Goal: Transaction & Acquisition: Purchase product/service

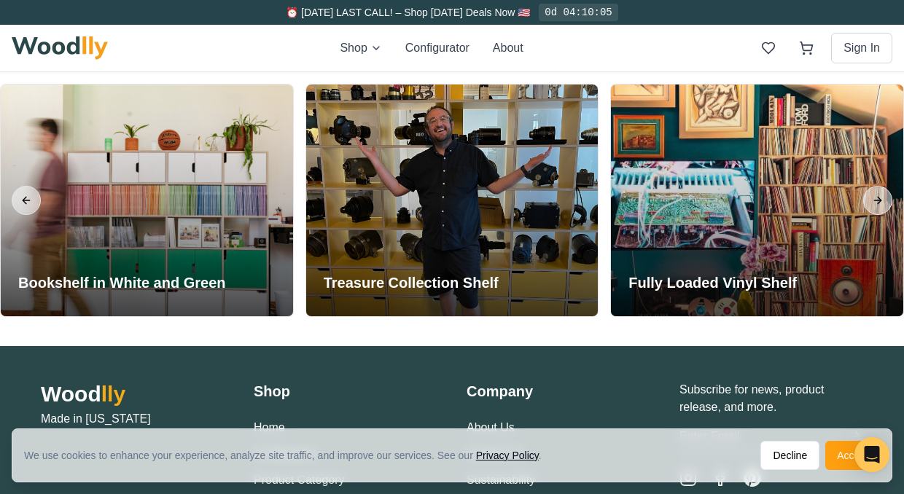
scroll to position [3135, 0]
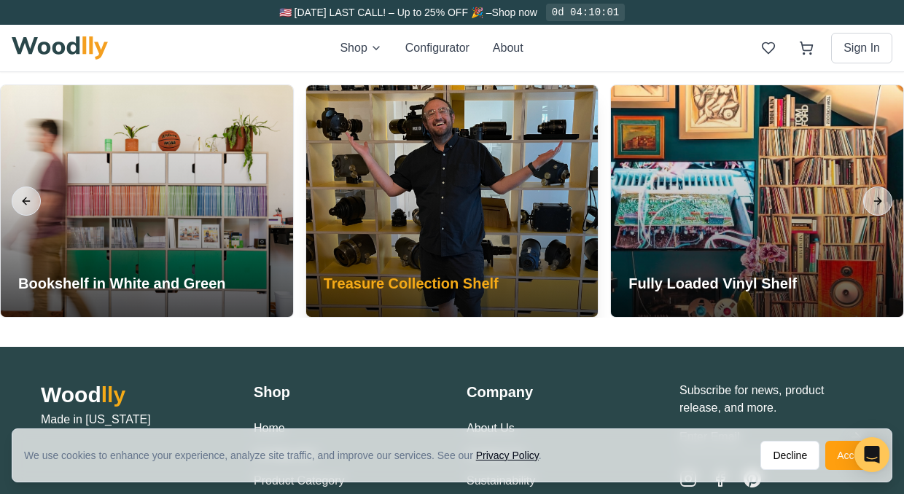
click at [502, 268] on div "Treasure Collection Shelf" at bounding box center [411, 286] width 210 height 61
click at [566, 273] on div at bounding box center [452, 201] width 292 height 232
click at [581, 284] on div at bounding box center [452, 201] width 292 height 232
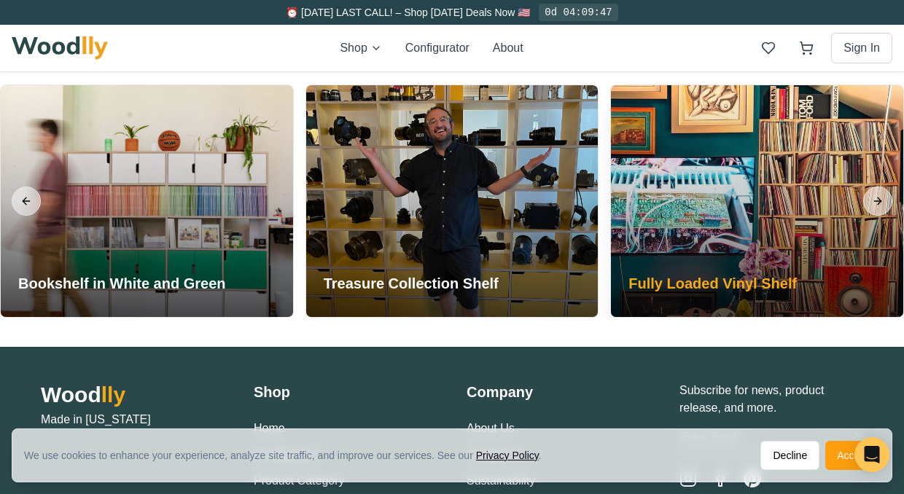
click at [666, 271] on div "Fully Loaded Vinyl Shelf" at bounding box center [712, 286] width 203 height 61
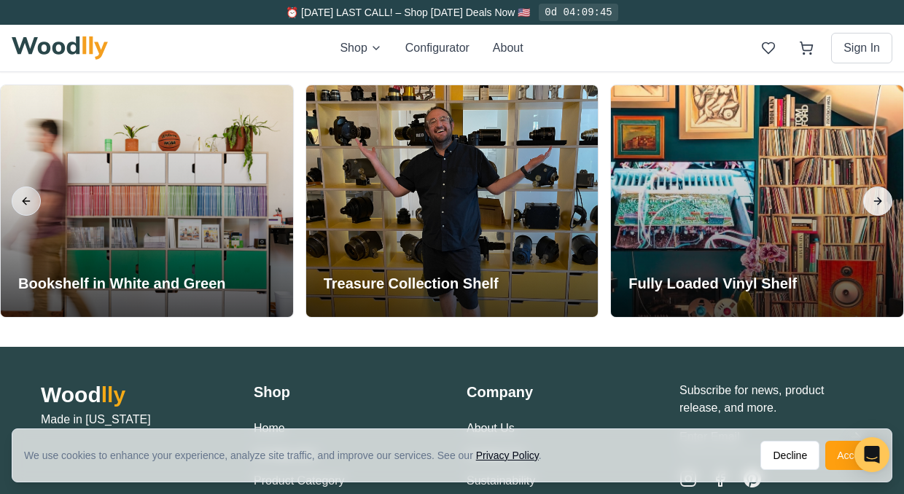
click at [873, 199] on button "Next slide" at bounding box center [877, 201] width 29 height 29
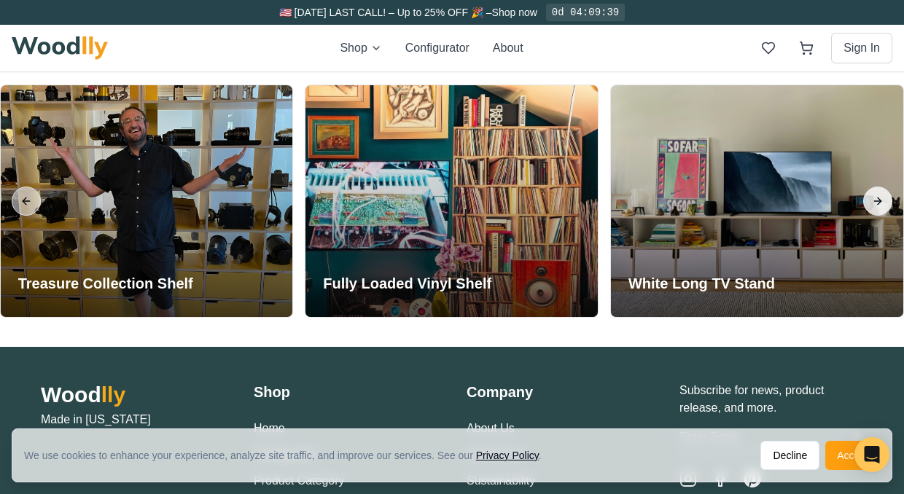
click at [873, 199] on button "Next slide" at bounding box center [877, 201] width 29 height 29
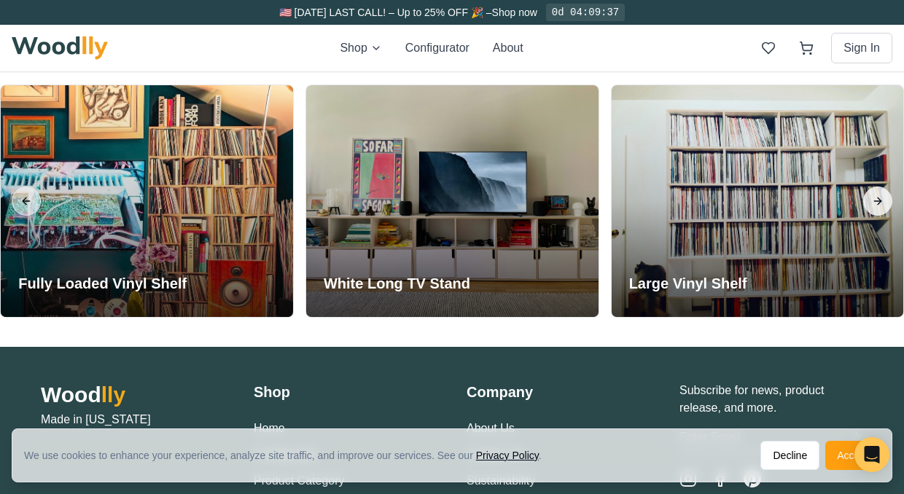
click at [873, 199] on button "Next slide" at bounding box center [877, 201] width 29 height 29
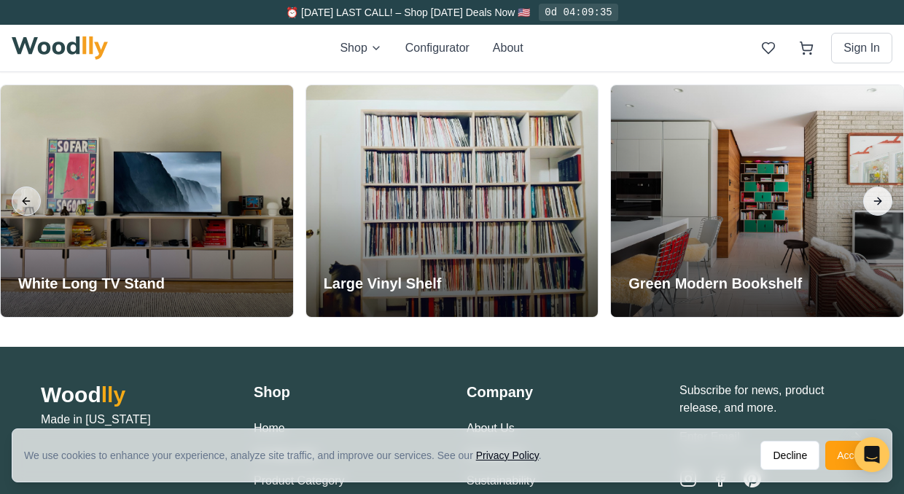
click at [873, 199] on button "Next slide" at bounding box center [877, 201] width 29 height 29
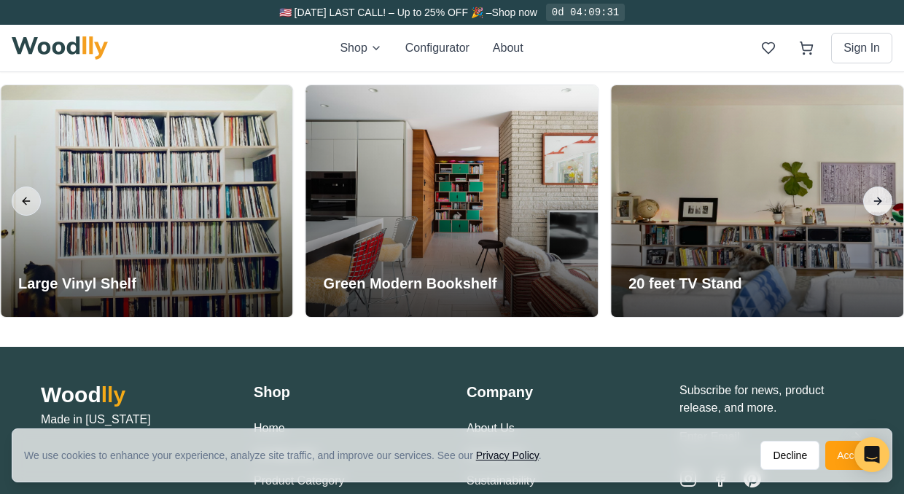
click at [873, 199] on button "Next slide" at bounding box center [877, 201] width 29 height 29
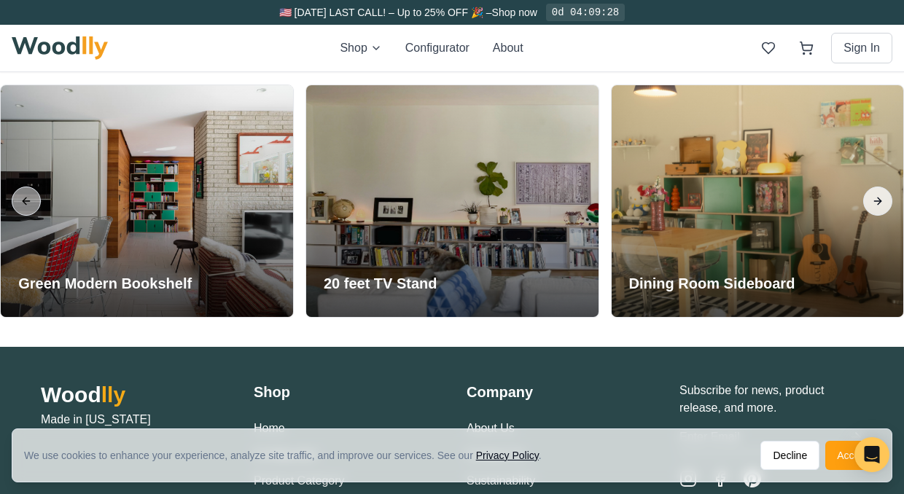
click at [873, 199] on button "Next slide" at bounding box center [877, 201] width 29 height 29
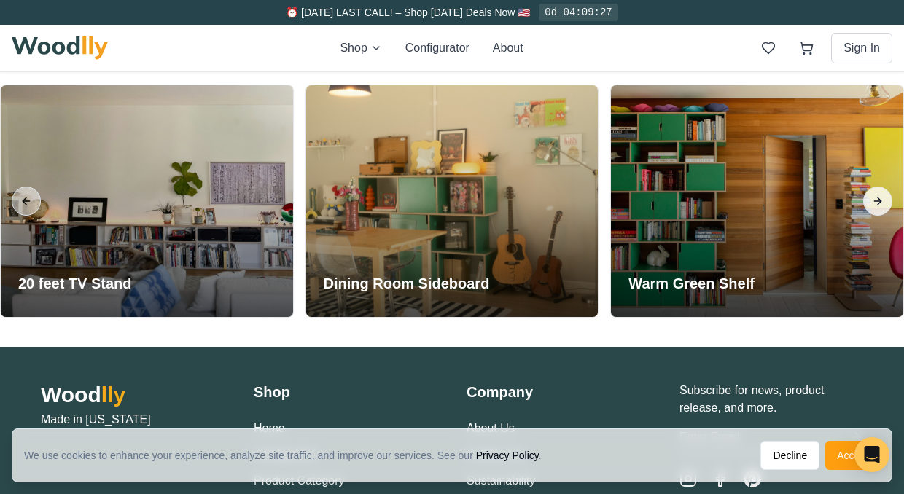
click at [873, 198] on button "Next slide" at bounding box center [877, 201] width 29 height 29
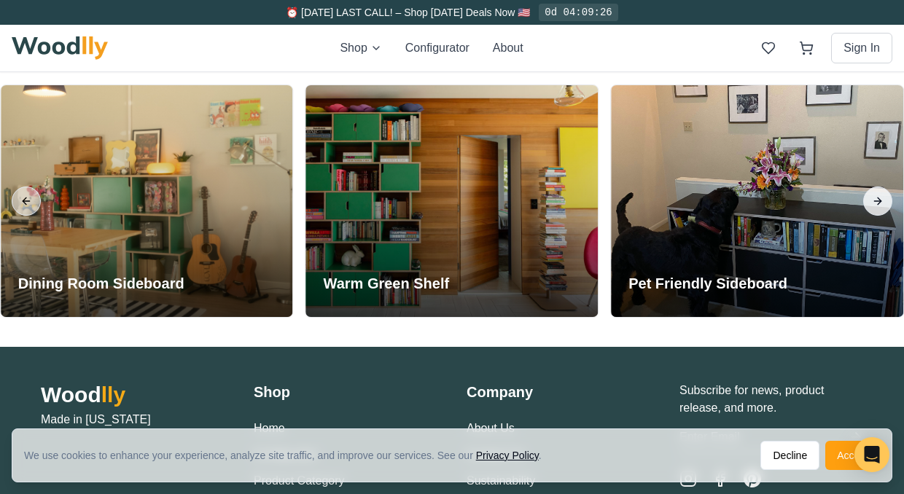
click at [873, 198] on button "Next slide" at bounding box center [877, 201] width 29 height 29
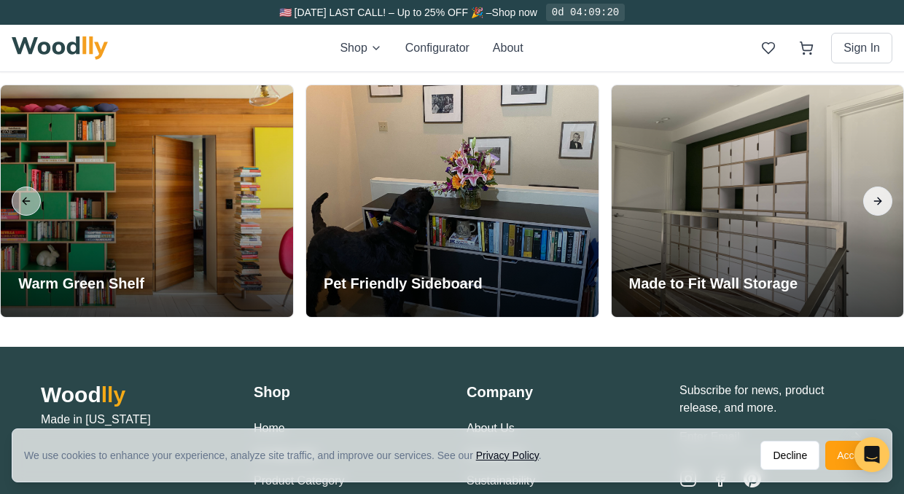
click at [873, 198] on button "Next slide" at bounding box center [877, 201] width 29 height 29
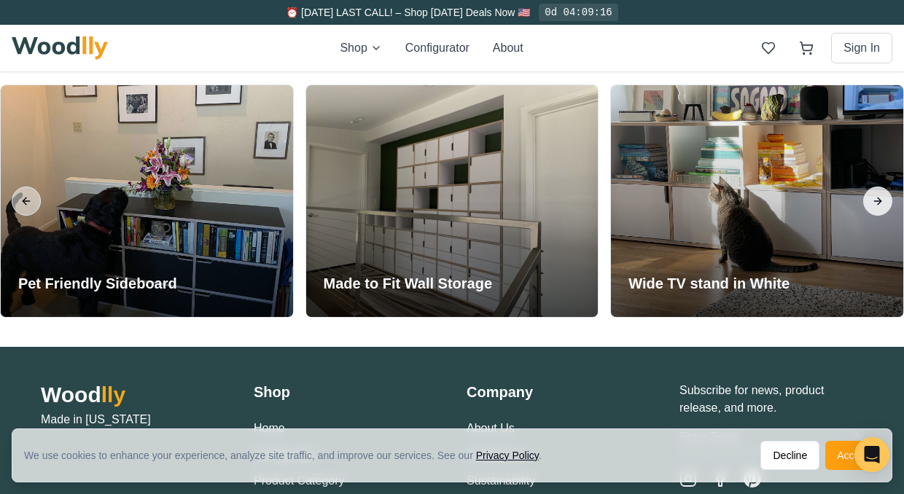
click at [873, 198] on button "Next slide" at bounding box center [877, 201] width 29 height 29
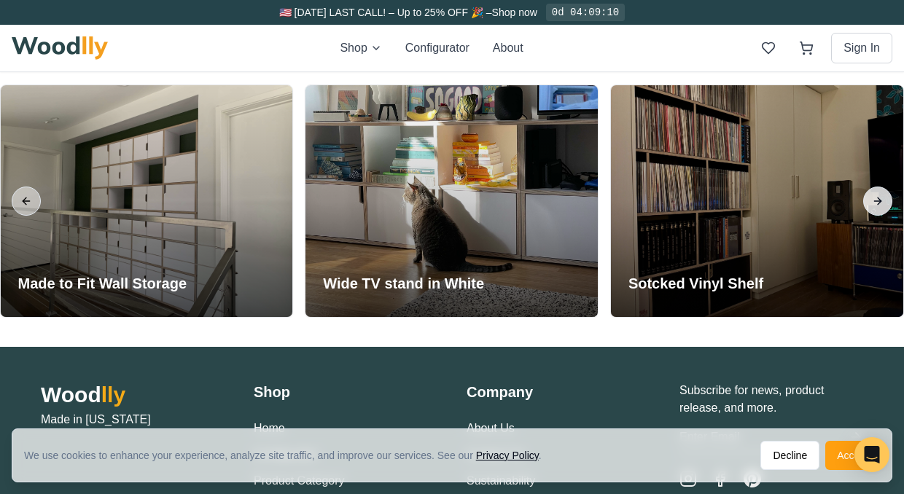
click at [873, 198] on button "Next slide" at bounding box center [877, 201] width 29 height 29
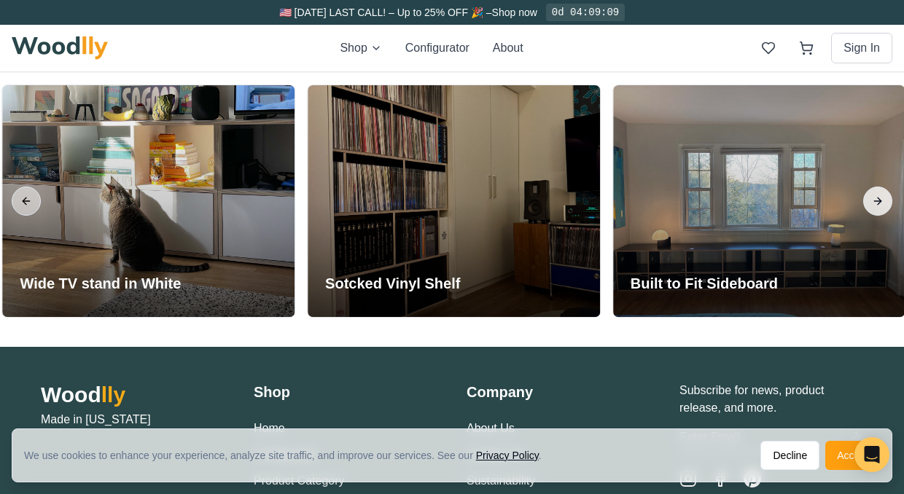
click at [873, 198] on button "Next slide" at bounding box center [877, 201] width 29 height 29
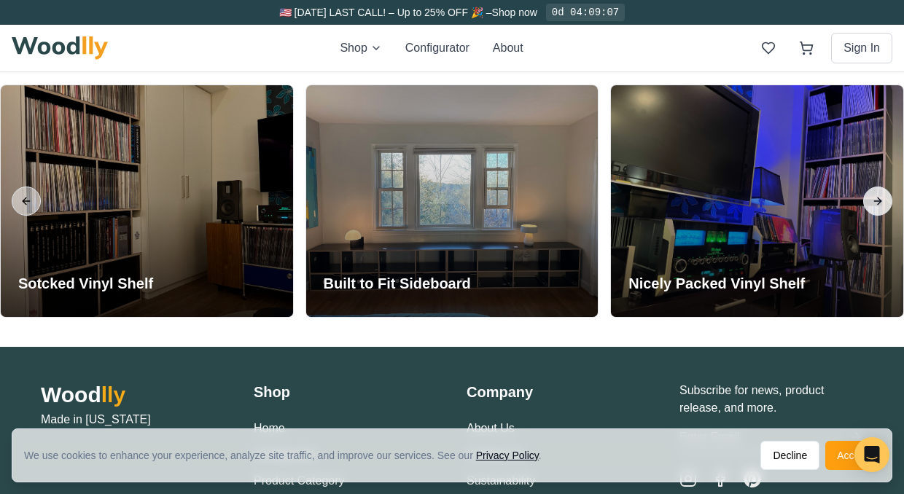
click at [873, 198] on button "Next slide" at bounding box center [877, 201] width 29 height 29
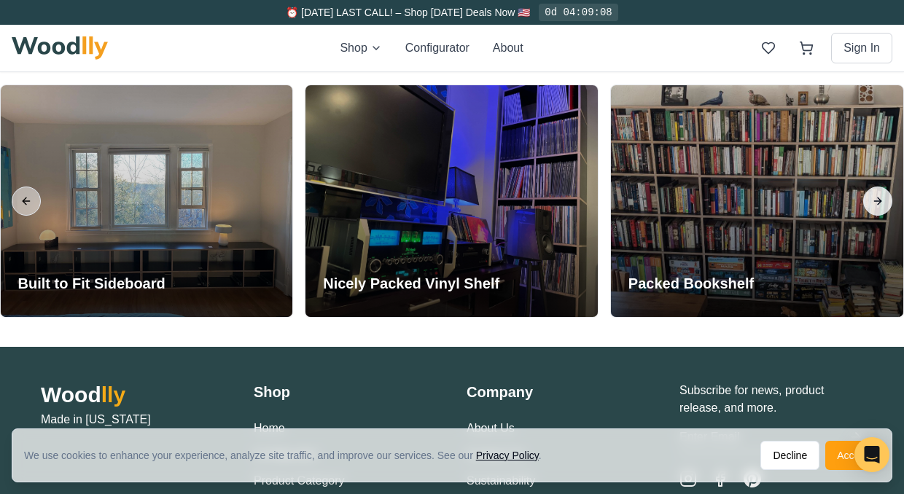
click at [873, 198] on button "Next slide" at bounding box center [877, 201] width 29 height 29
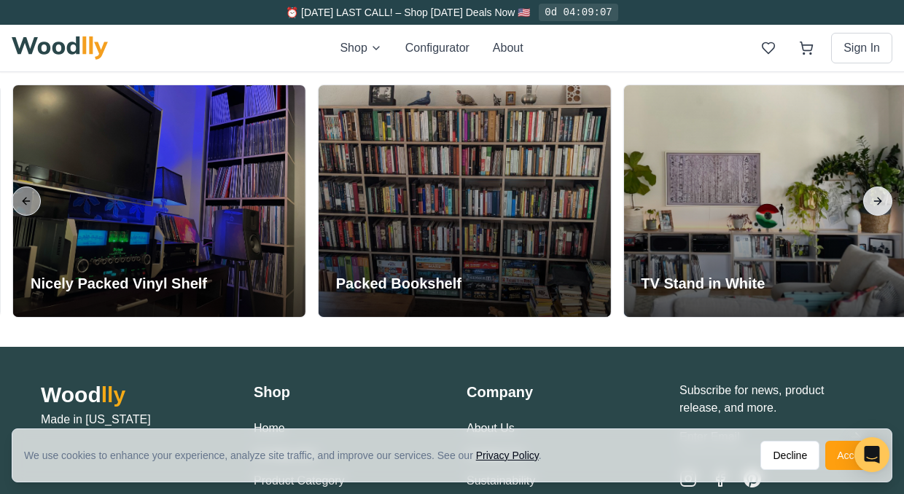
click at [873, 198] on button "Next slide" at bounding box center [877, 201] width 29 height 29
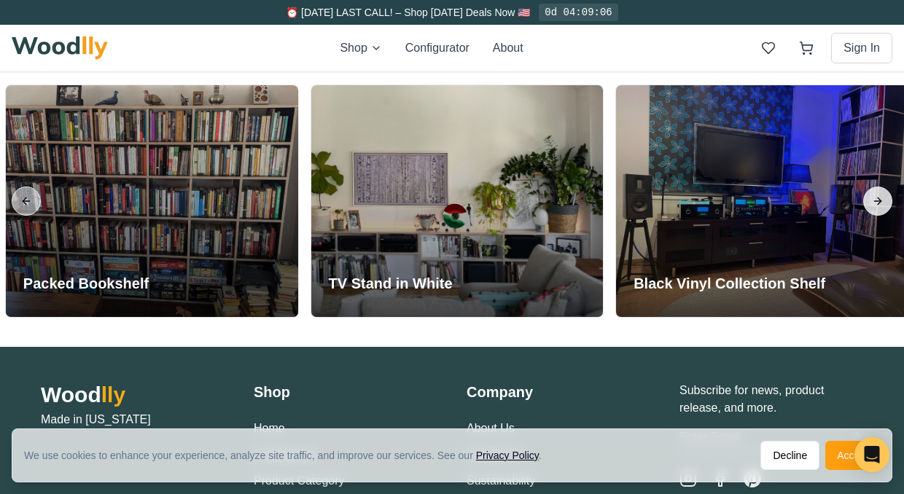
click at [873, 198] on button "Next slide" at bounding box center [877, 201] width 29 height 29
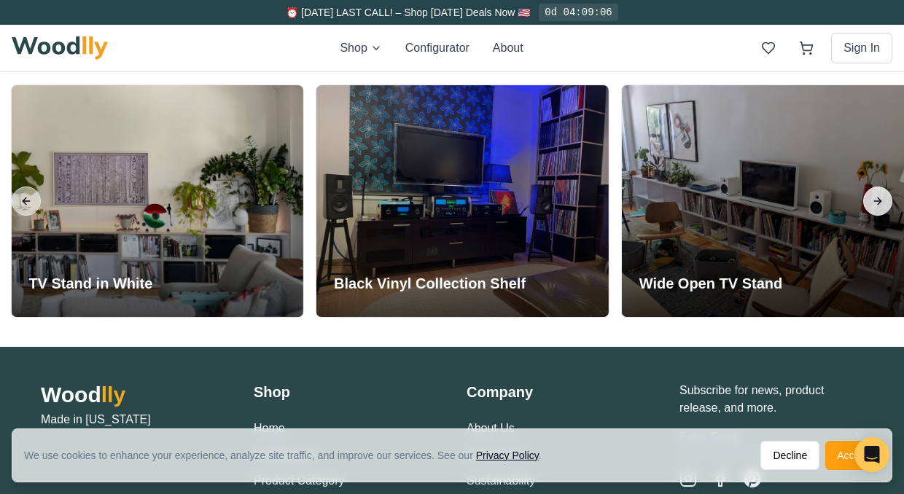
click at [873, 198] on button "Next slide" at bounding box center [877, 201] width 29 height 29
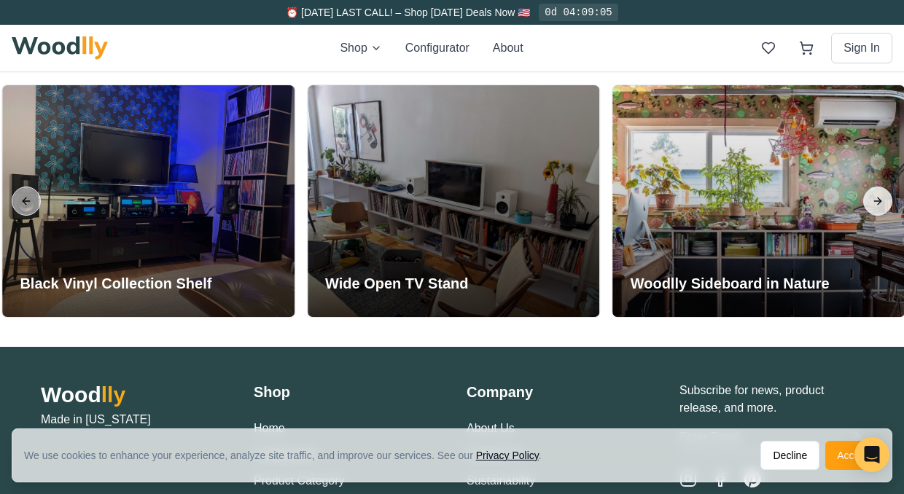
click at [873, 198] on button "Next slide" at bounding box center [877, 201] width 29 height 29
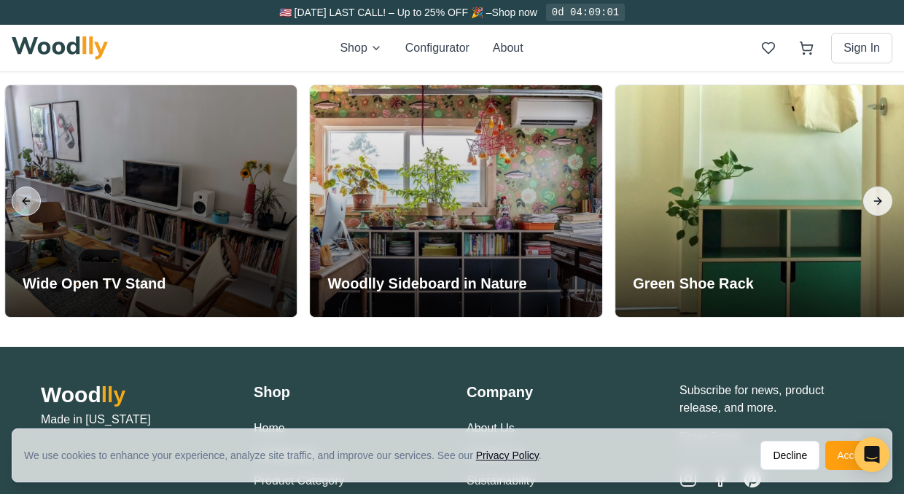
click at [873, 198] on button "Next slide" at bounding box center [877, 201] width 29 height 29
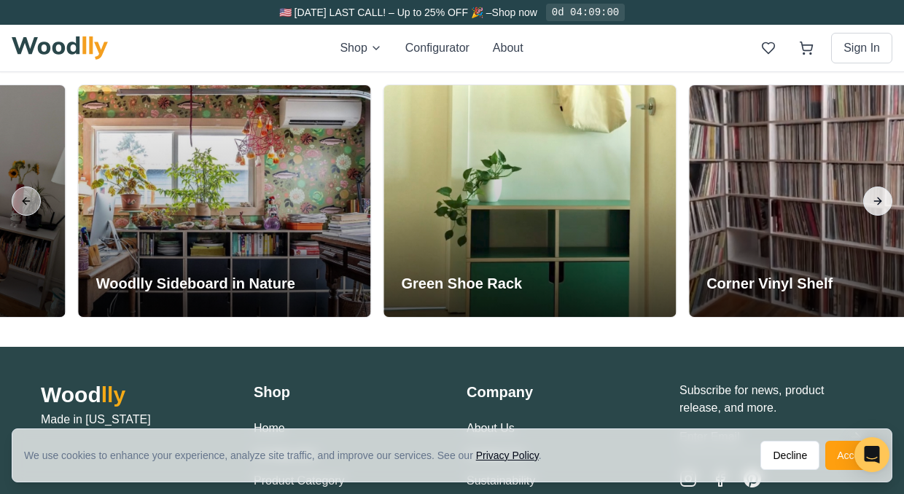
click at [873, 198] on button "Next slide" at bounding box center [877, 201] width 29 height 29
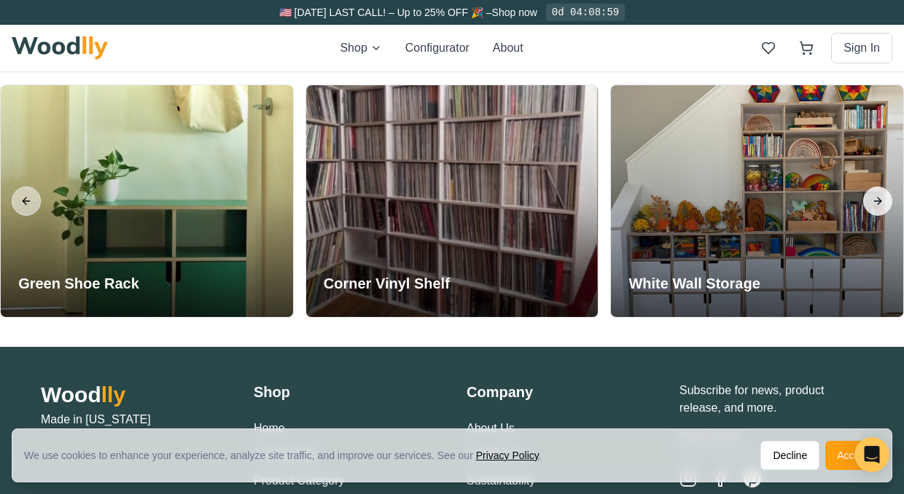
click at [873, 198] on button "Next slide" at bounding box center [877, 201] width 29 height 29
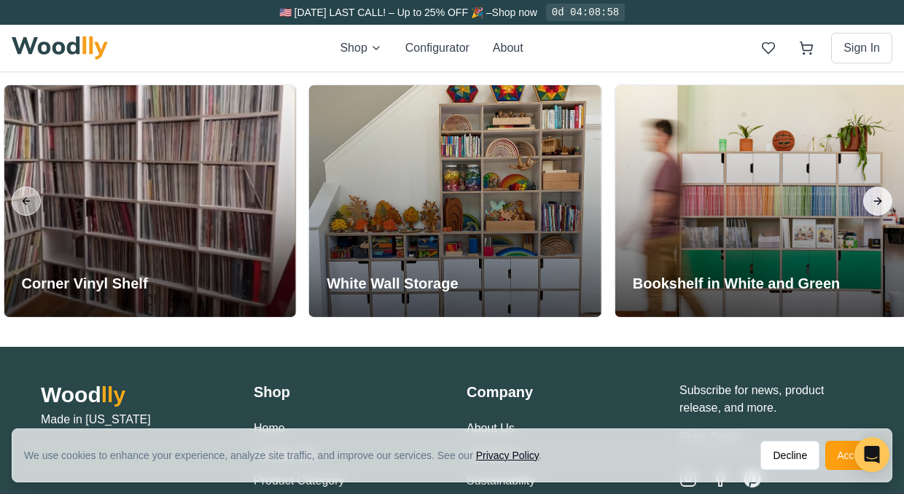
click at [873, 198] on button "Next slide" at bounding box center [877, 201] width 29 height 29
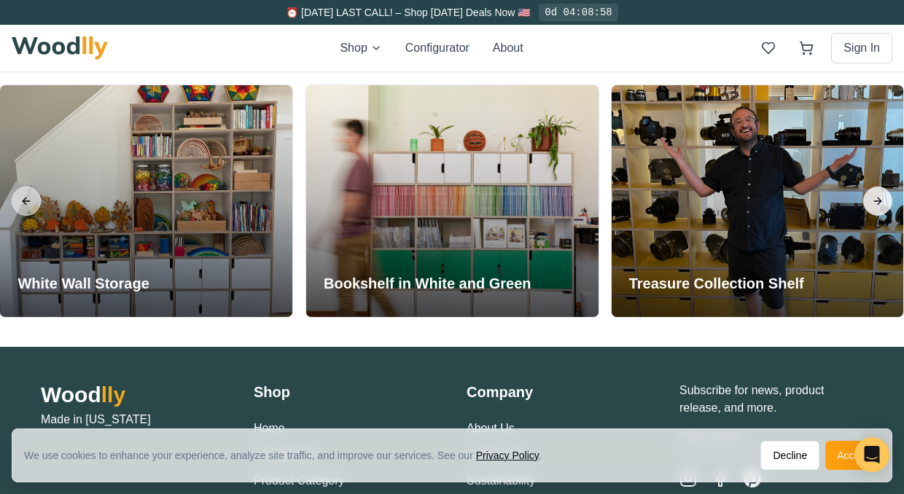
click at [873, 198] on button "Next slide" at bounding box center [877, 201] width 29 height 29
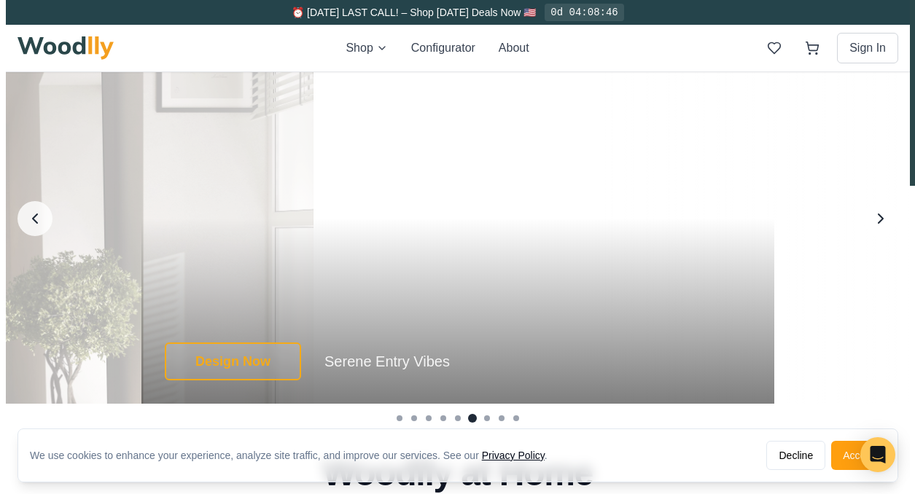
scroll to position [2410, 0]
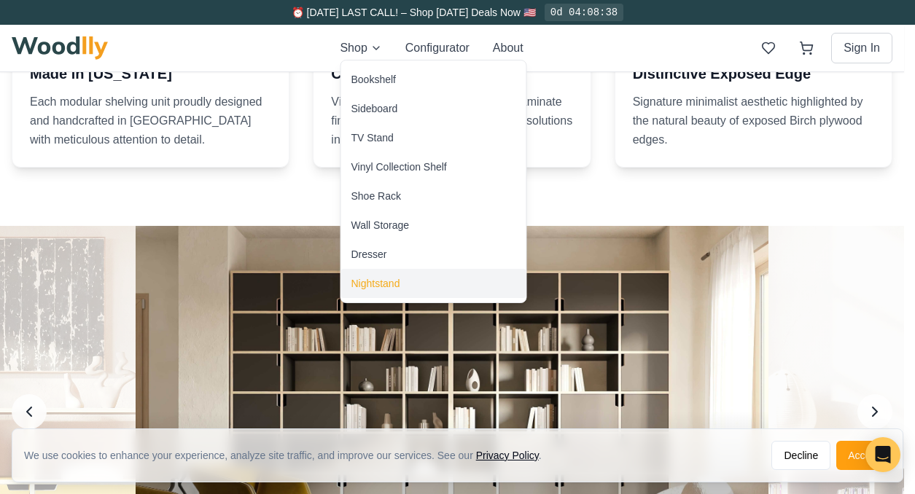
click at [401, 279] on div "Nightstand" at bounding box center [433, 283] width 185 height 29
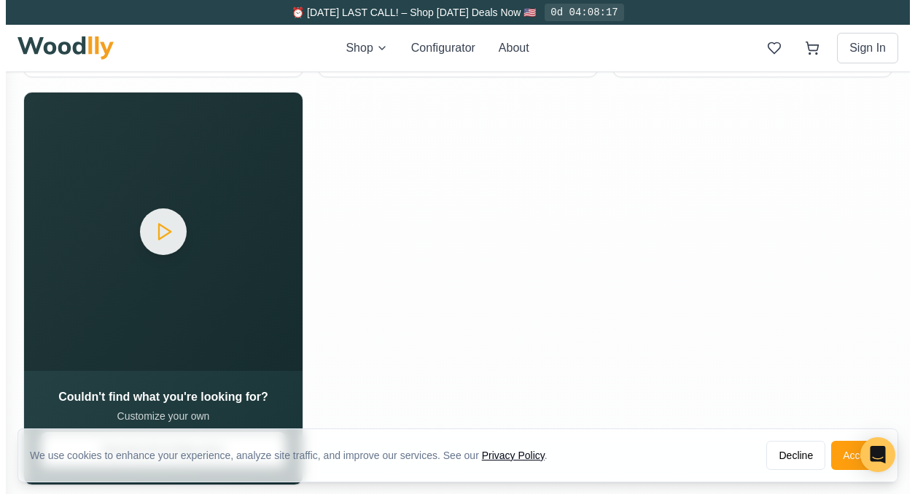
scroll to position [430, 0]
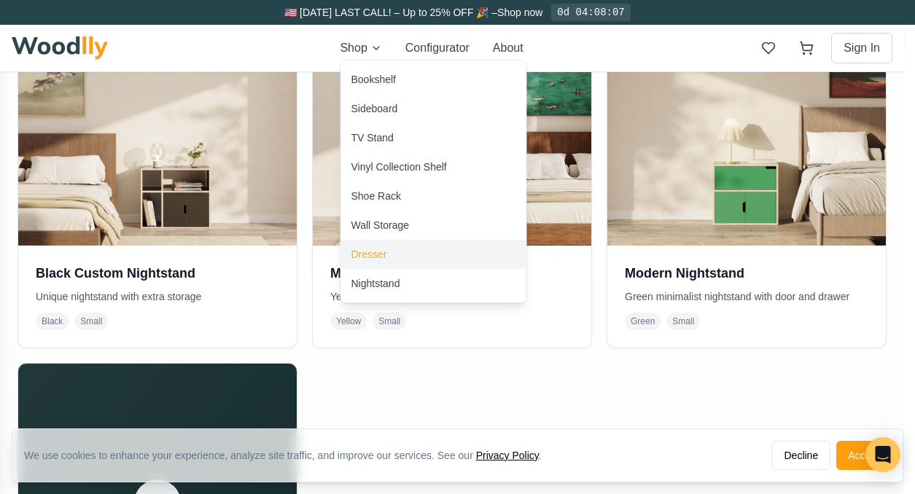
click at [407, 262] on div "Dresser" at bounding box center [433, 254] width 185 height 29
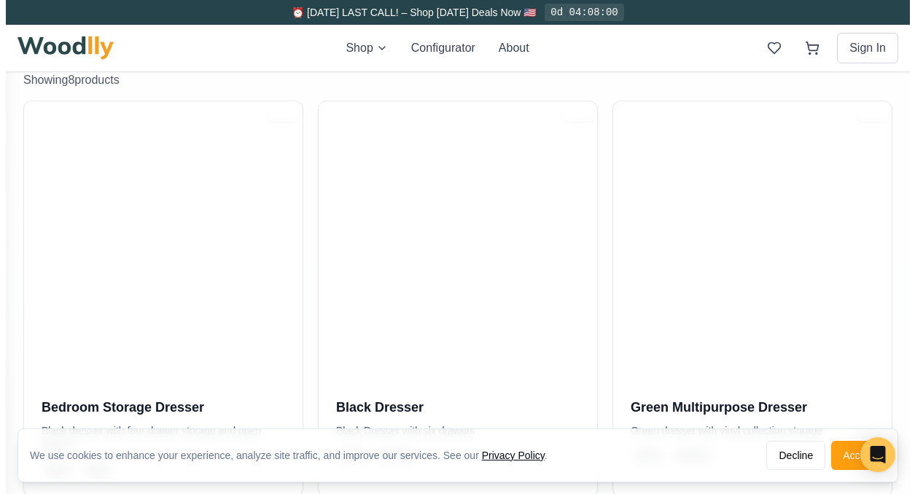
scroll to position [321, 0]
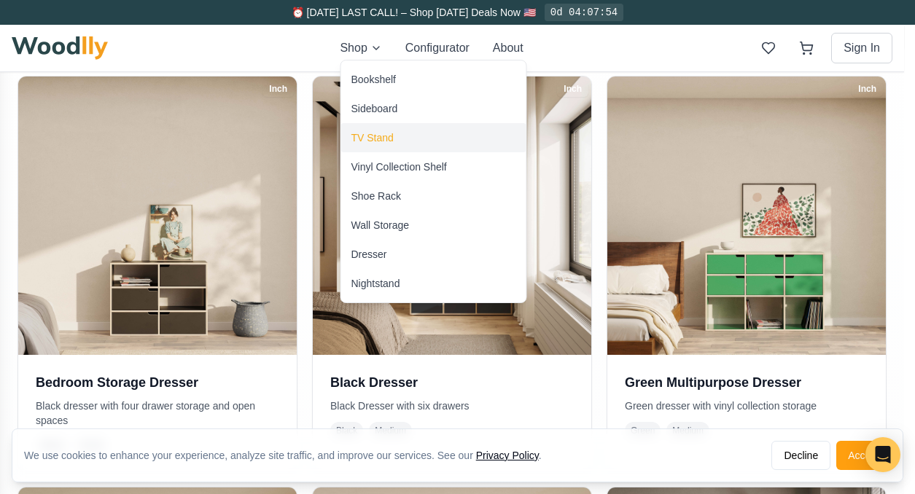
click at [390, 129] on div "TV Stand" at bounding box center [433, 137] width 185 height 29
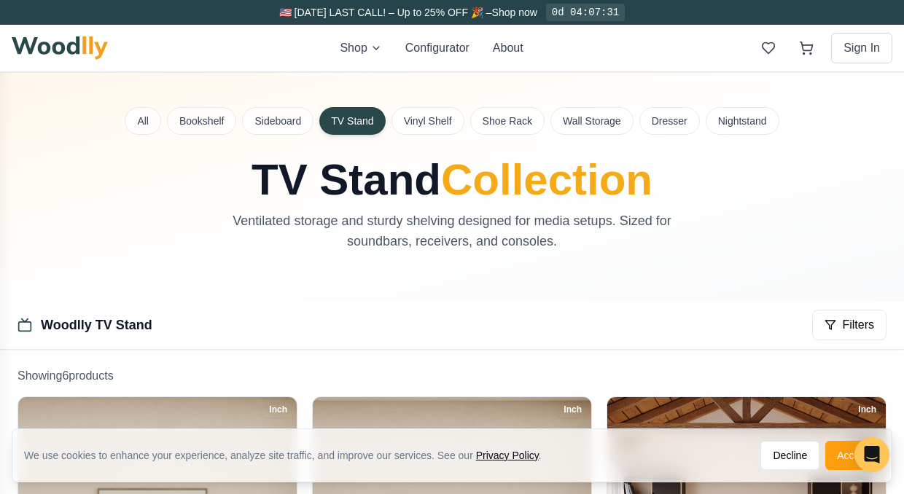
click at [359, 127] on button "TV Stand" at bounding box center [352, 121] width 66 height 28
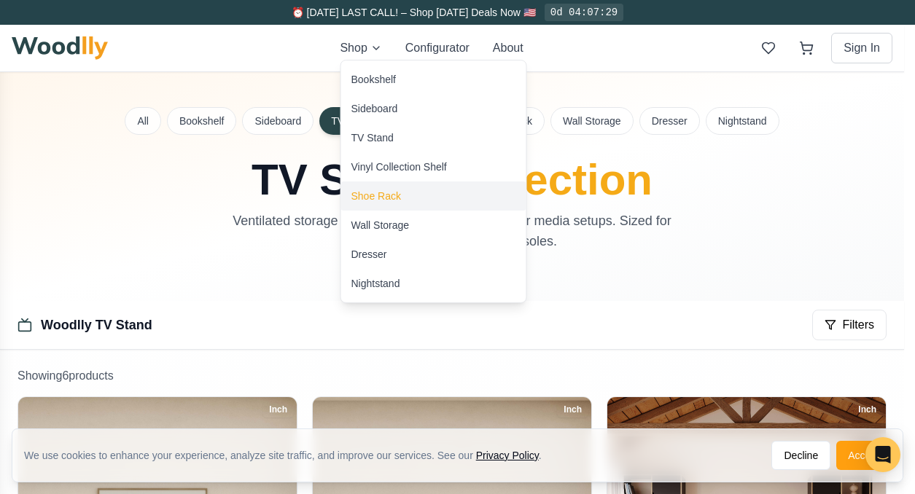
click at [424, 184] on div "Shoe Rack" at bounding box center [433, 196] width 185 height 29
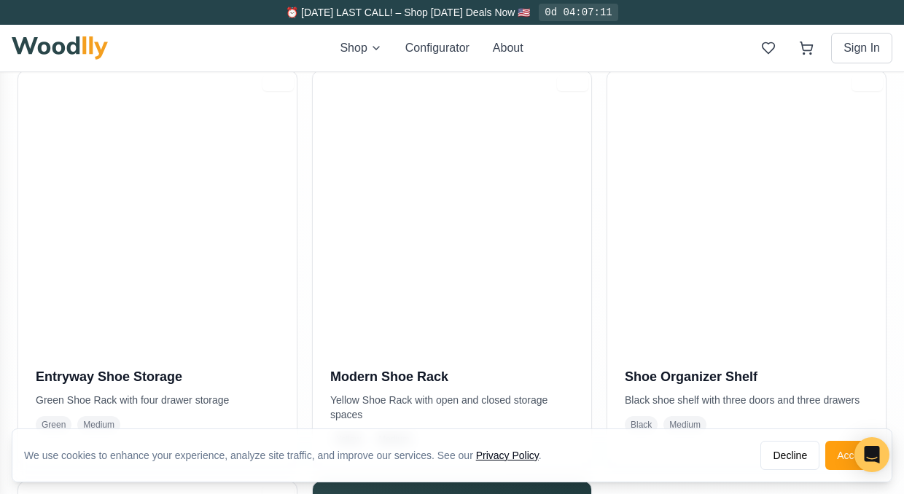
scroll to position [312, 0]
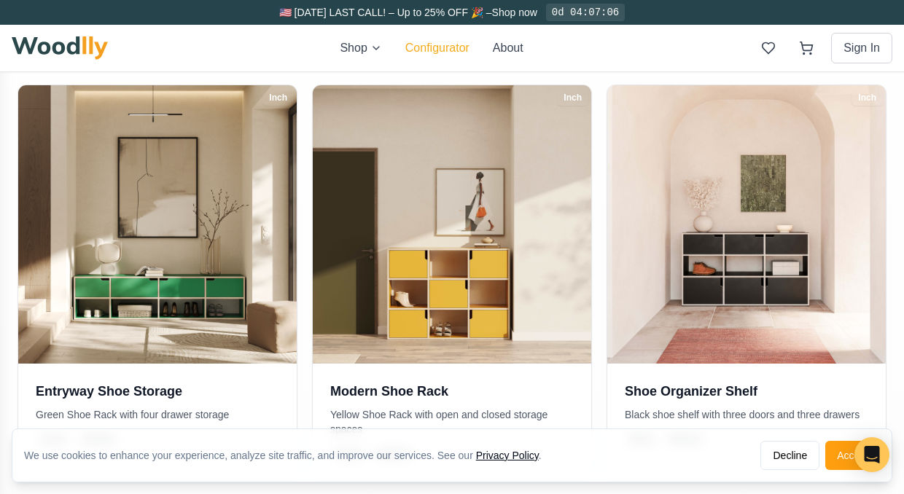
click at [458, 47] on button "Configurator" at bounding box center [437, 47] width 64 height 17
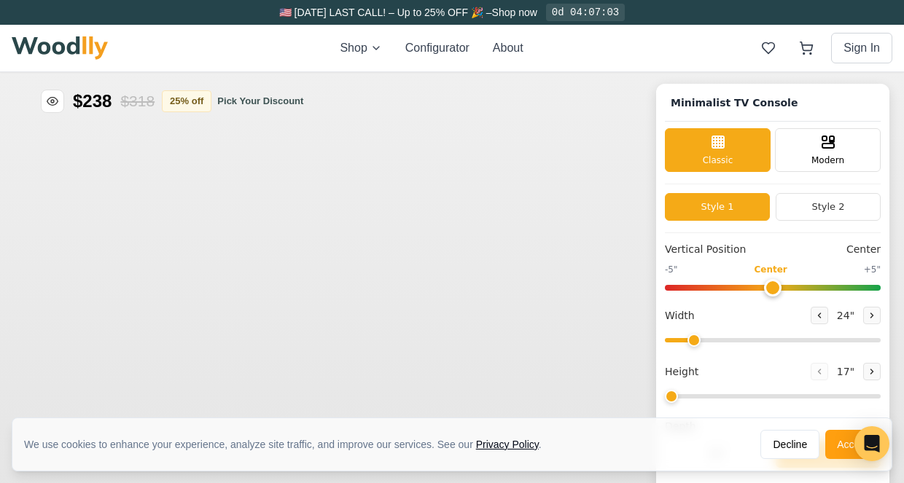
type input "63"
type input "2"
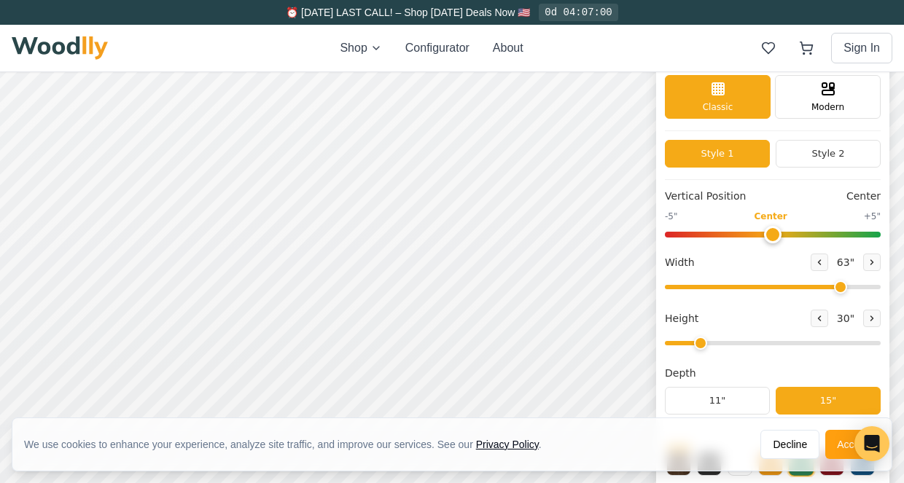
scroll to position [5, 0]
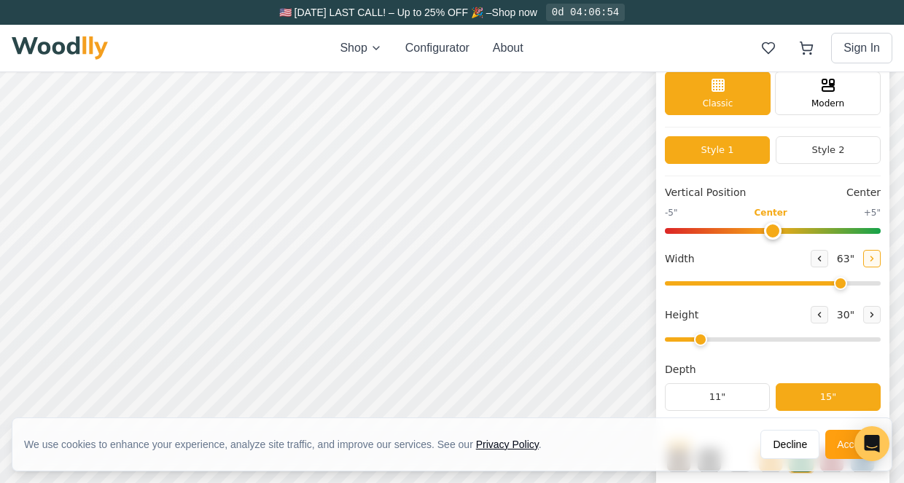
click at [876, 259] on icon at bounding box center [871, 258] width 9 height 9
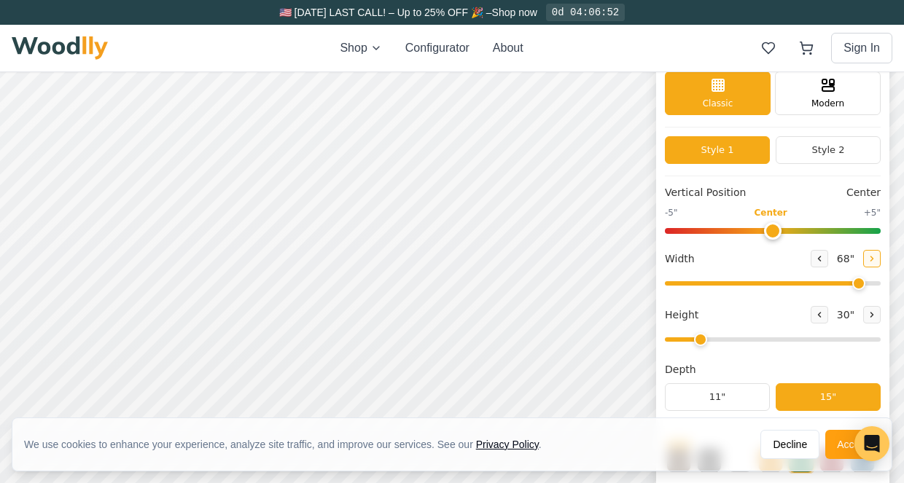
click at [876, 259] on icon at bounding box center [871, 258] width 9 height 9
type input "72"
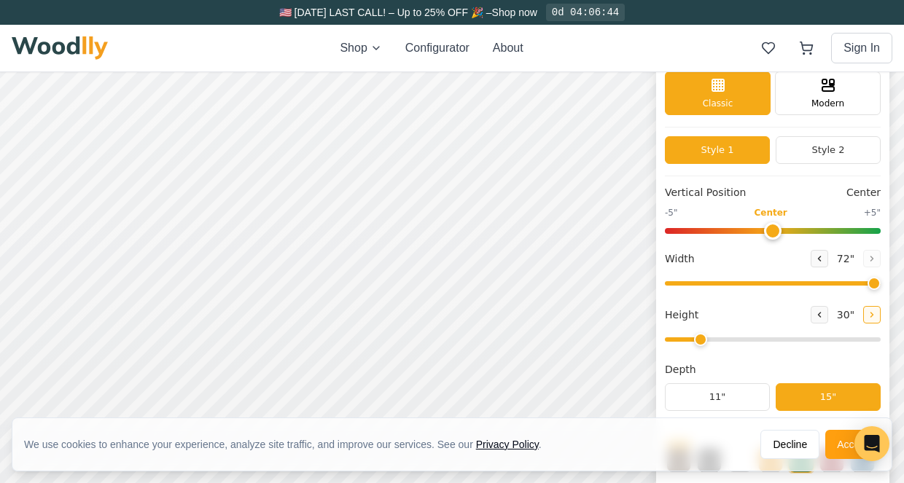
click at [876, 316] on icon at bounding box center [871, 315] width 9 height 9
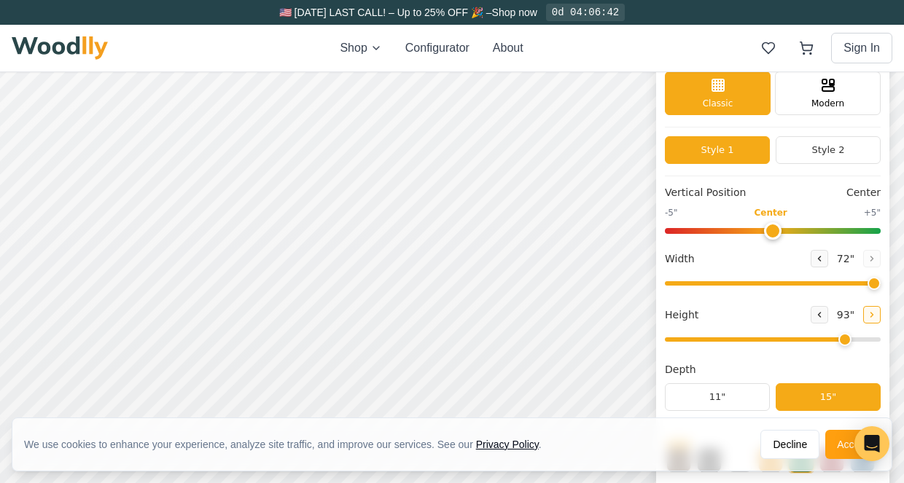
click at [876, 316] on icon at bounding box center [871, 315] width 9 height 9
click at [823, 316] on icon at bounding box center [818, 315] width 9 height 9
type input "7"
click at [836, 442] on button "Accept" at bounding box center [852, 444] width 55 height 29
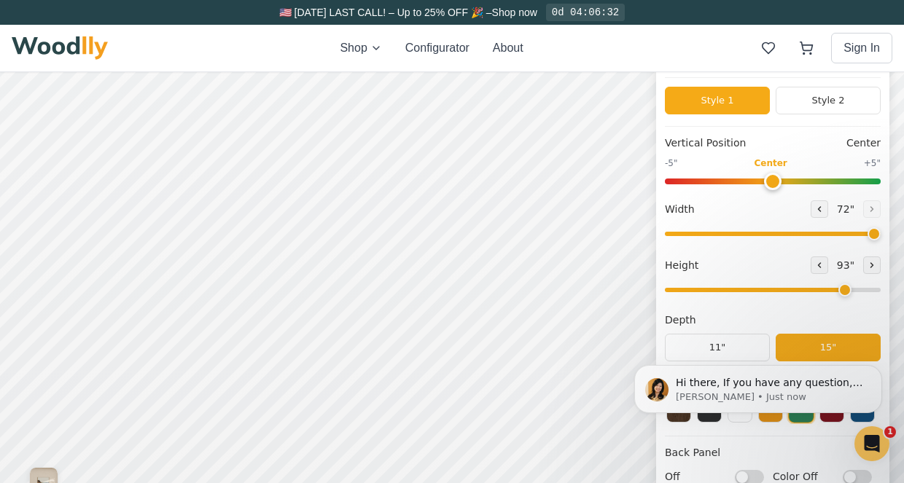
scroll to position [106, 0]
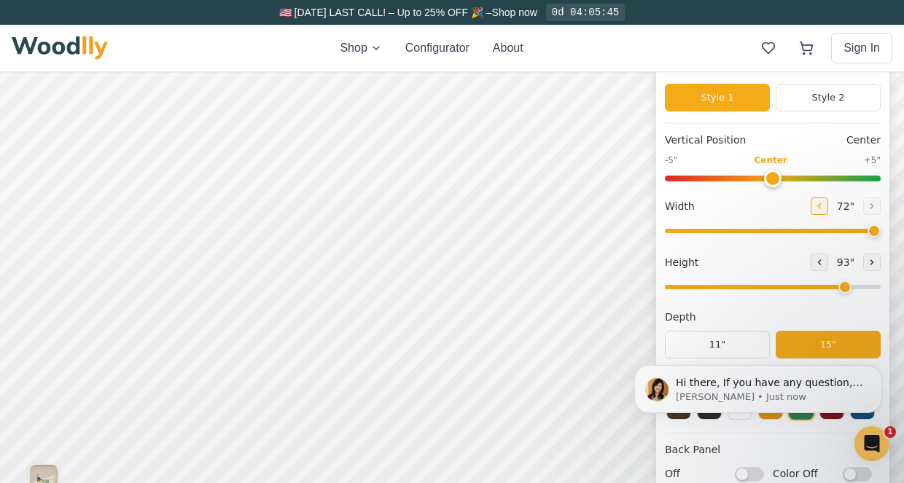
click at [828, 203] on button at bounding box center [819, 206] width 17 height 17
type input "71"
click at [824, 263] on icon at bounding box center [819, 262] width 9 height 9
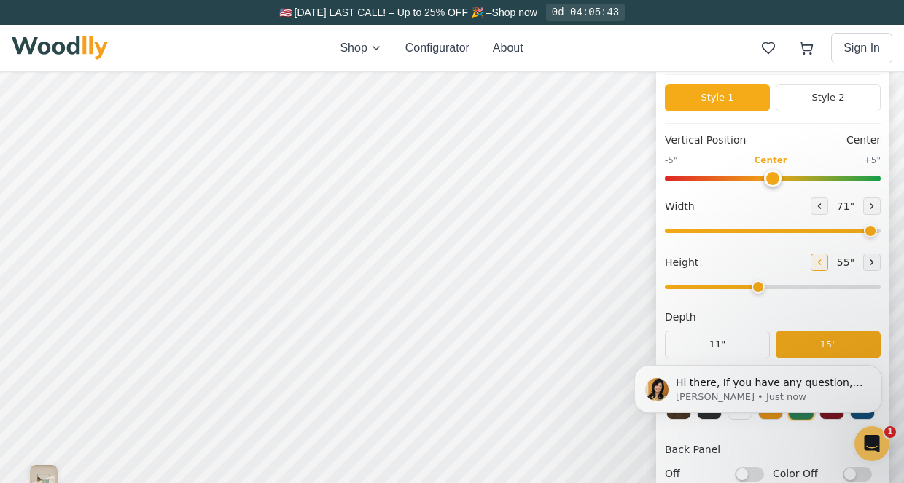
click at [824, 263] on icon at bounding box center [819, 262] width 9 height 9
click at [876, 259] on icon at bounding box center [871, 262] width 9 height 9
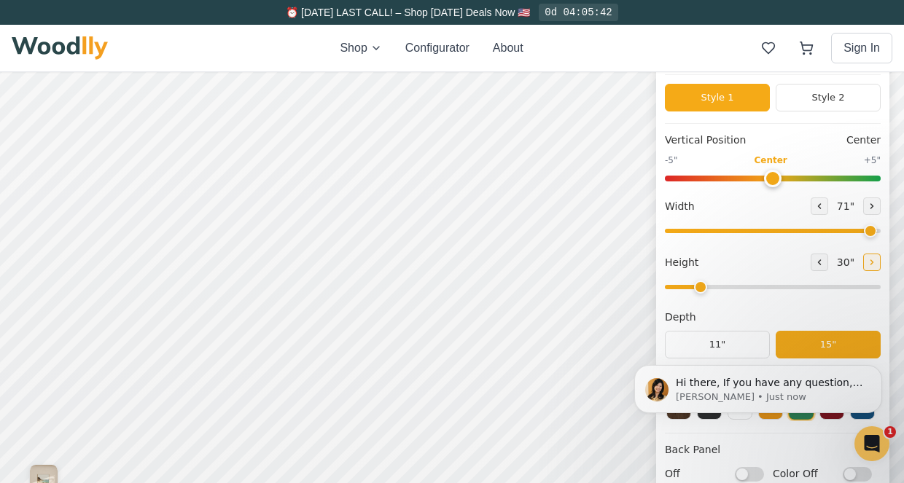
type input "3"
click at [828, 204] on button at bounding box center [819, 206] width 17 height 17
click at [875, 206] on icon at bounding box center [871, 206] width 9 height 9
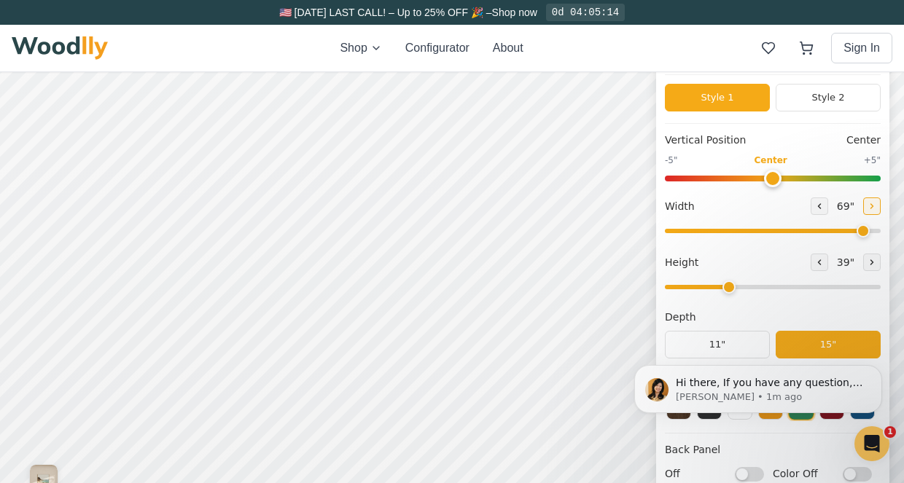
click at [875, 206] on icon at bounding box center [871, 206] width 9 height 9
type input "72"
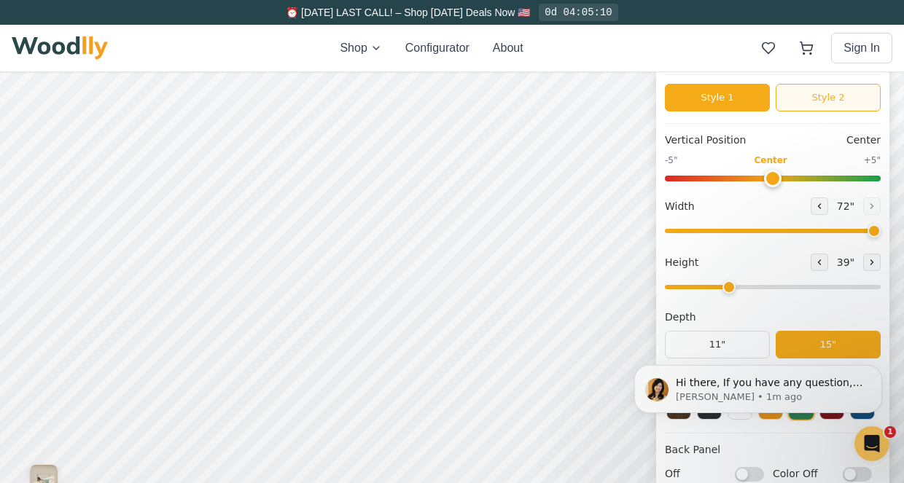
click at [847, 90] on button "Style 2" at bounding box center [828, 98] width 105 height 28
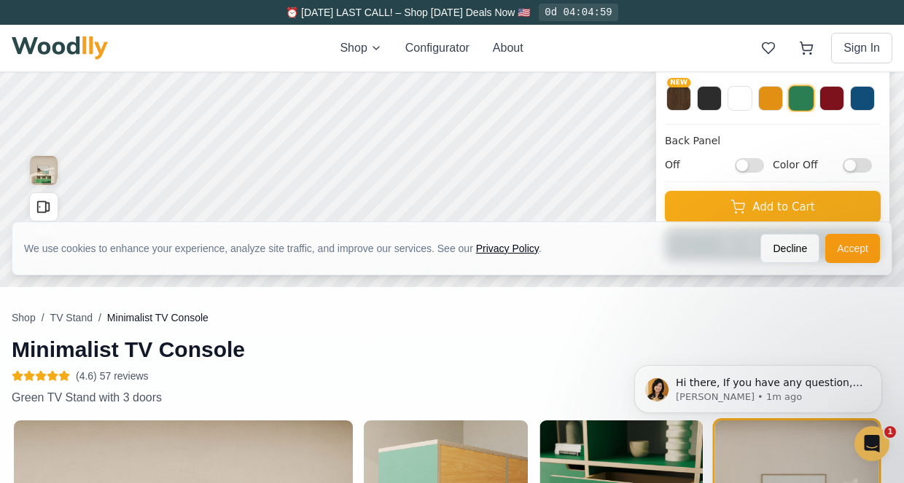
scroll to position [421, 0]
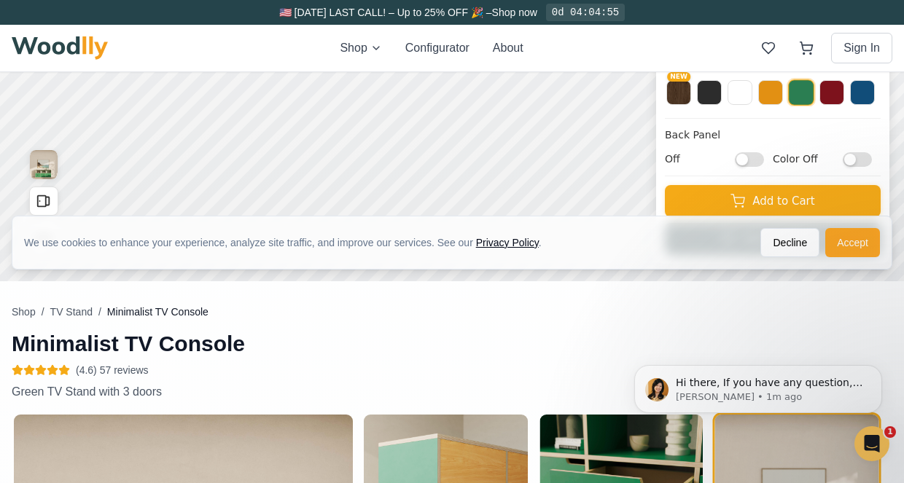
click at [864, 240] on button "Accept" at bounding box center [852, 242] width 55 height 29
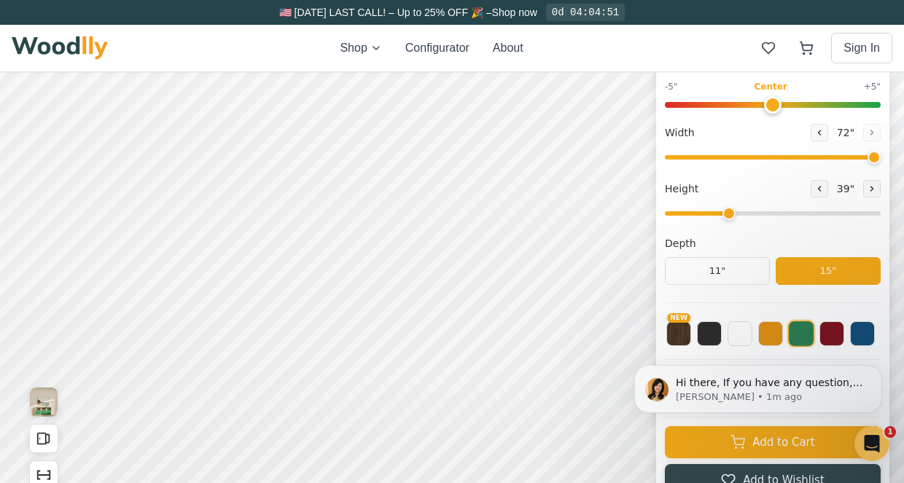
scroll to position [201, 1]
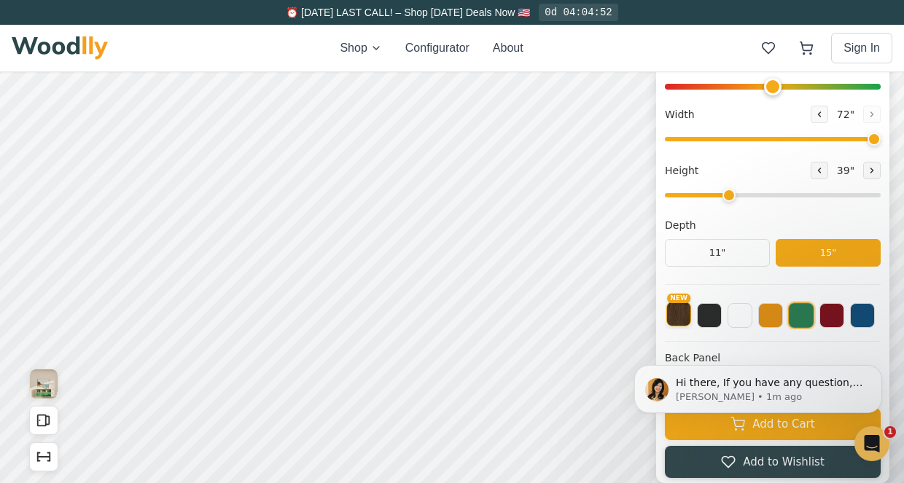
click at [691, 319] on button "NEW" at bounding box center [678, 314] width 25 height 25
click at [714, 319] on button at bounding box center [709, 314] width 25 height 25
click at [749, 316] on button at bounding box center [739, 314] width 25 height 25
click at [783, 320] on button at bounding box center [770, 314] width 25 height 25
click at [813, 318] on button at bounding box center [801, 314] width 25 height 25
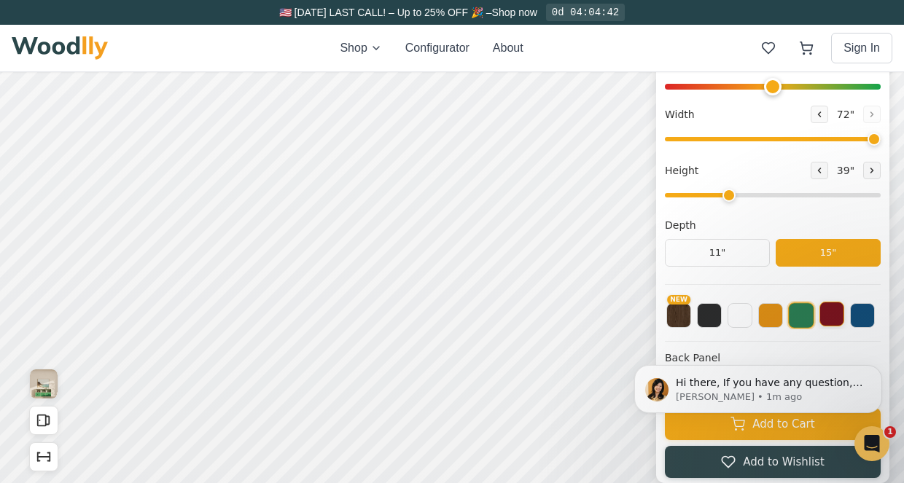
click at [843, 322] on button at bounding box center [831, 314] width 25 height 25
click at [875, 326] on button at bounding box center [862, 314] width 25 height 25
click at [752, 318] on button at bounding box center [739, 314] width 25 height 25
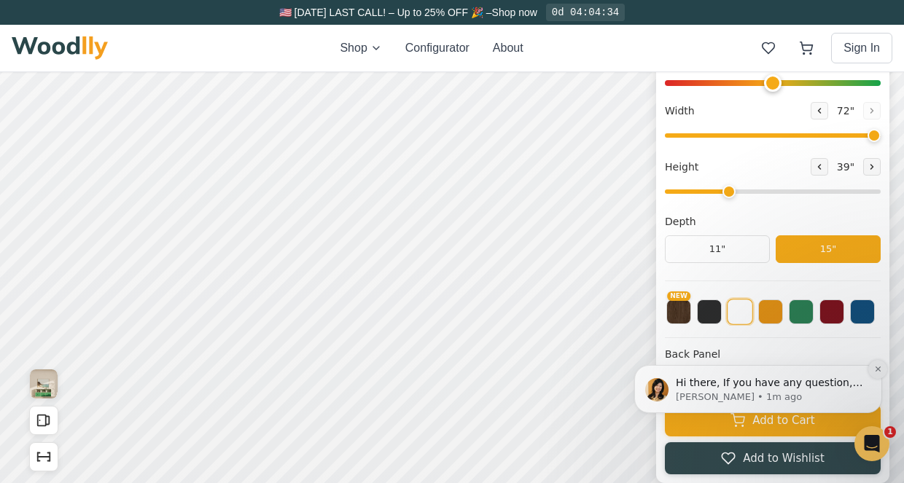
click at [880, 370] on icon "Dismiss notification" at bounding box center [878, 369] width 8 height 8
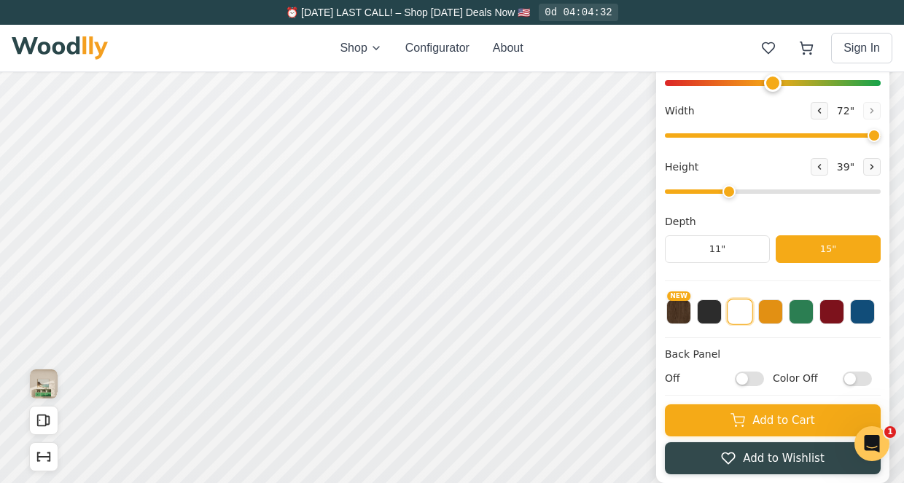
click at [760, 378] on input "Off" at bounding box center [749, 379] width 29 height 15
click at [764, 375] on input "On" at bounding box center [749, 379] width 29 height 15
click at [764, 374] on input "Off" at bounding box center [749, 379] width 29 height 15
checkbox input "true"
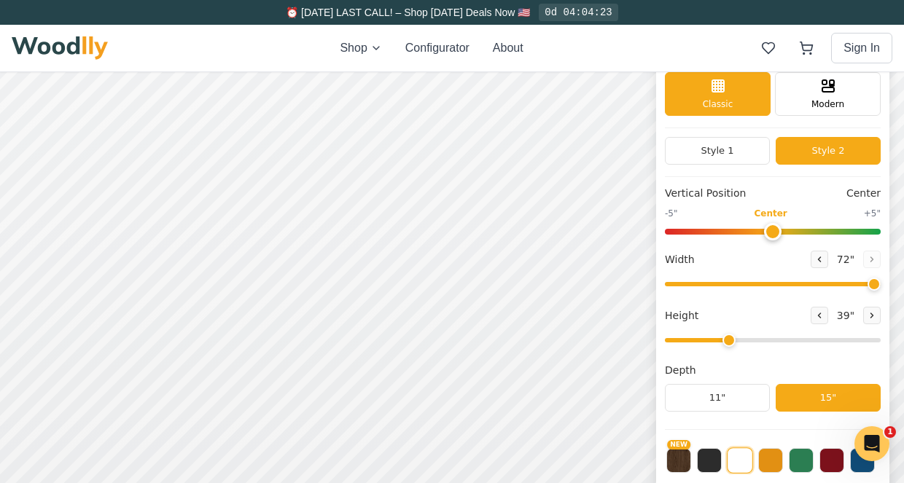
scroll to position [0, 1]
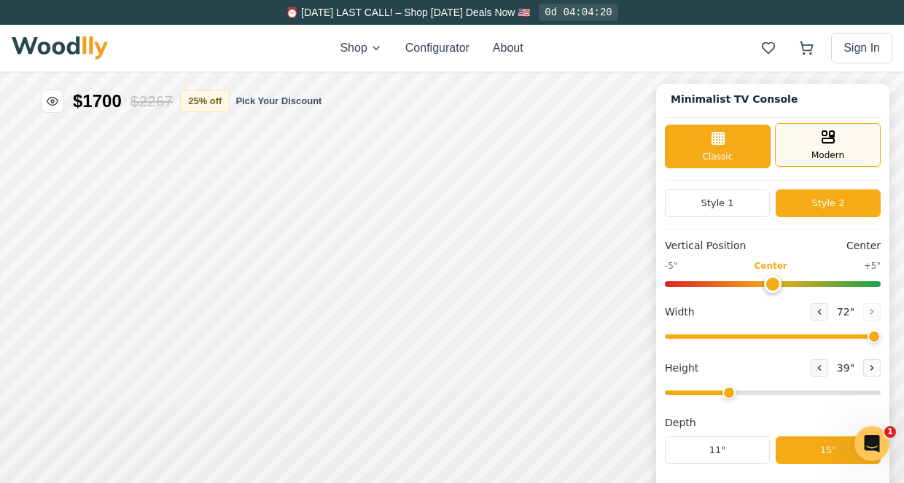
click at [816, 137] on div "Modern" at bounding box center [828, 145] width 106 height 44
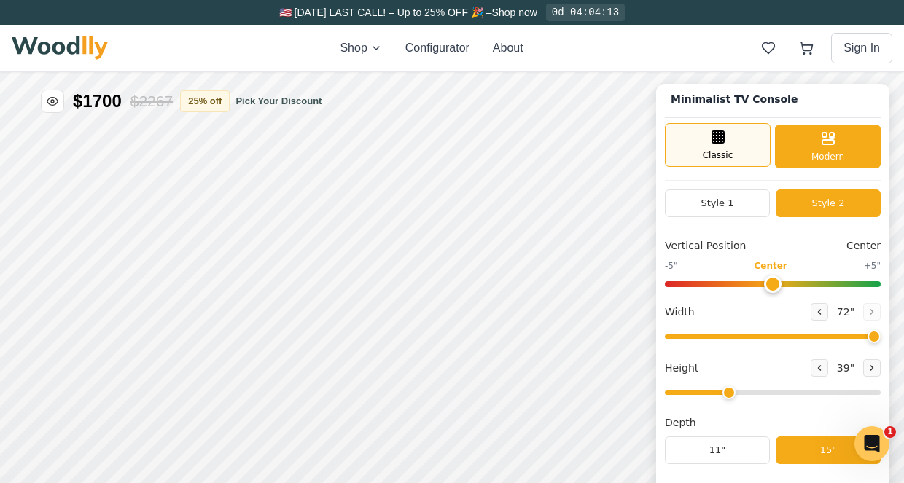
click at [761, 140] on div "Classic" at bounding box center [718, 145] width 106 height 44
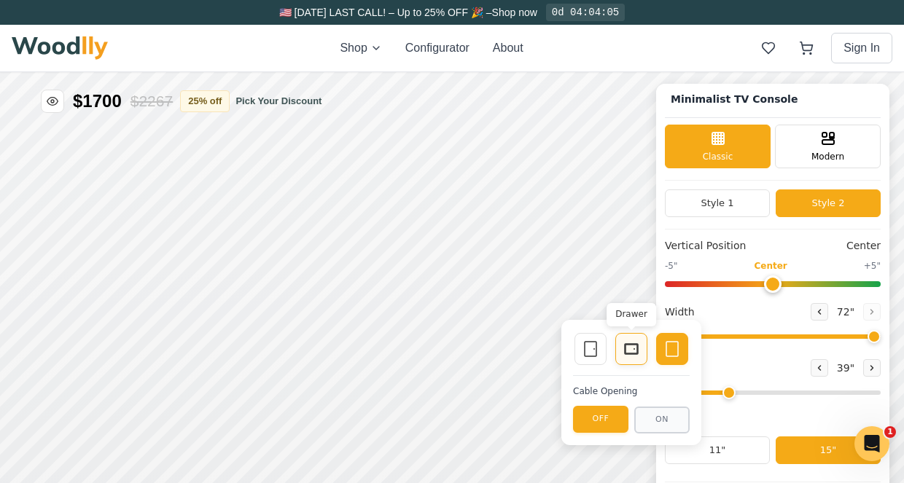
click at [629, 348] on icon at bounding box center [631, 348] width 17 height 17
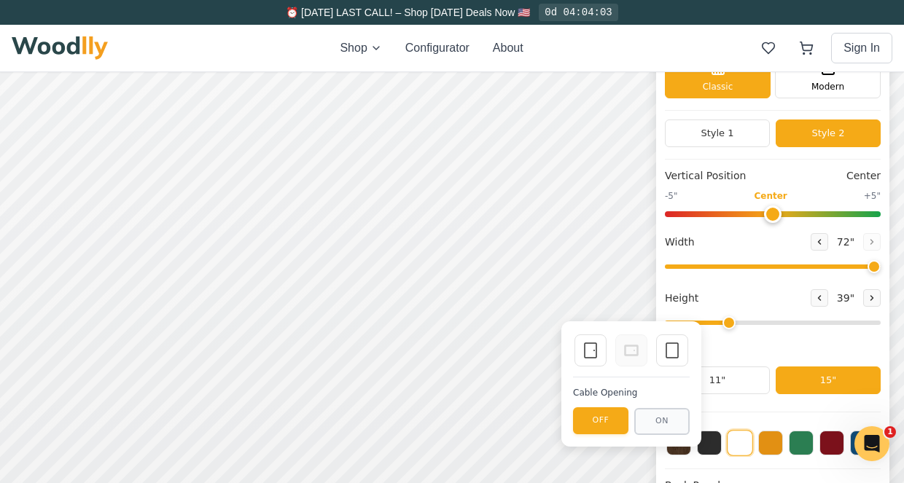
scroll to position [71, 1]
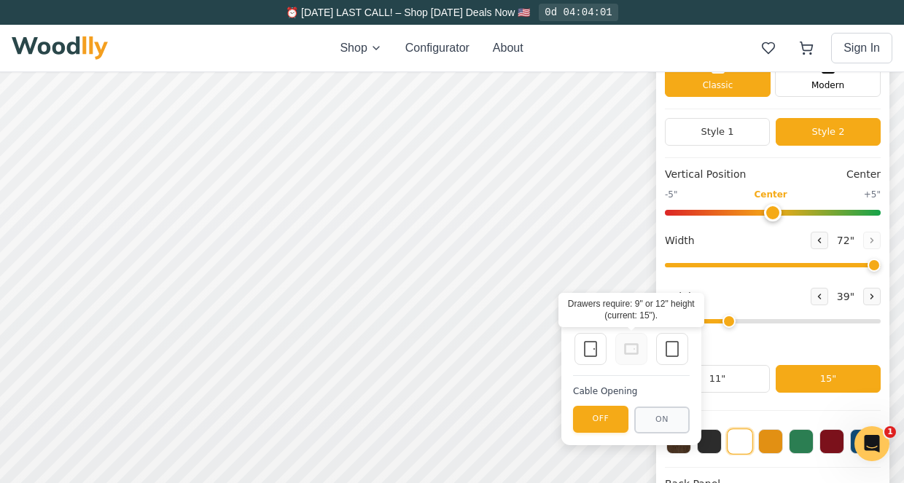
click at [631, 354] on rect at bounding box center [631, 349] width 13 height 10
click at [674, 362] on div "Empty Space" at bounding box center [672, 349] width 32 height 32
click at [630, 351] on icon at bounding box center [631, 348] width 17 height 17
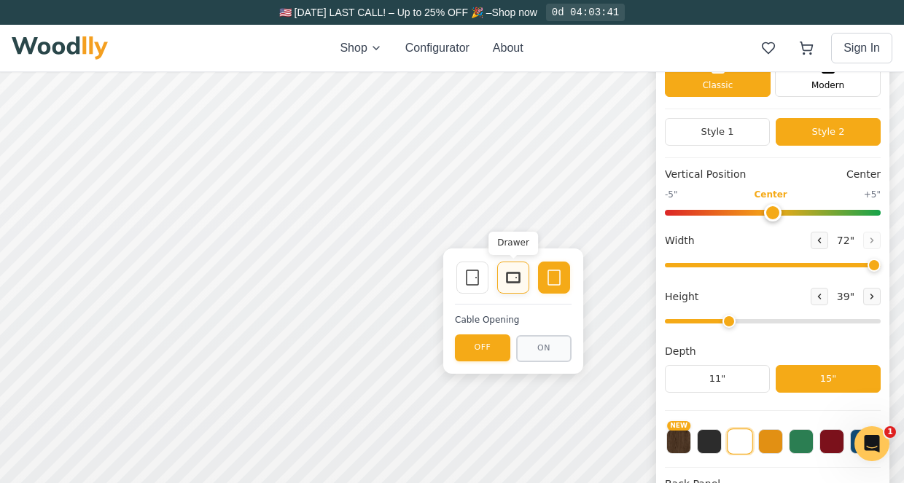
click at [511, 280] on icon at bounding box center [512, 277] width 17 height 17
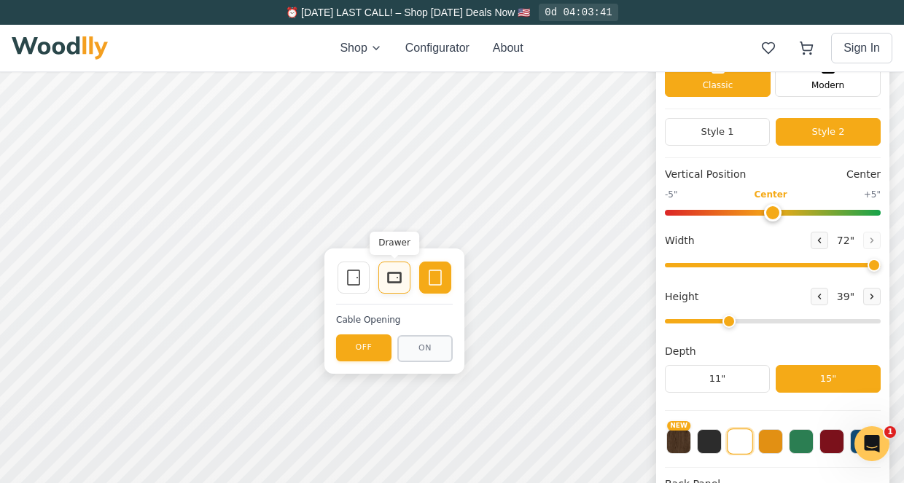
click at [394, 282] on rect at bounding box center [394, 278] width 13 height 10
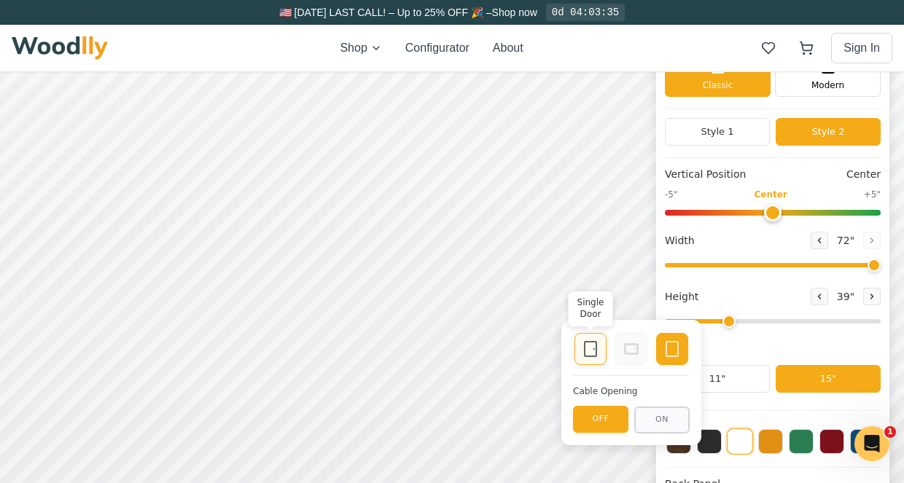
click at [591, 350] on icon at bounding box center [590, 348] width 17 height 17
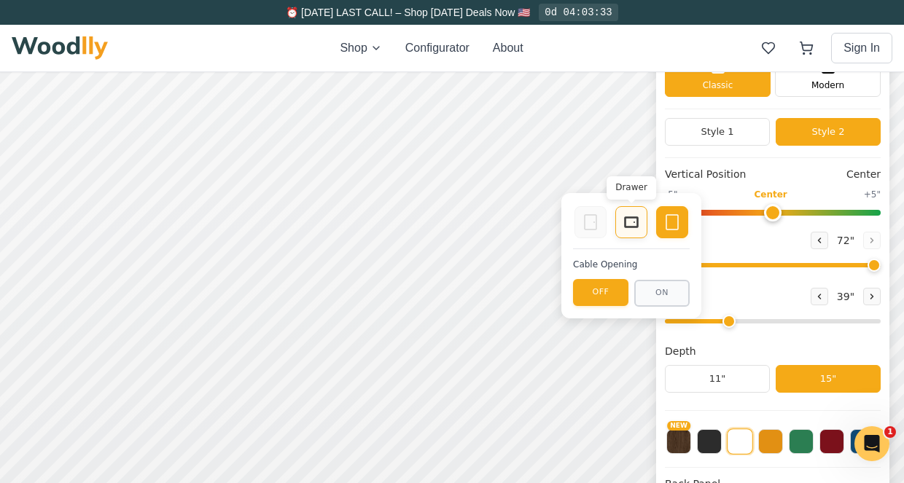
click at [639, 221] on icon at bounding box center [631, 222] width 17 height 17
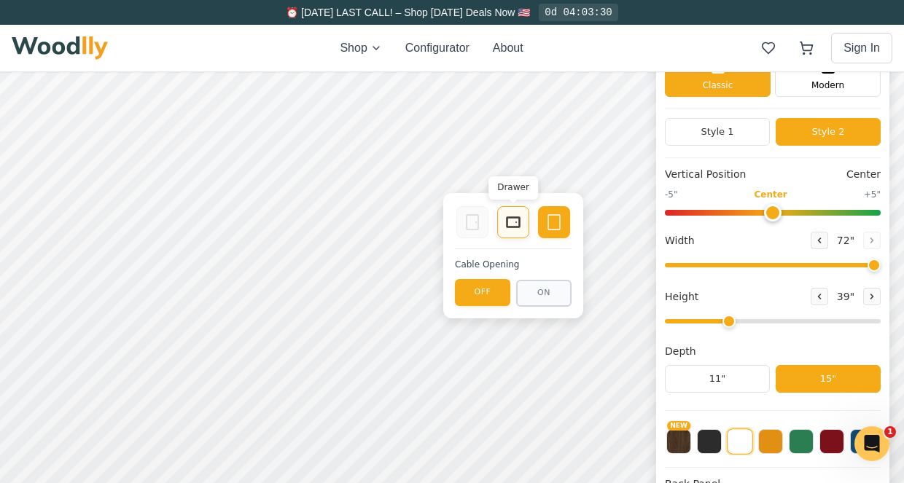
click at [513, 224] on icon at bounding box center [512, 222] width 17 height 17
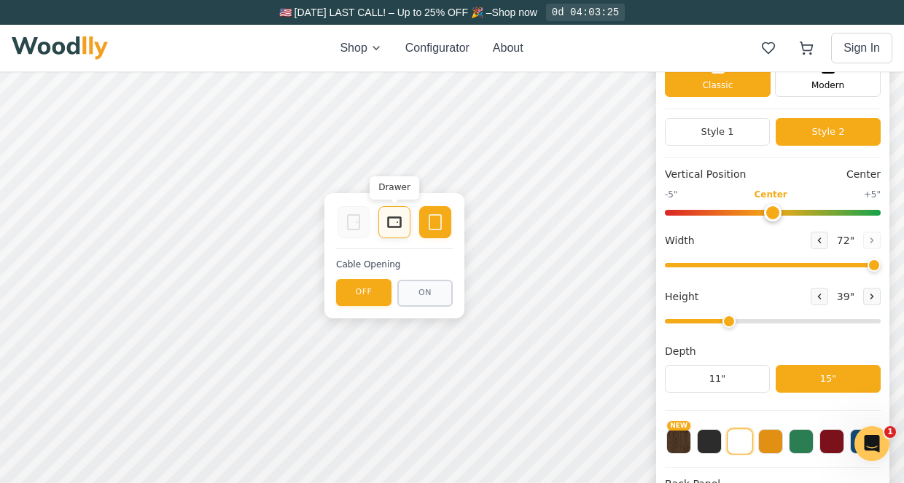
click at [394, 226] on rect at bounding box center [395, 222] width 12 height 9
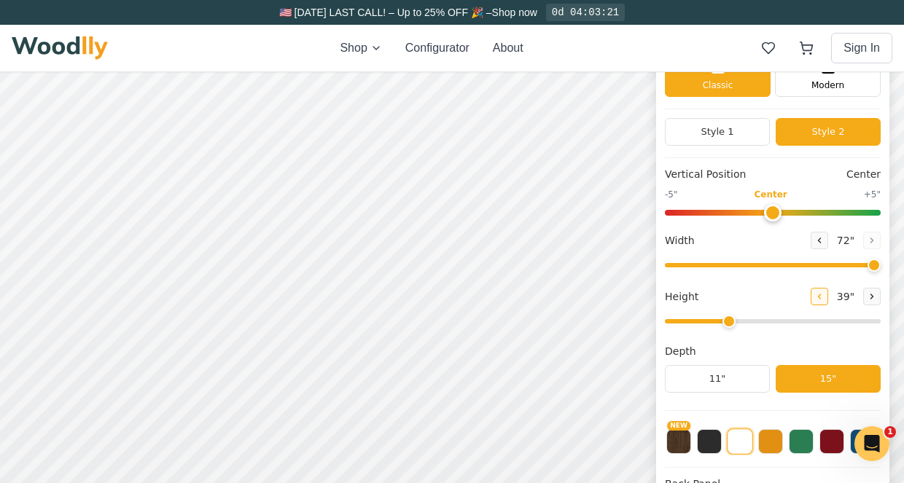
click at [824, 293] on icon at bounding box center [819, 296] width 9 height 9
click at [881, 298] on button at bounding box center [871, 296] width 17 height 17
drag, startPoint x: 713, startPoint y: 322, endPoint x: 727, endPoint y: 323, distance: 13.9
type input "3"
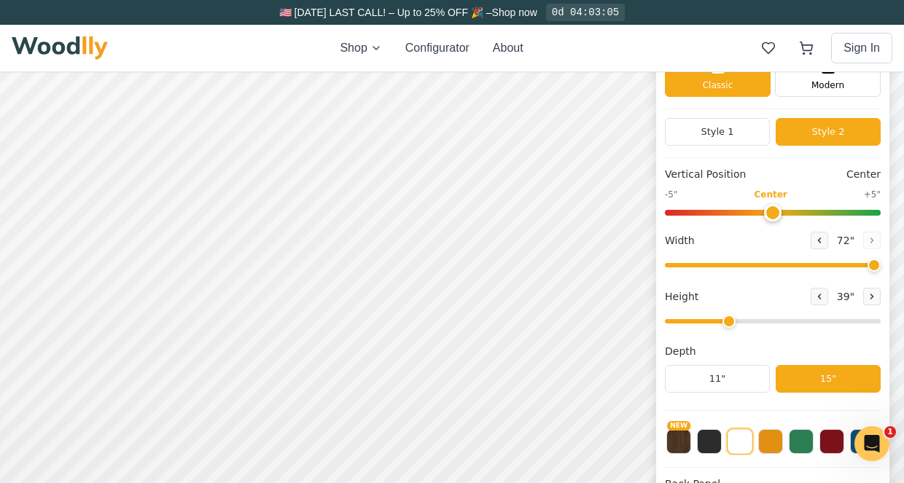
click at [727, 323] on input "range" at bounding box center [773, 321] width 216 height 4
click at [144, 292] on div "9" 12" 15"" at bounding box center [143, 235] width 146 height 146
click at [142, 297] on div "9" 12" 15"" at bounding box center [143, 235] width 146 height 146
click at [143, 296] on icon at bounding box center [144, 293] width 18 height 18
click at [101, 365] on div "15"" at bounding box center [101, 367] width 17 height 16
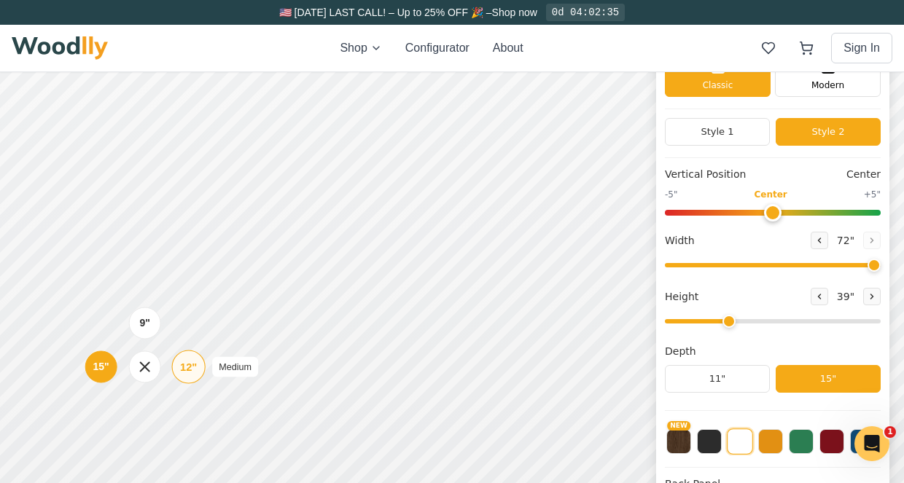
click at [193, 364] on div "12"" at bounding box center [188, 367] width 17 height 16
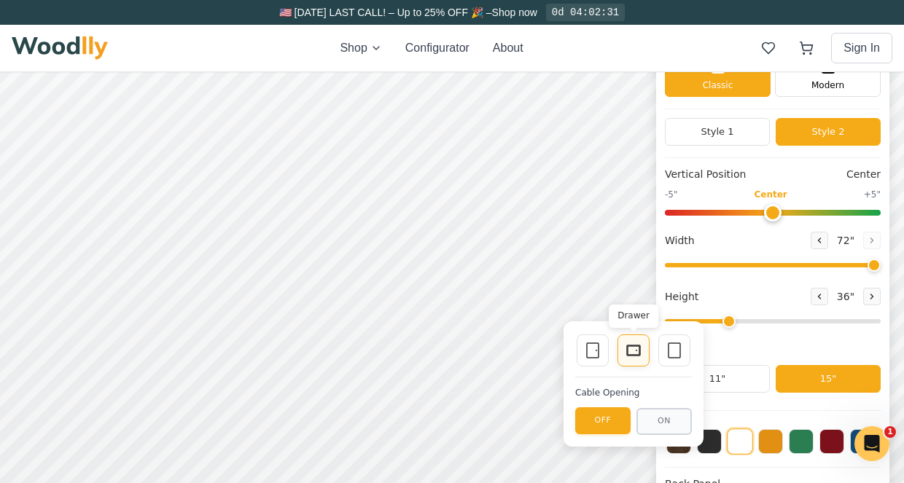
click at [640, 346] on rect at bounding box center [633, 351] width 13 height 10
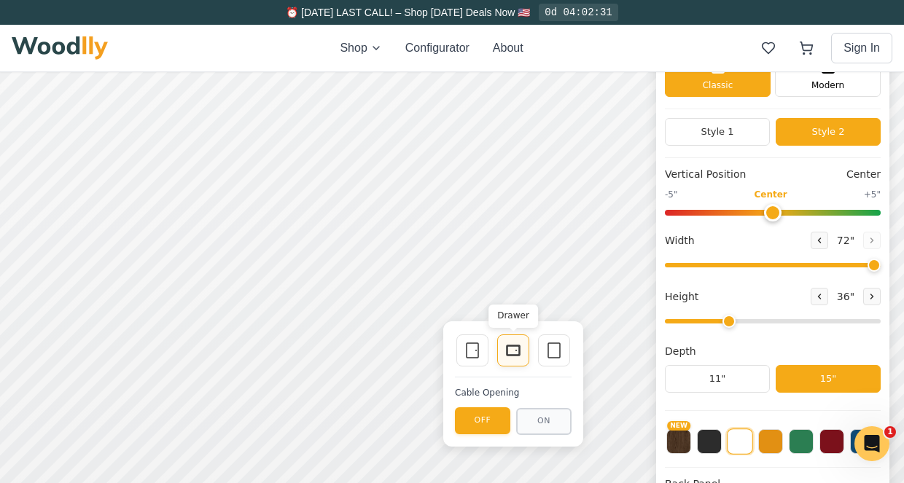
click at [516, 349] on icon at bounding box center [512, 350] width 17 height 17
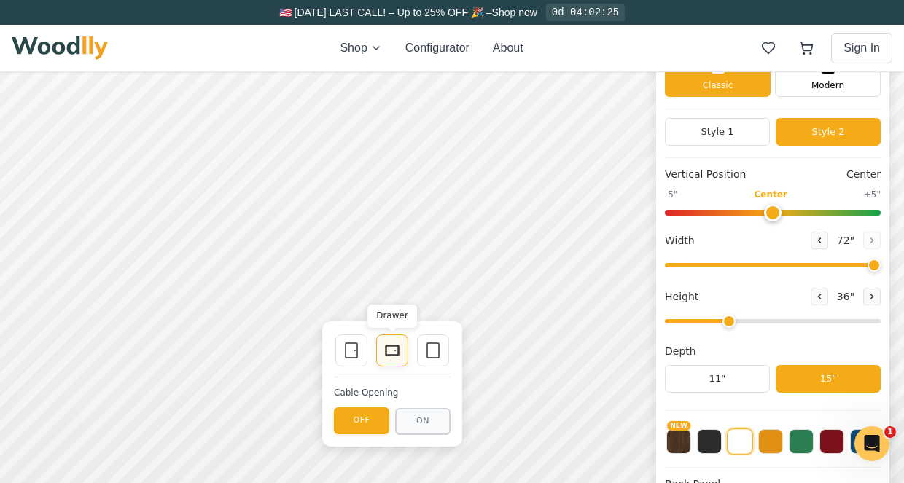
click at [395, 346] on rect at bounding box center [392, 351] width 13 height 10
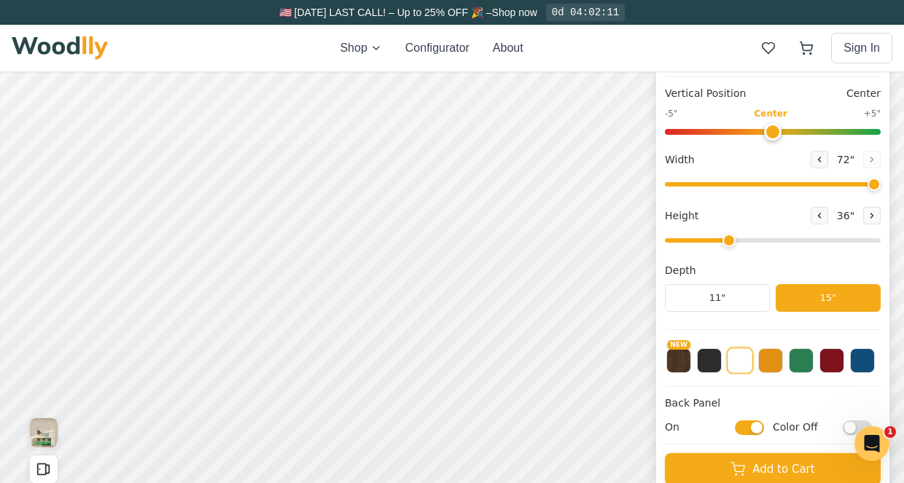
scroll to position [182, 1]
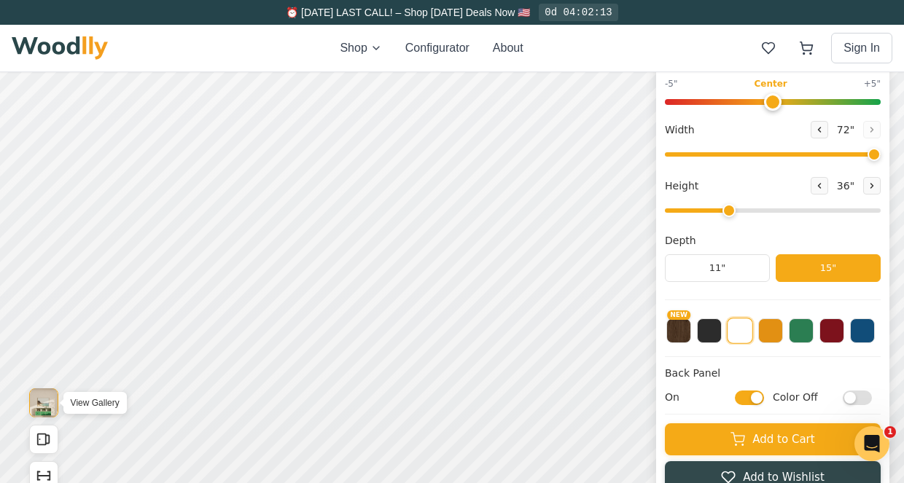
click at [49, 407] on img "View Gallery" at bounding box center [44, 403] width 28 height 29
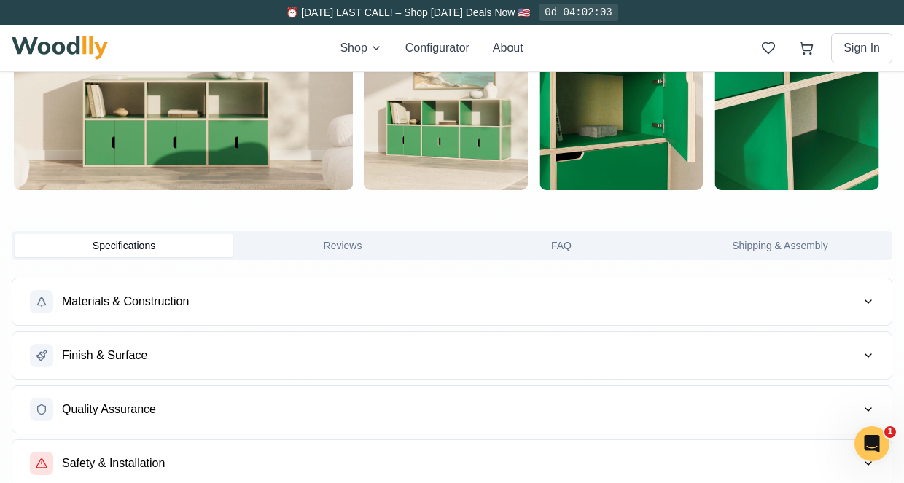
scroll to position [985, 1]
click at [407, 305] on button "Materials & Construction" at bounding box center [451, 301] width 879 height 47
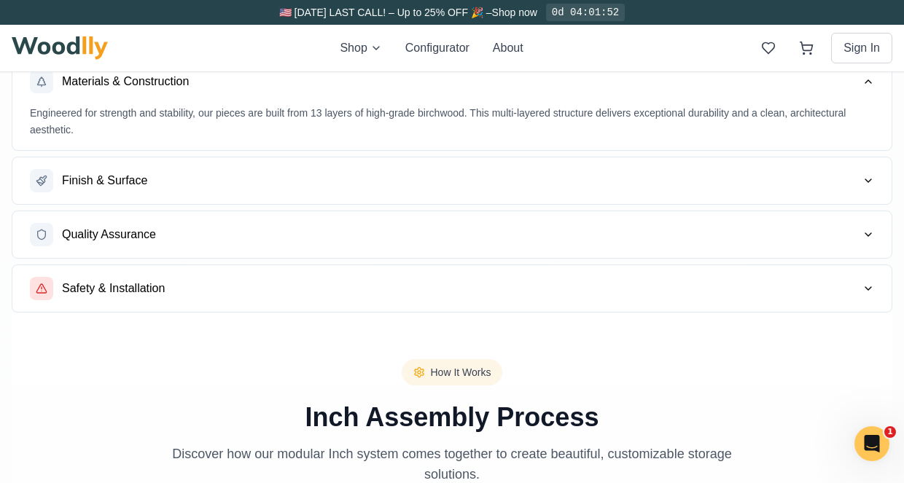
scroll to position [1203, 1]
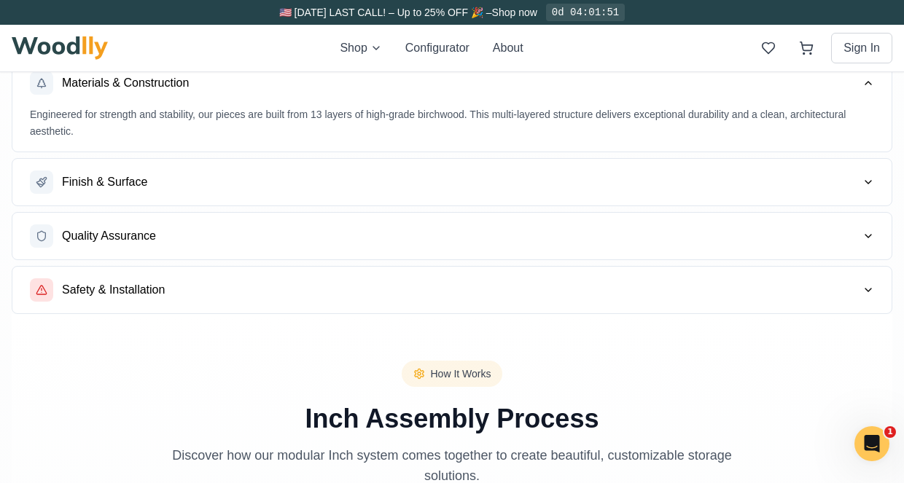
click at [375, 292] on button "Safety & Installation" at bounding box center [451, 290] width 879 height 47
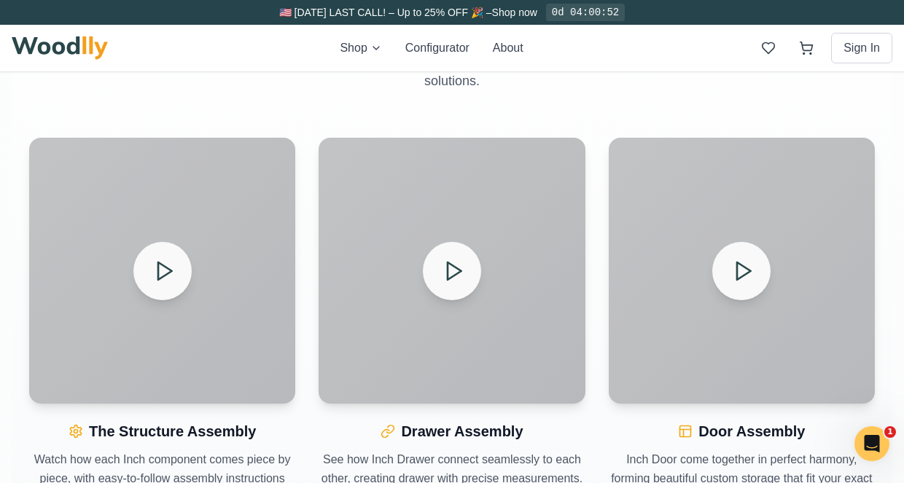
scroll to position [1685, 1]
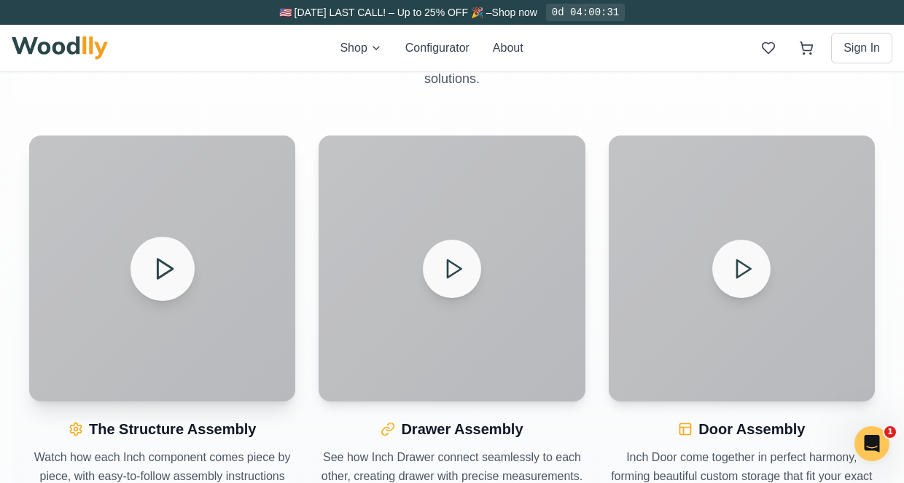
click at [162, 280] on icon at bounding box center [164, 269] width 26 height 26
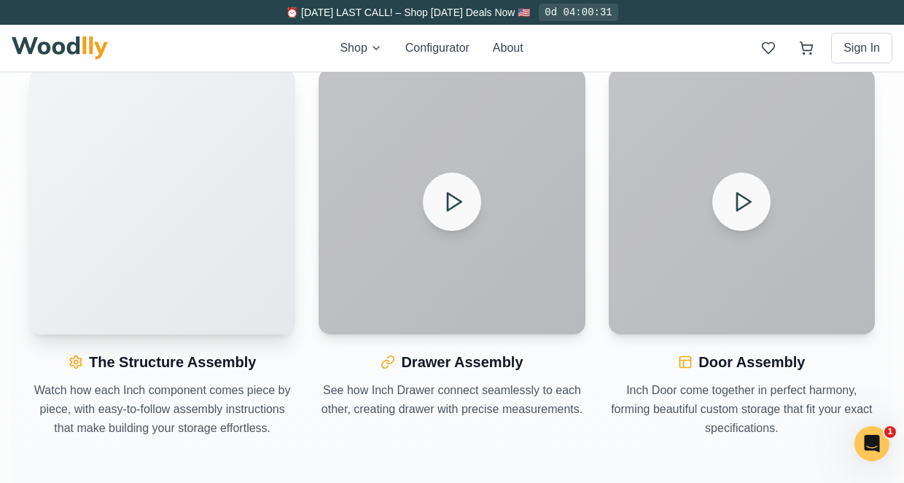
scroll to position [1755, 1]
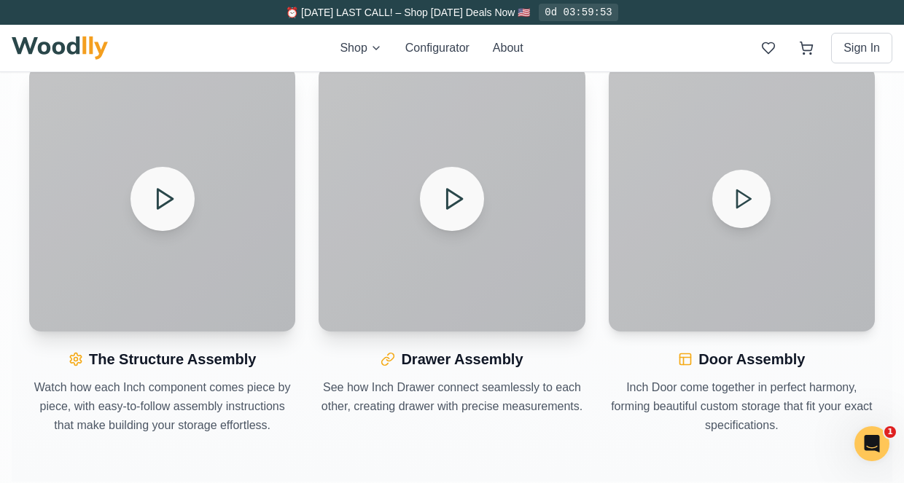
click at [448, 196] on icon at bounding box center [454, 199] width 26 height 26
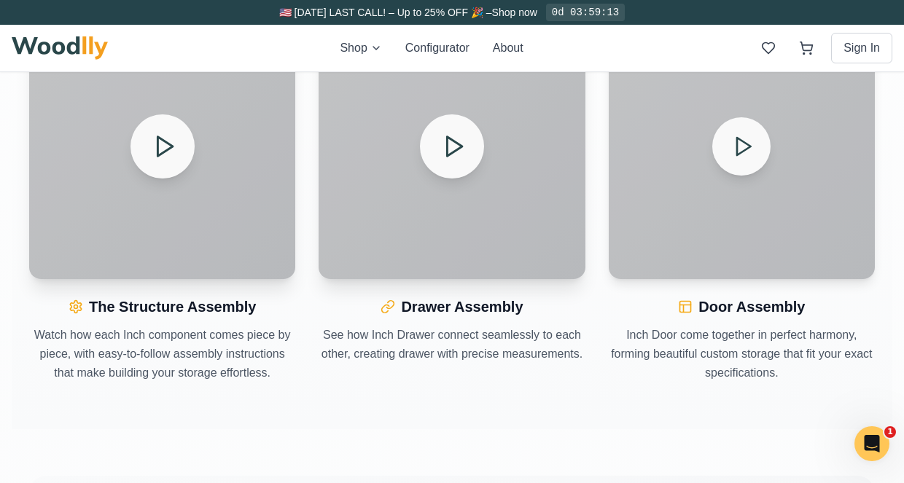
scroll to position [1728, 1]
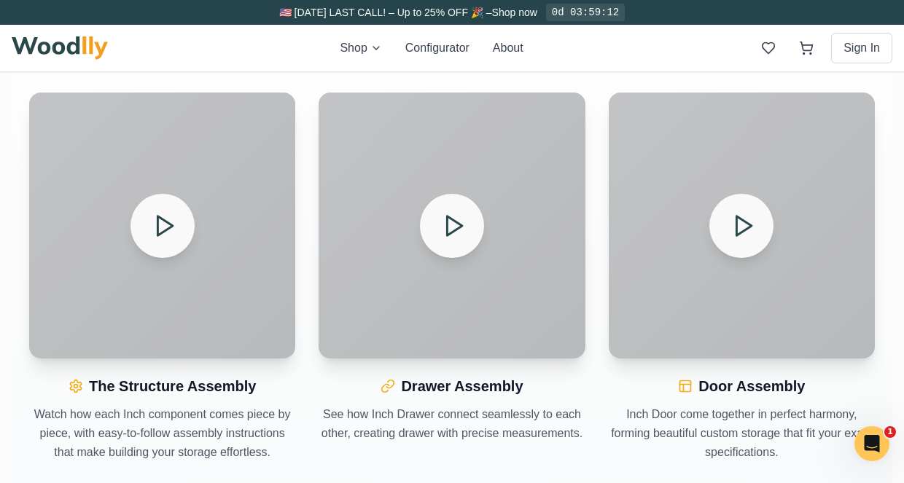
click at [751, 233] on icon at bounding box center [743, 226] width 26 height 26
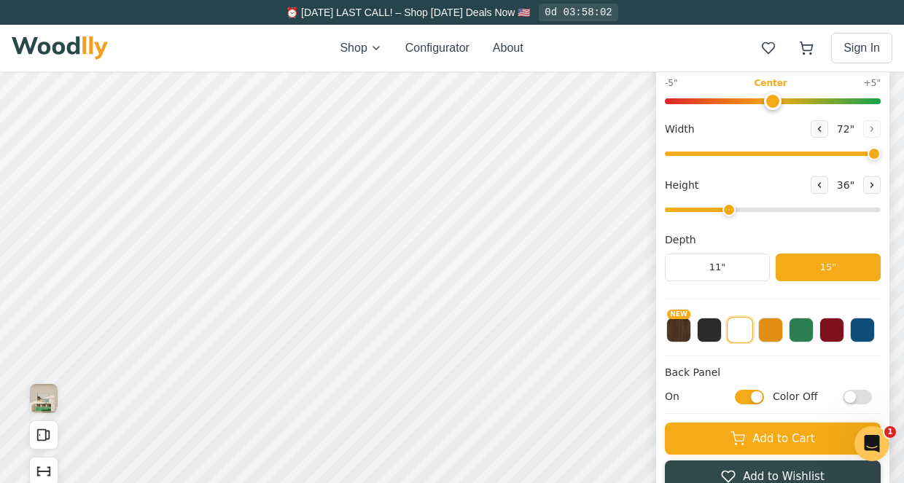
scroll to position [189, 1]
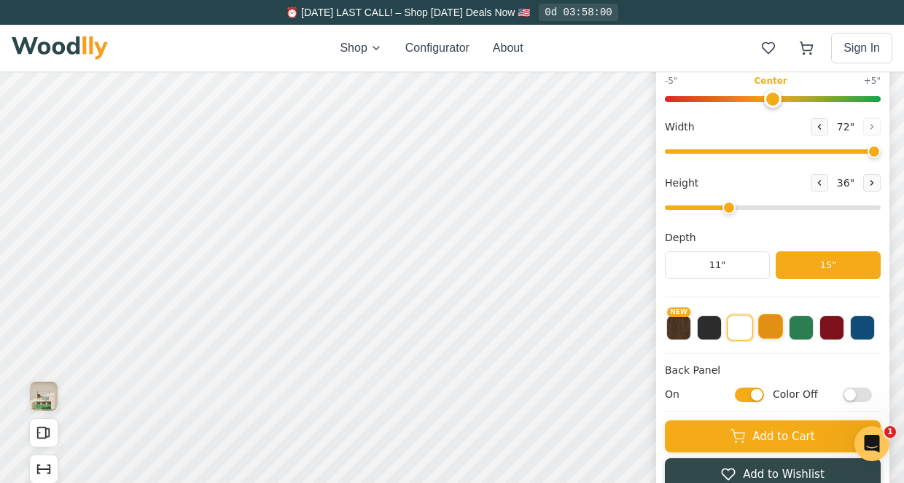
click at [783, 325] on button at bounding box center [770, 326] width 25 height 25
click at [813, 337] on button at bounding box center [801, 326] width 25 height 25
click at [843, 328] on button at bounding box center [831, 326] width 25 height 25
click at [875, 338] on button at bounding box center [862, 326] width 25 height 25
click at [722, 329] on button at bounding box center [709, 326] width 25 height 25
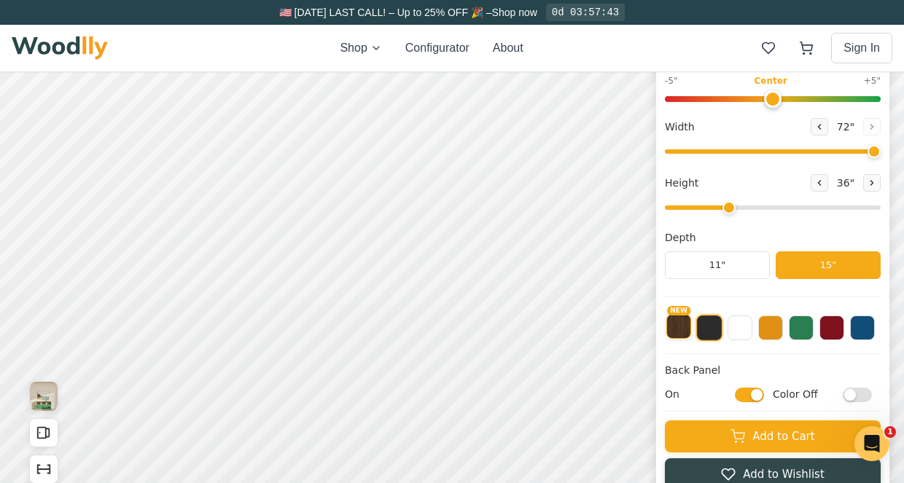
click at [690, 330] on button "NEW" at bounding box center [678, 326] width 25 height 25
click at [746, 330] on button at bounding box center [739, 326] width 25 height 25
click at [863, 397] on input "Color Off" at bounding box center [857, 395] width 29 height 15
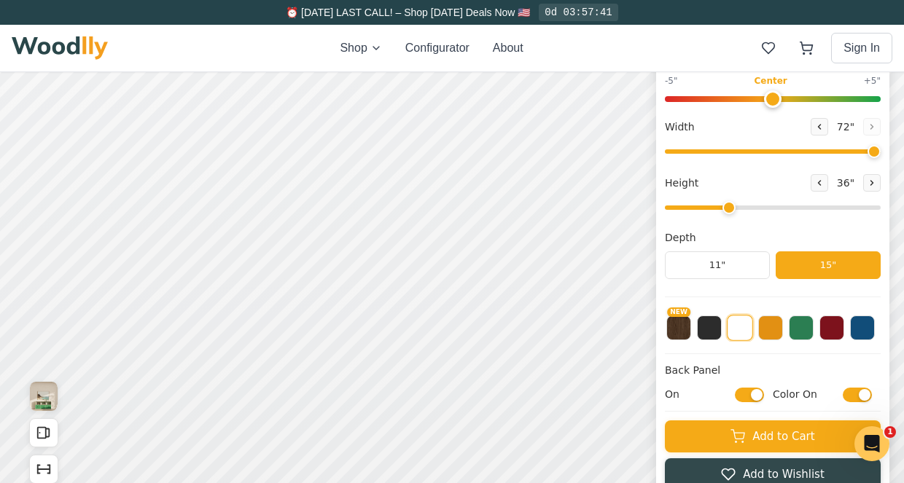
click at [863, 397] on input "Color On" at bounding box center [857, 395] width 29 height 15
click at [864, 400] on input "Color Off" at bounding box center [857, 395] width 29 height 15
click at [872, 397] on input "Color On" at bounding box center [857, 395] width 29 height 15
click at [867, 395] on input "Color Off" at bounding box center [857, 395] width 29 height 15
checkbox input "true"
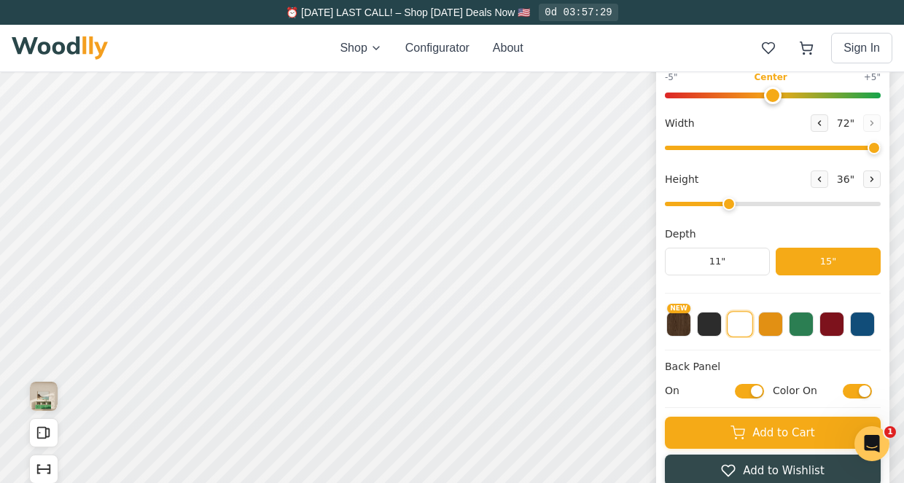
scroll to position [5, 0]
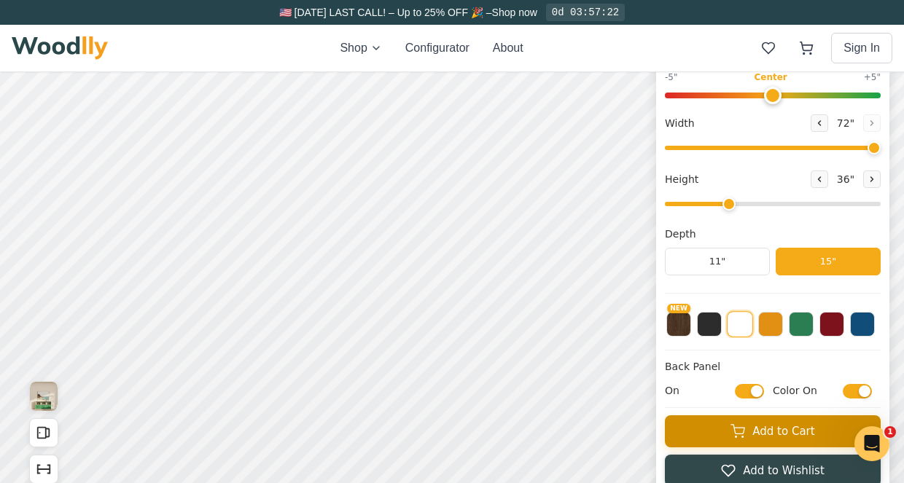
click at [767, 434] on button "Add to Cart" at bounding box center [773, 431] width 216 height 32
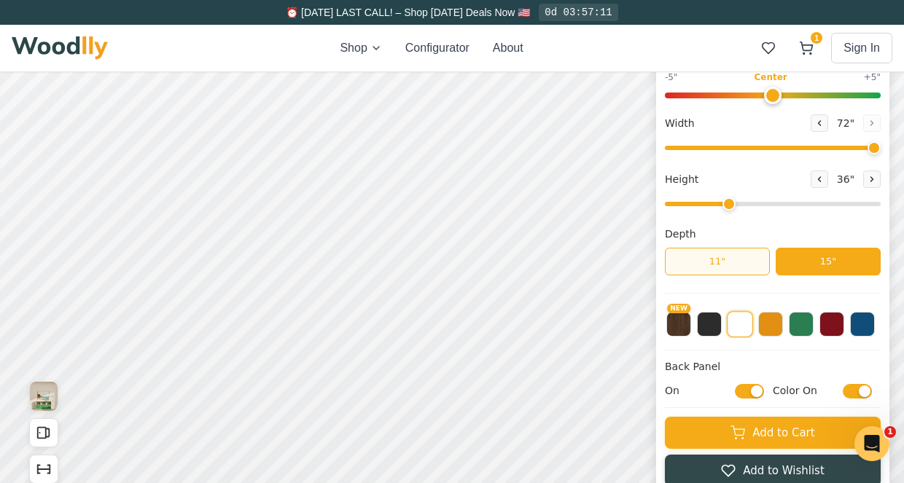
scroll to position [0, 0]
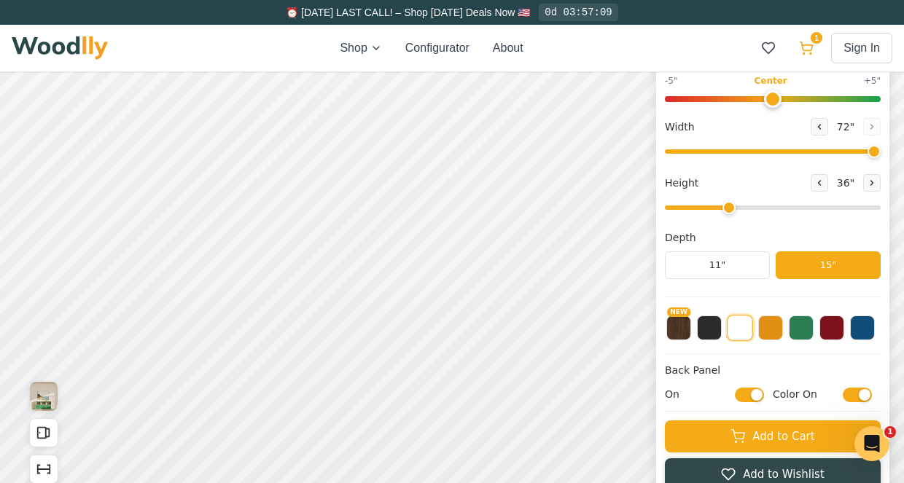
click at [814, 42] on span "1" at bounding box center [817, 38] width 12 height 12
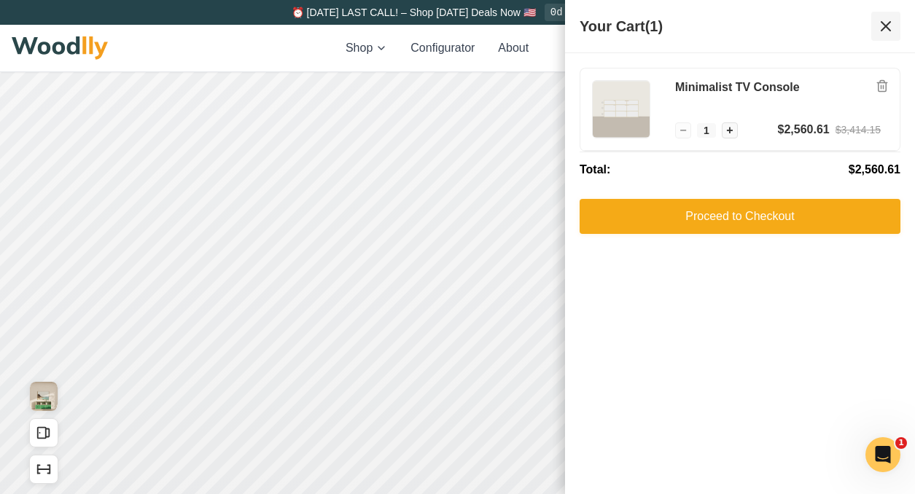
click at [891, 28] on icon at bounding box center [885, 25] width 17 height 17
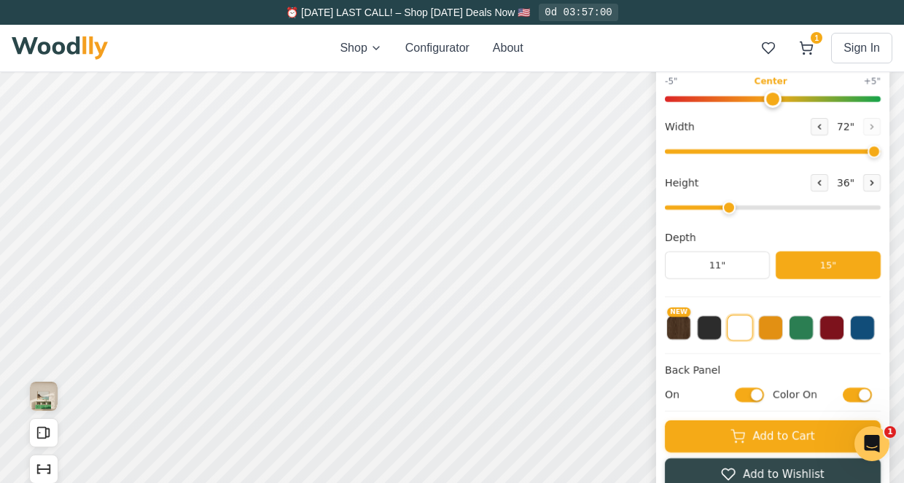
scroll to position [5, 0]
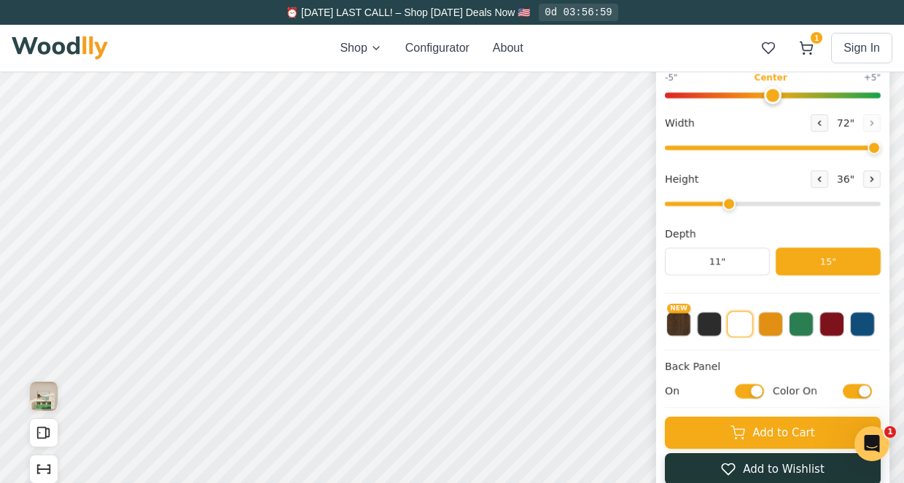
click at [761, 468] on div "Minimalist TV Console Classic Modern Style 1 Style 2 Vertical Position Center -…" at bounding box center [772, 195] width 233 height 601
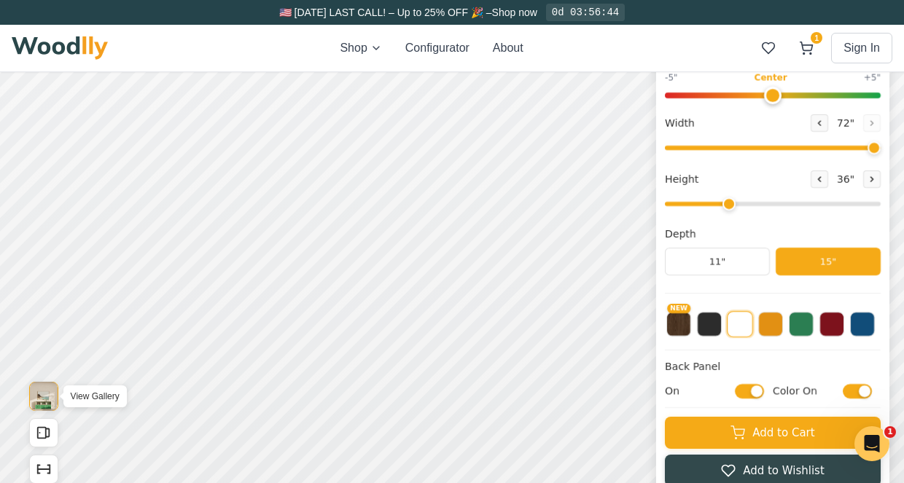
click at [39, 405] on img "View Gallery" at bounding box center [44, 396] width 28 height 29
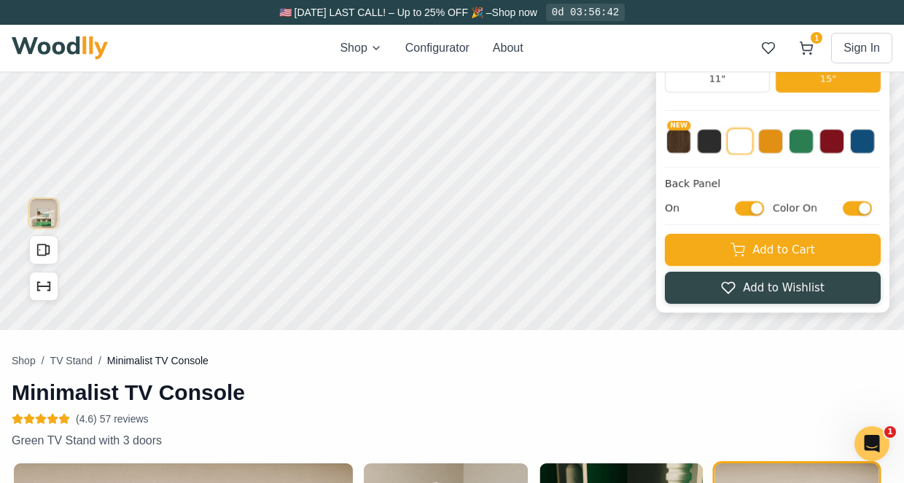
scroll to position [370, 0]
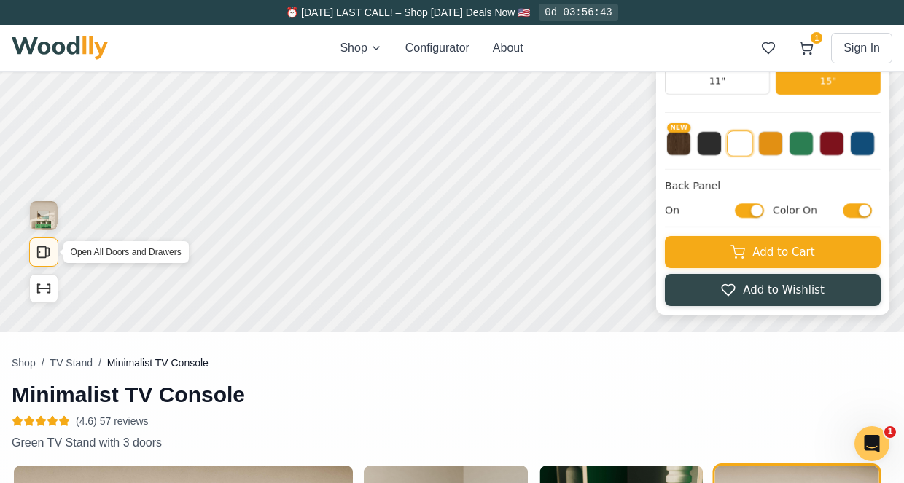
click at [44, 250] on icon "Open All Doors and Drawers" at bounding box center [44, 252] width 16 height 16
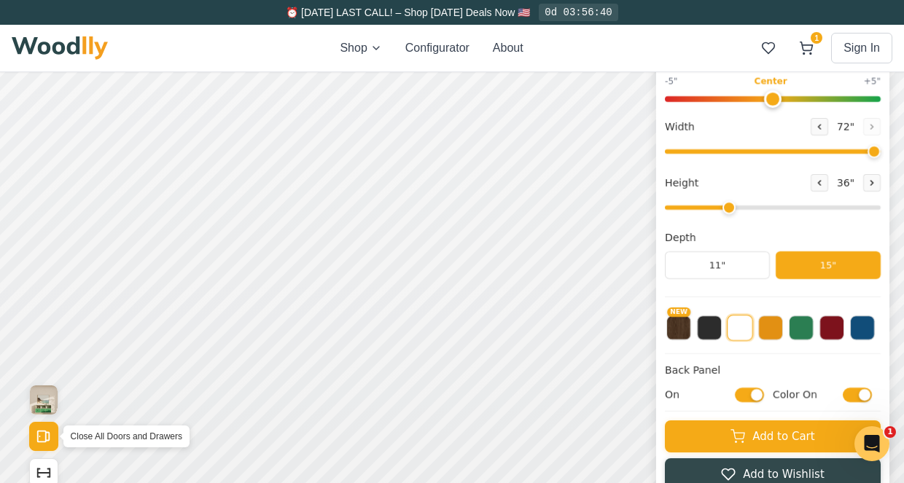
scroll to position [220, 0]
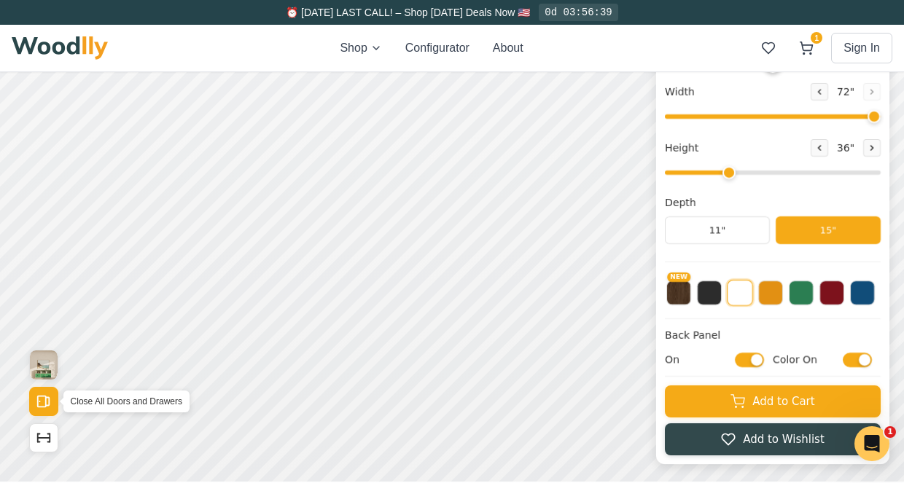
click at [44, 405] on rect "Open All Doors and Drawers" at bounding box center [42, 402] width 8 height 11
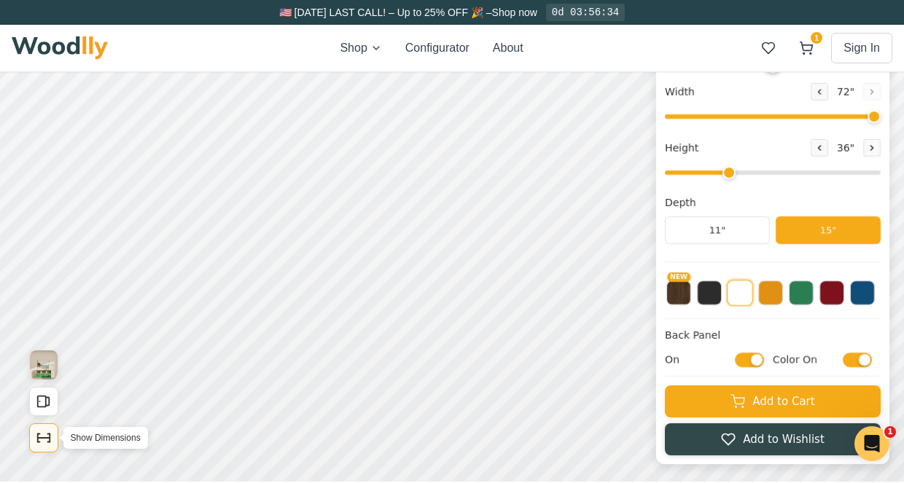
click at [47, 432] on icon "Show Dimensions" at bounding box center [44, 438] width 16 height 16
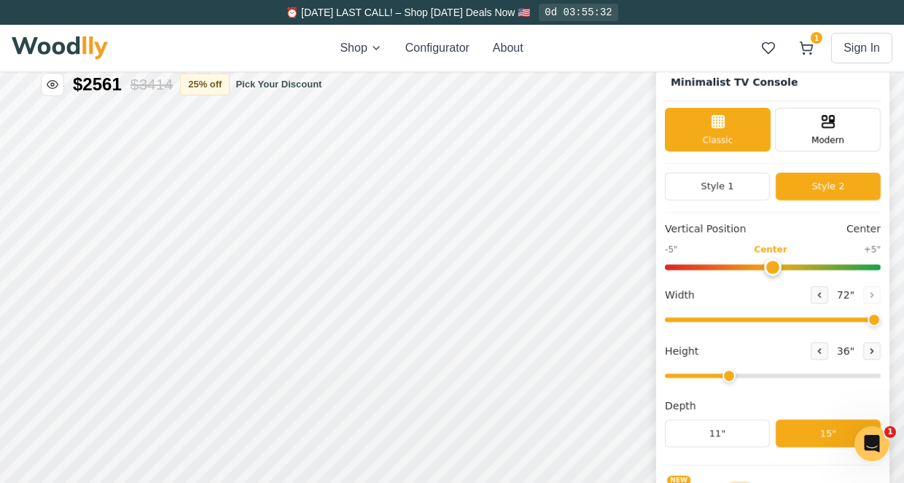
scroll to position [17, 0]
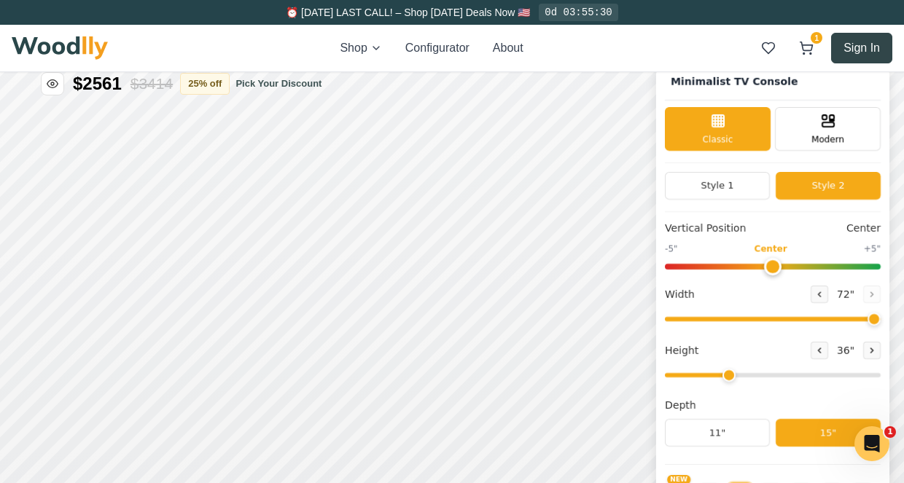
click at [863, 38] on button "Sign In" at bounding box center [861, 48] width 61 height 31
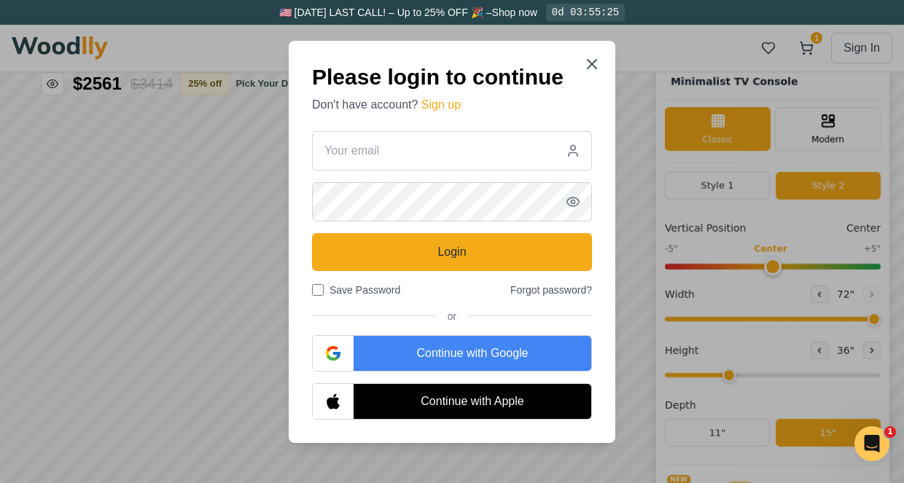
click at [394, 345] on div "Continue with Google" at bounding box center [473, 353] width 238 height 35
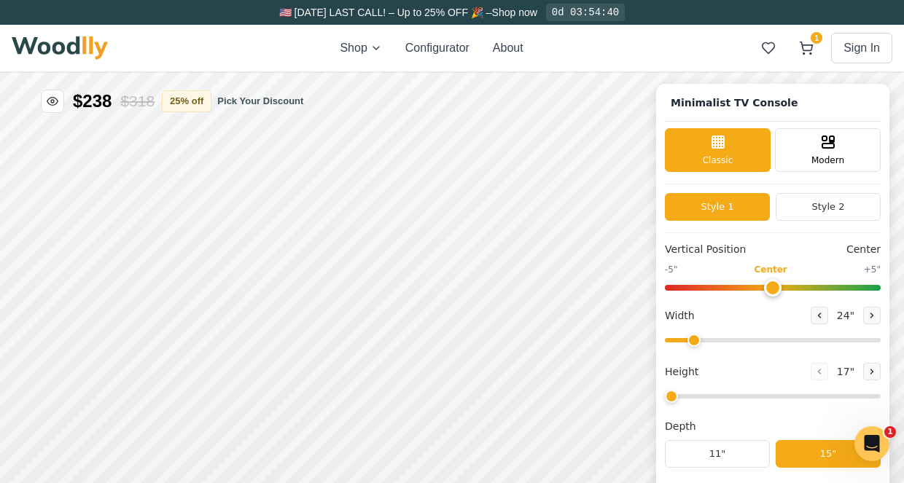
type input "63"
type input "2"
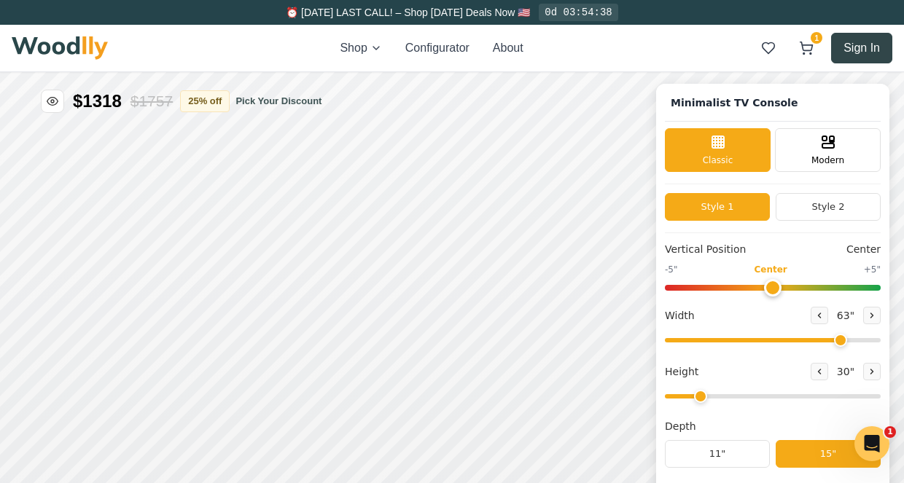
click at [873, 43] on button "Sign In" at bounding box center [861, 48] width 61 height 31
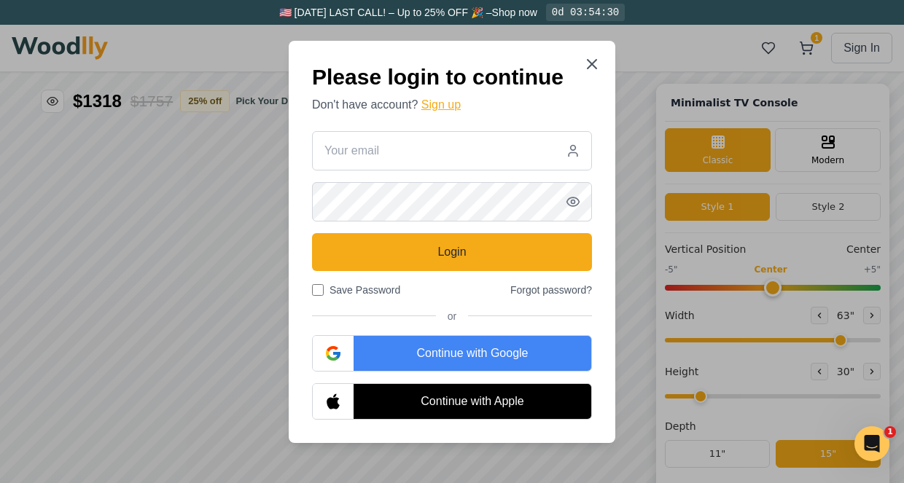
click at [453, 109] on button "Sign up" at bounding box center [440, 104] width 39 height 17
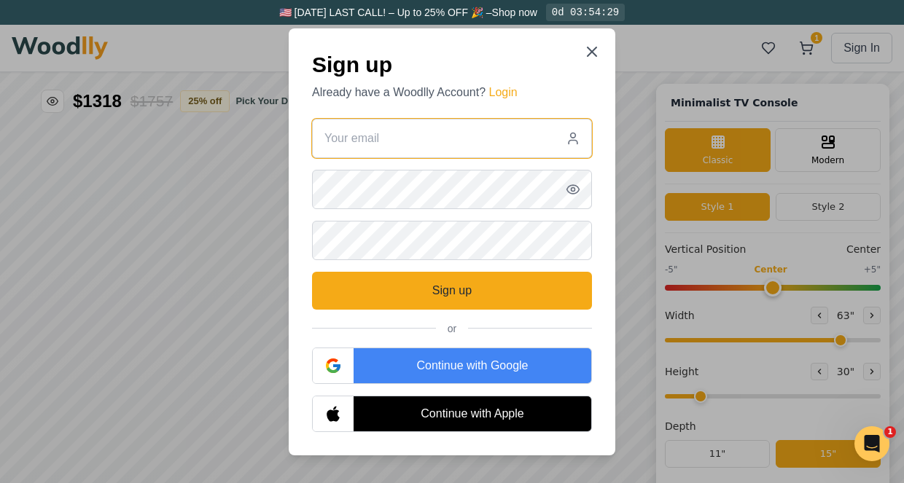
click at [453, 149] on input "email" at bounding box center [452, 138] width 280 height 39
type input "jpipersburgh@gmail.com"
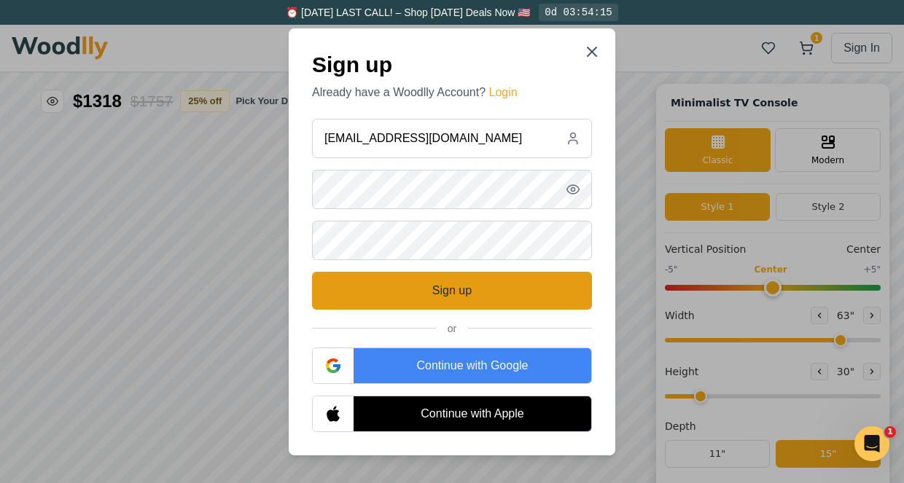
click at [472, 295] on button "Sign up" at bounding box center [452, 291] width 280 height 38
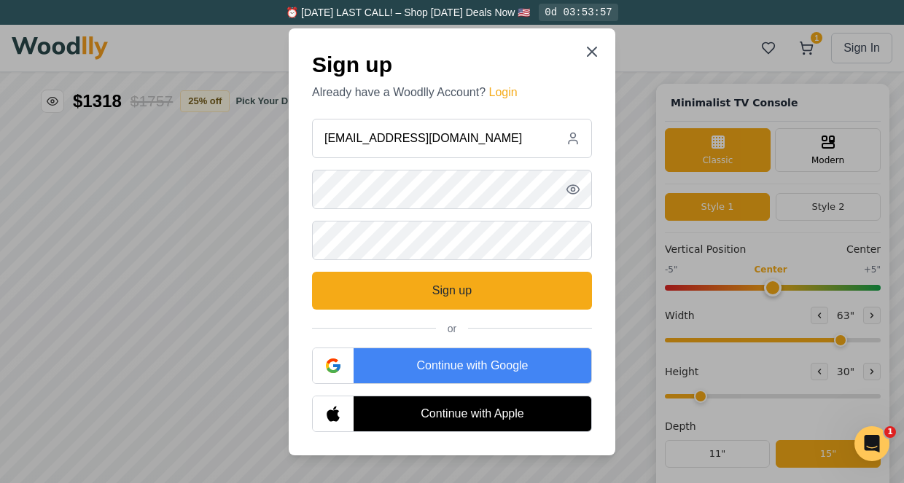
click at [343, 262] on form "jpipersburgh@gmail.com Sign up or Continue with Google Continue with Apple" at bounding box center [452, 275] width 280 height 313
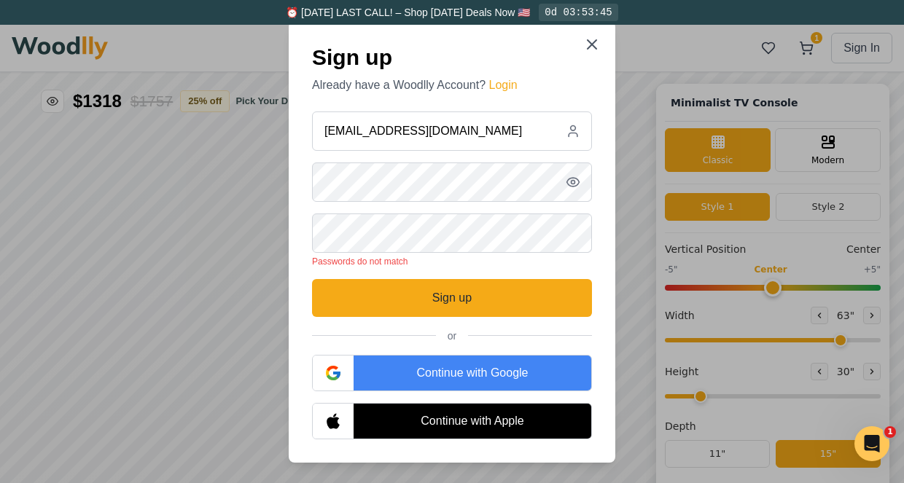
click at [296, 269] on div "Sign up Already have a Woodlly Account? Login jpipersburgh@gmail.com Passwords …" at bounding box center [452, 242] width 327 height 442
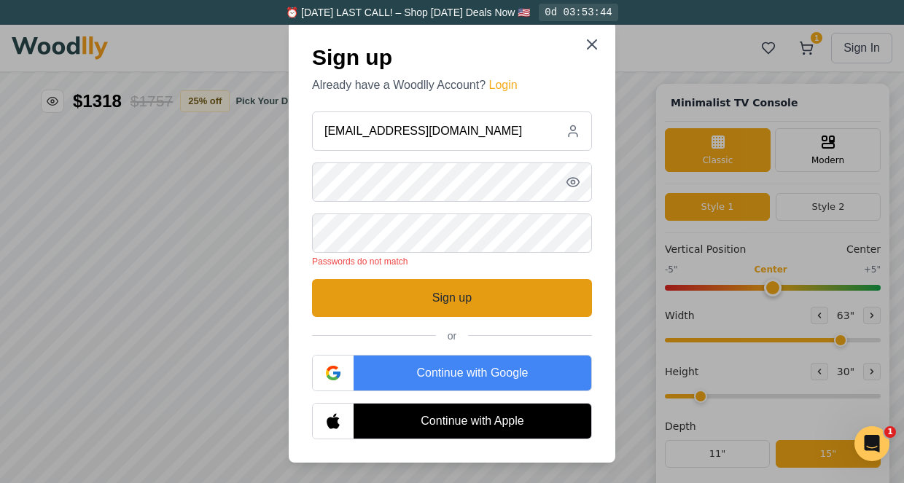
click at [403, 305] on button "Sign up" at bounding box center [452, 298] width 280 height 38
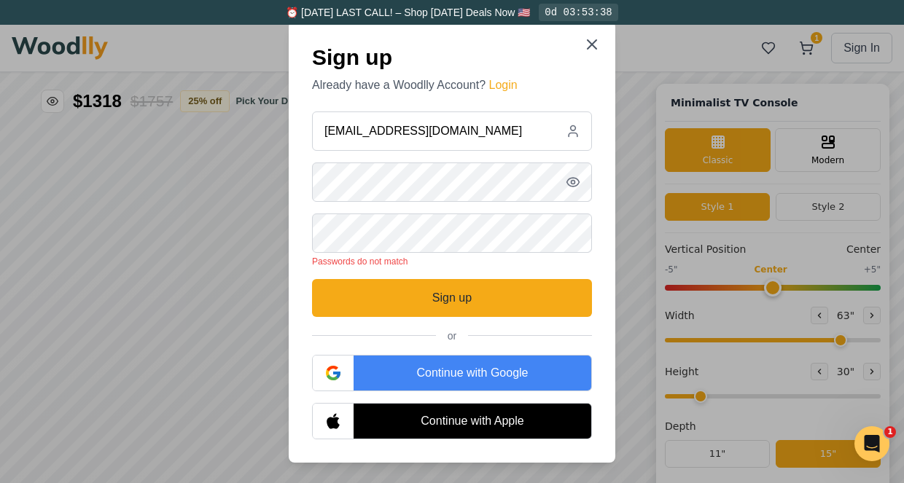
click at [572, 186] on icon "button" at bounding box center [573, 182] width 12 height 9
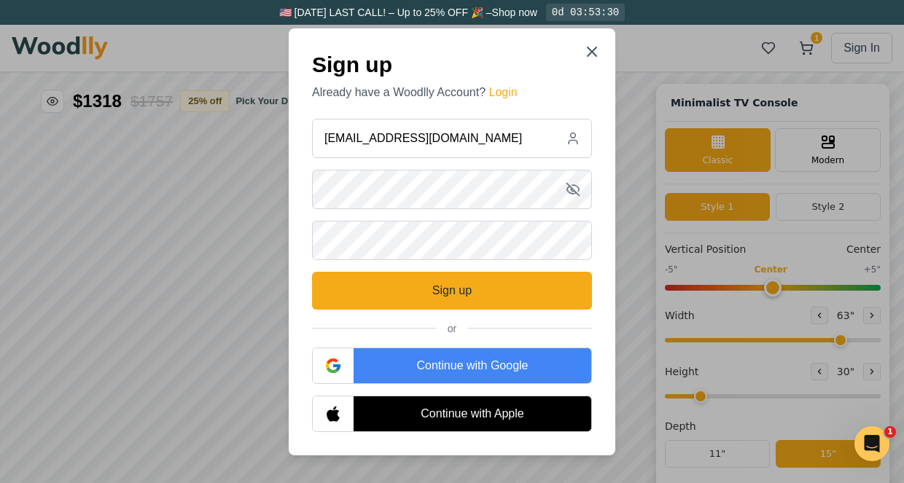
click at [606, 241] on div "Sign up Already have a Woodlly Account? Login jpipersburgh@gmail.com Sign up or…" at bounding box center [452, 241] width 327 height 427
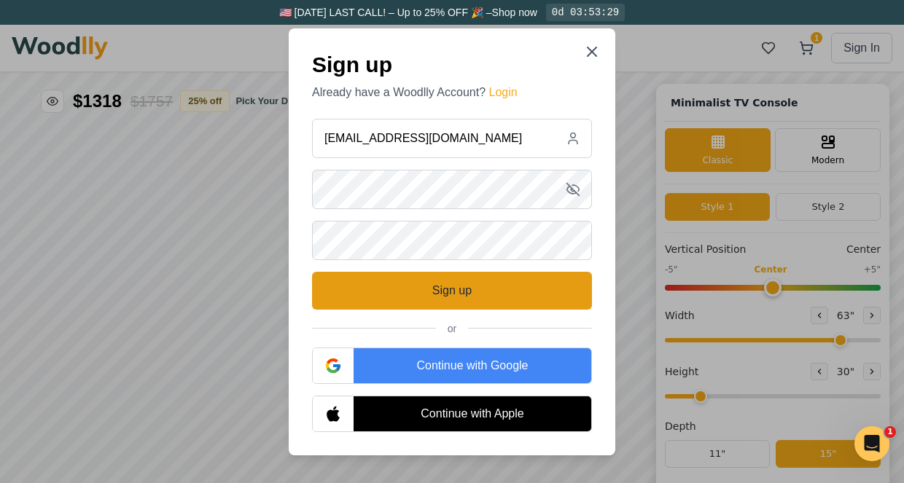
click at [542, 287] on button "Sign up" at bounding box center [452, 291] width 280 height 38
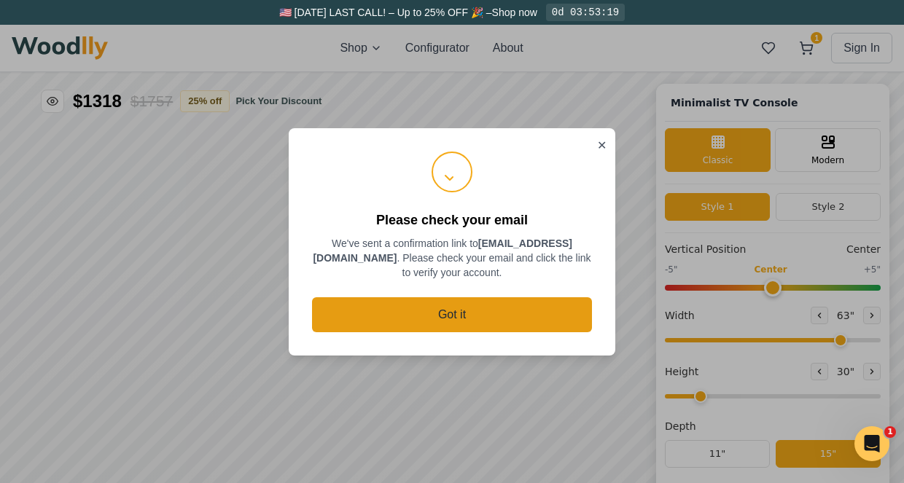
click at [467, 311] on button "Got it" at bounding box center [452, 314] width 280 height 35
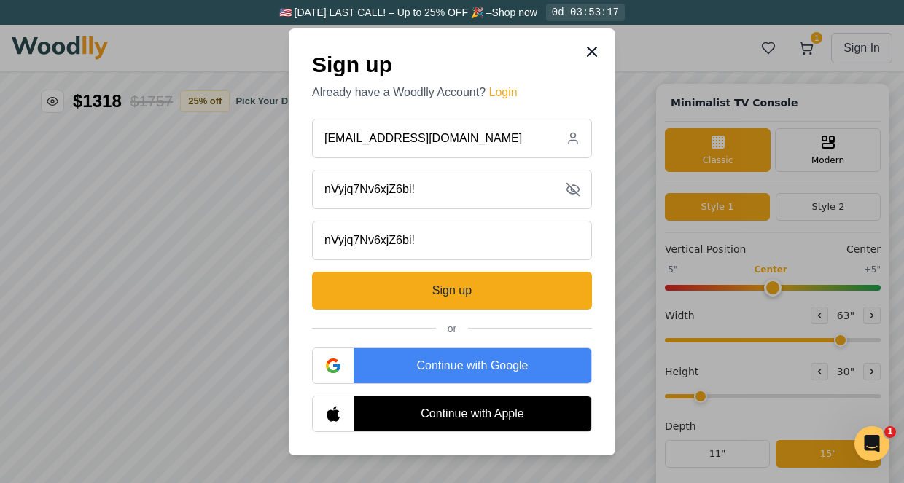
click at [595, 52] on icon at bounding box center [591, 51] width 17 height 17
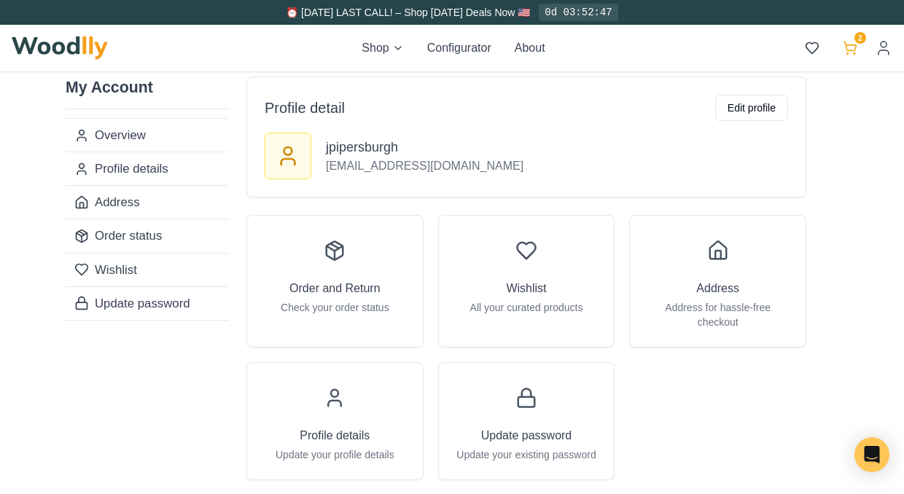
click at [854, 52] on icon at bounding box center [850, 48] width 15 height 15
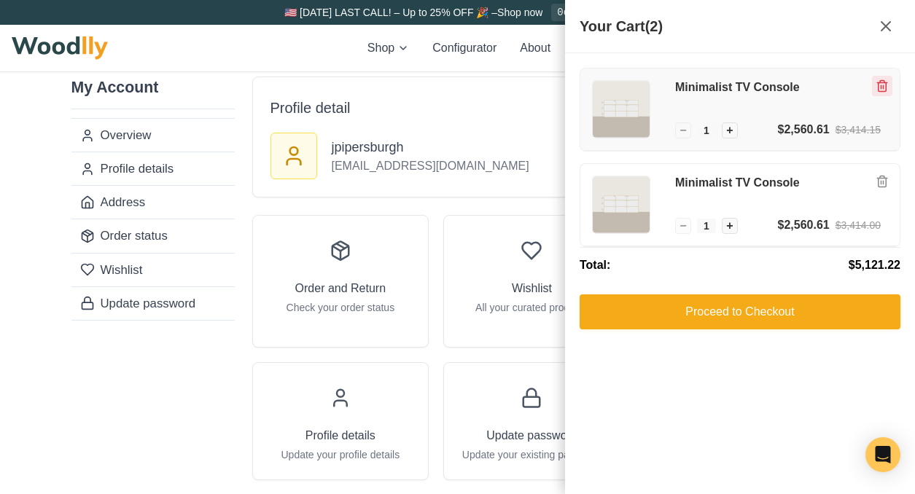
click at [885, 87] on icon "Remove item" at bounding box center [882, 86] width 8 height 11
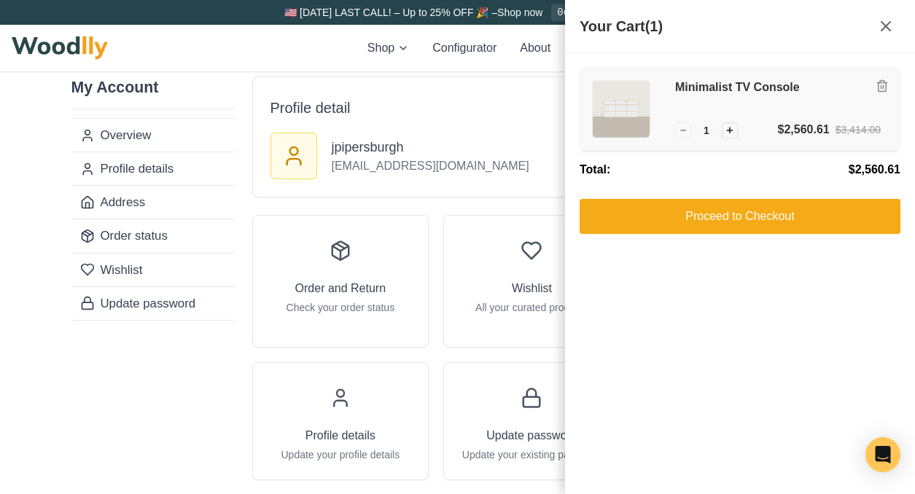
click at [758, 84] on h3 "Minimalist TV Console" at bounding box center [778, 87] width 206 height 15
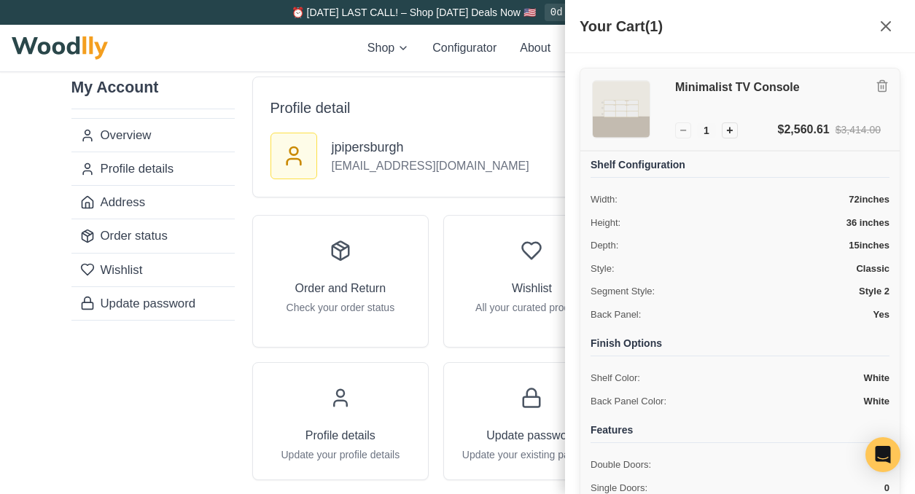
click at [630, 107] on img at bounding box center [621, 109] width 57 height 57
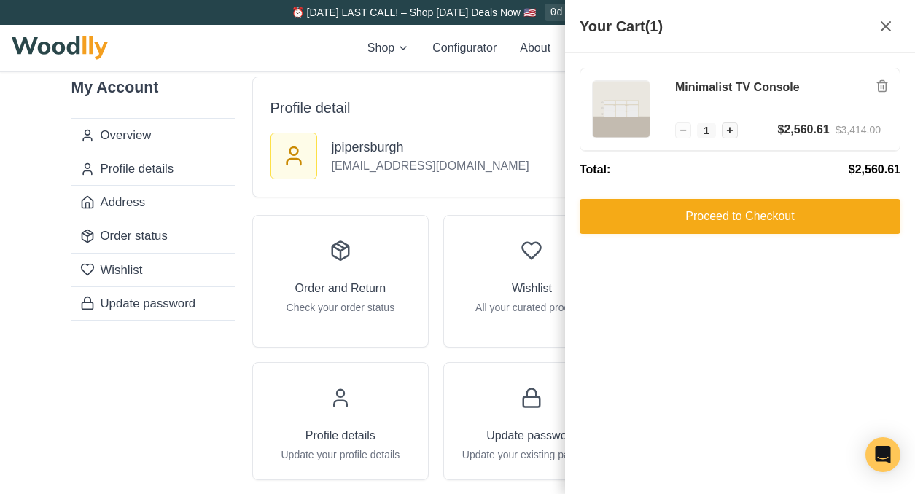
click at [498, 155] on div "jpipersburgh jpipersburgh@gmail.com" at bounding box center [532, 165] width 558 height 64
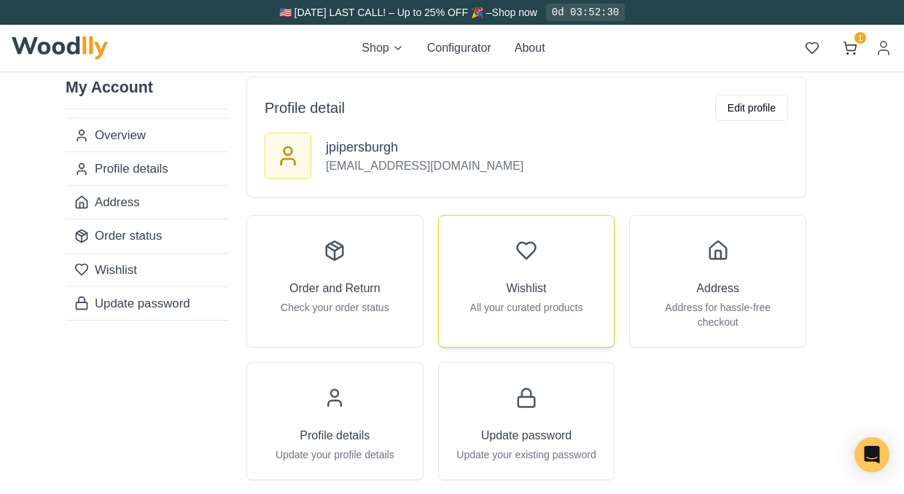
click at [554, 276] on div "Wishlist All your curated products" at bounding box center [527, 274] width 176 height 117
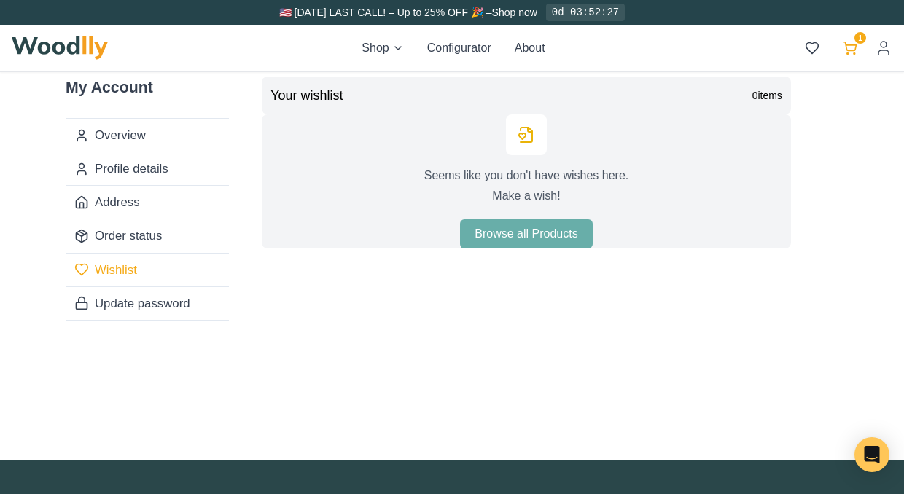
click at [859, 58] on button "1" at bounding box center [850, 48] width 26 height 26
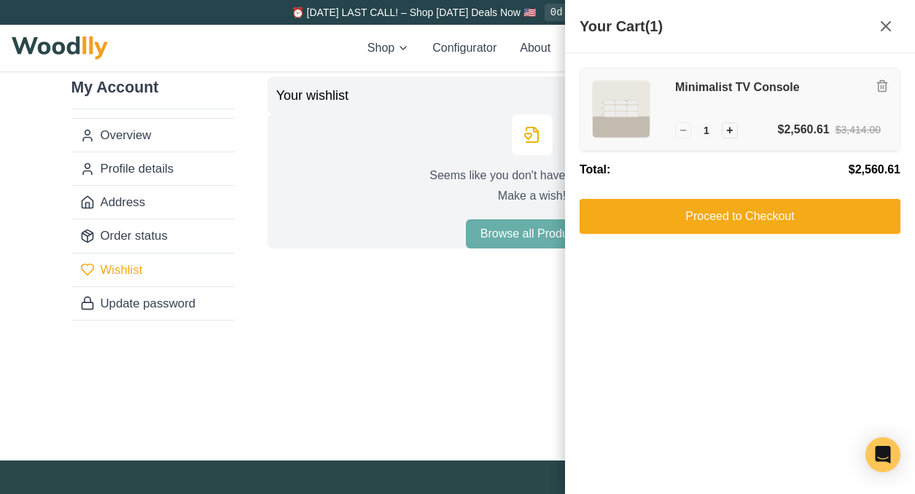
click at [639, 104] on img at bounding box center [621, 109] width 57 height 57
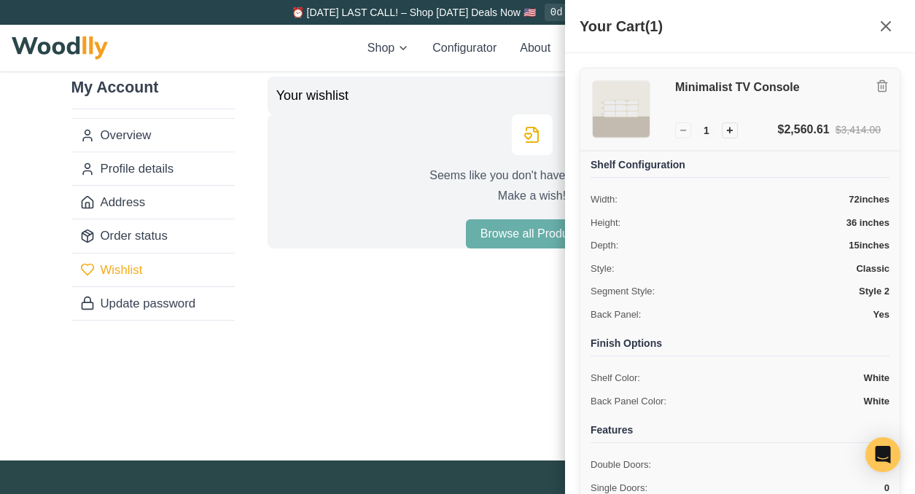
click at [711, 89] on h3 "Minimalist TV Console" at bounding box center [778, 87] width 206 height 15
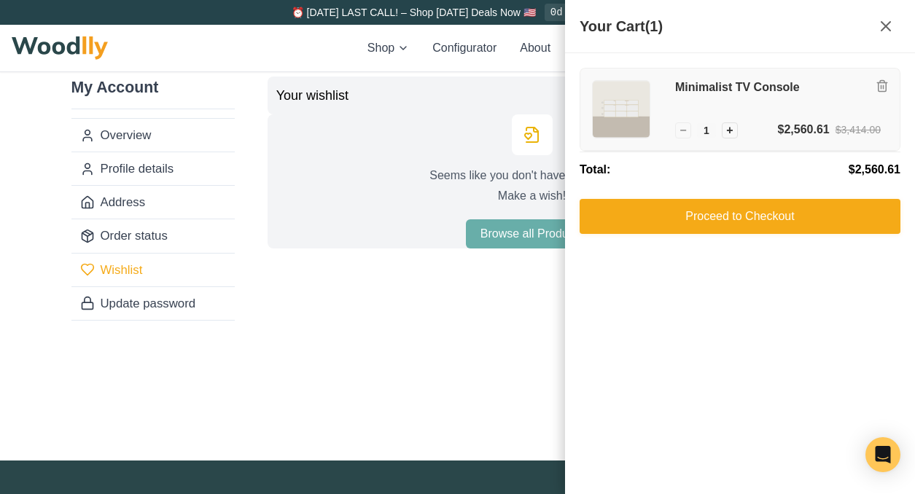
click at [587, 109] on div "Minimalist TV Console − 1 + $2,560.61 $3,414.00" at bounding box center [739, 110] width 319 height 82
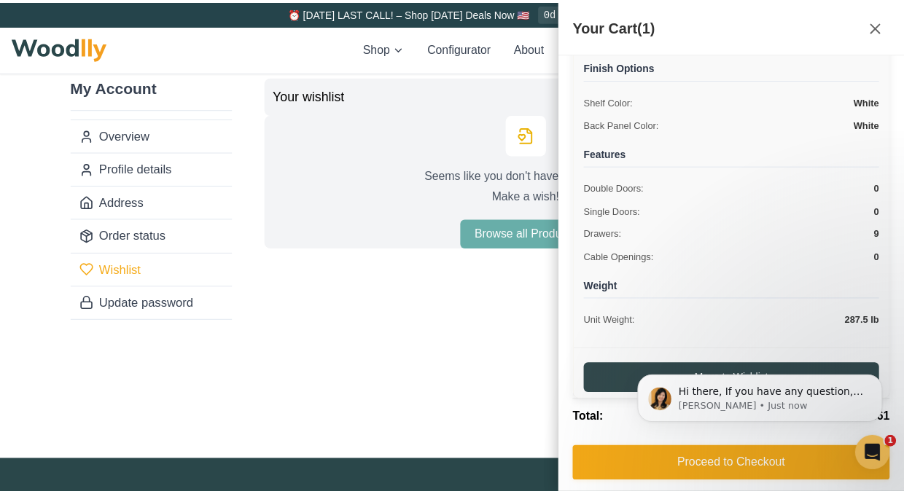
scroll to position [285, 0]
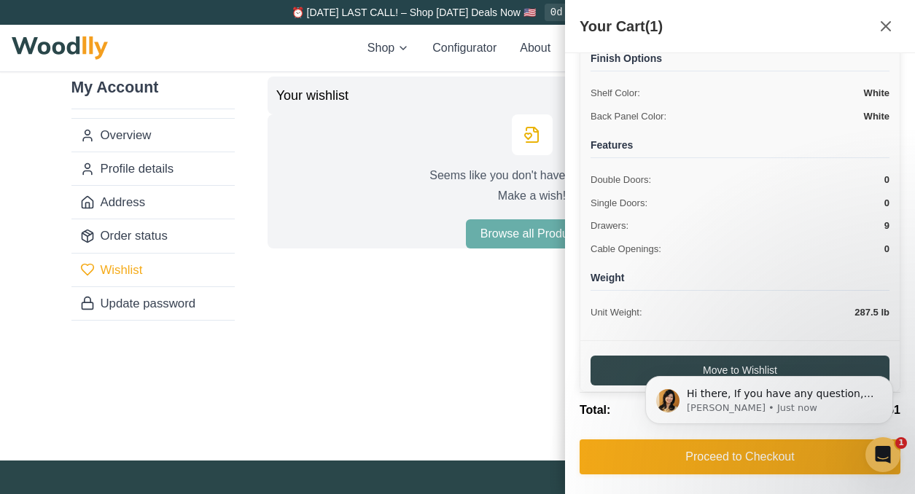
click at [456, 363] on div "My Account Overview Profile details Address Order status Wishlist Update passwo…" at bounding box center [458, 253] width 802 height 413
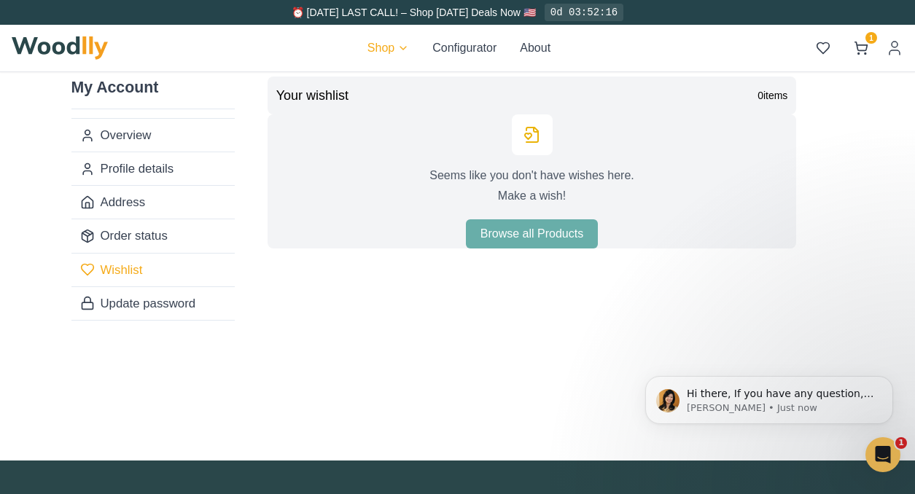
click at [394, 52] on html "⏰ Labor Day LAST CALL! – Shop Labor Day Deals Now 🇺🇸 0d 03:52:16 Shop Configura…" at bounding box center [457, 389] width 915 height 778
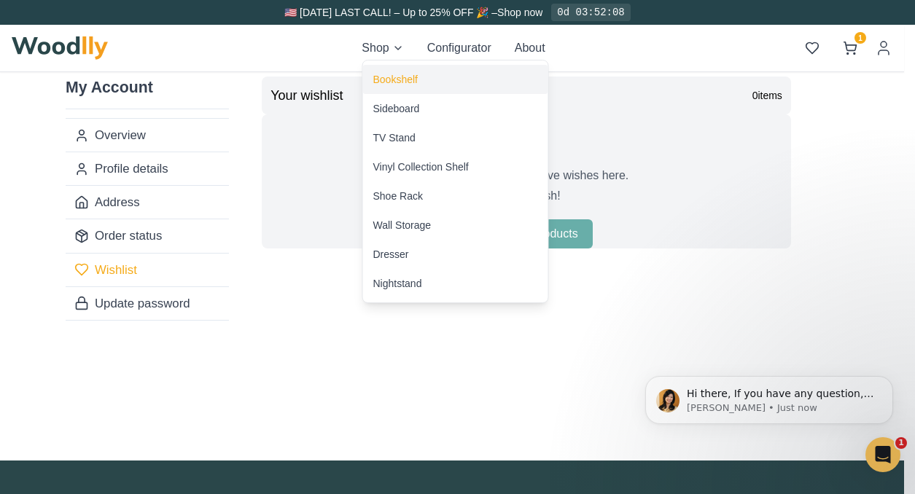
click at [418, 83] on div "Bookshelf" at bounding box center [455, 79] width 185 height 29
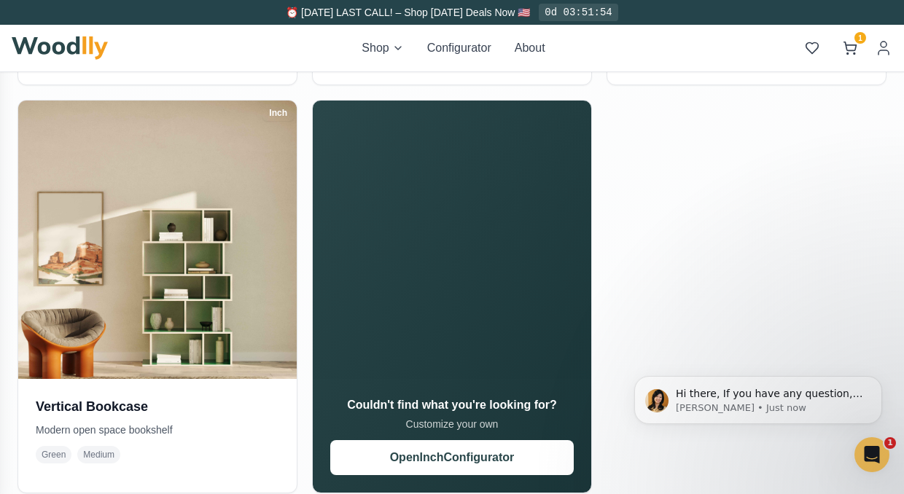
scroll to position [1504, 0]
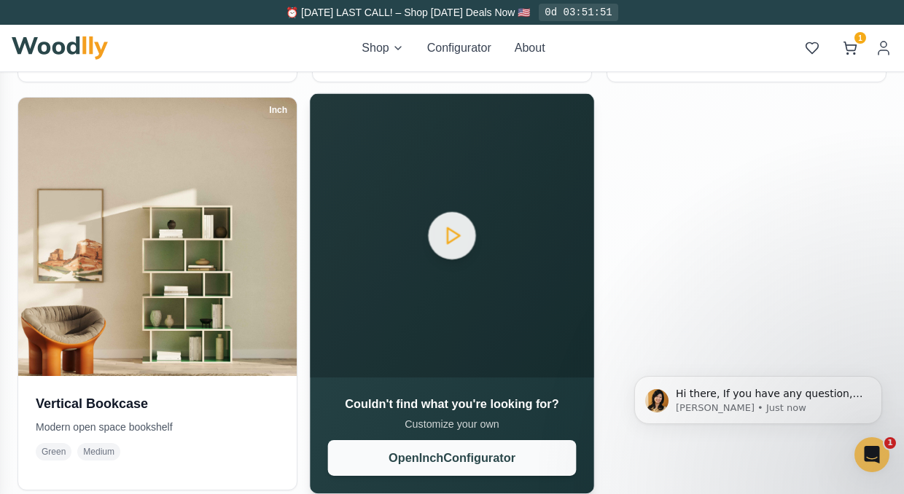
click at [488, 447] on button "Open Inch Configurator" at bounding box center [452, 458] width 249 height 36
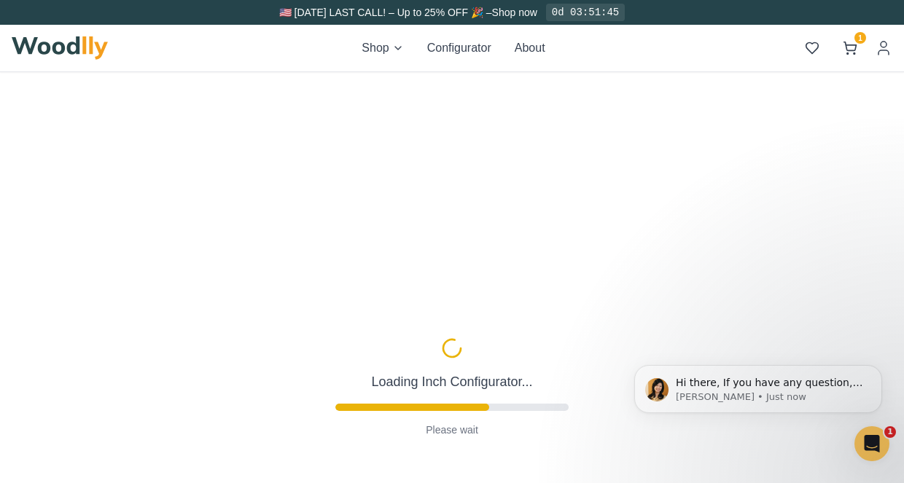
type input "57"
type input "4"
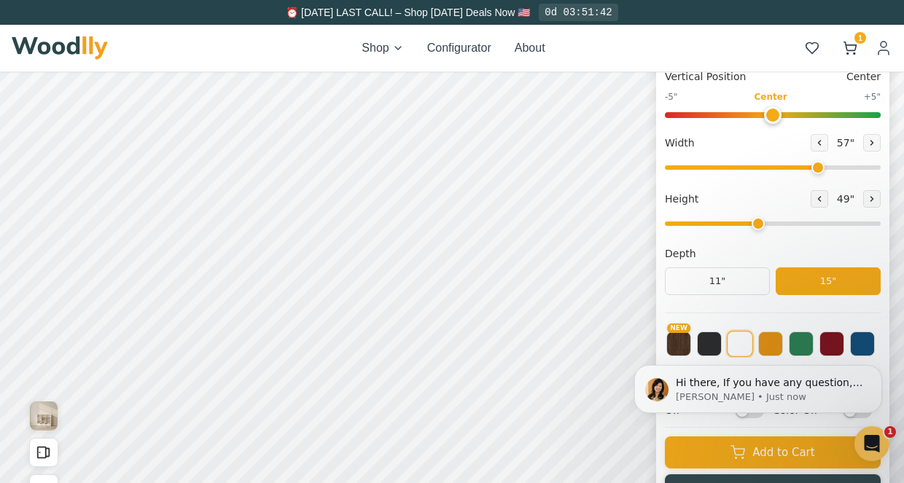
scroll to position [138, 0]
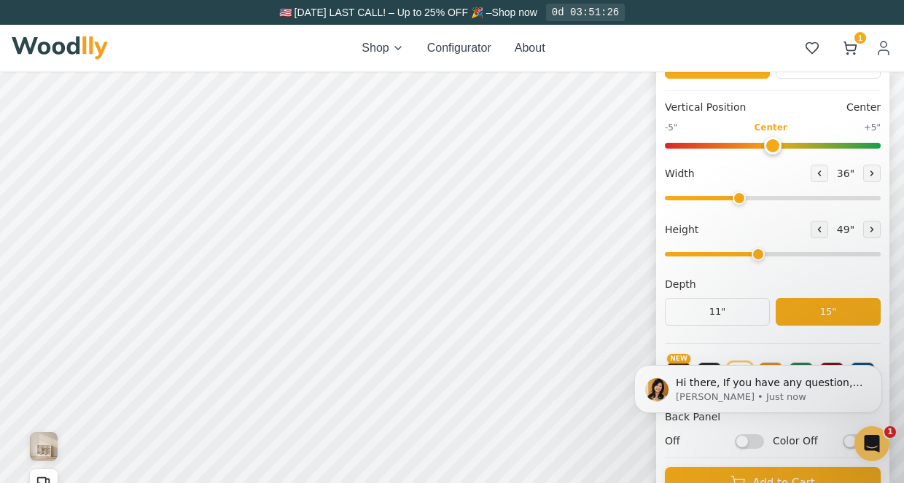
drag, startPoint x: 828, startPoint y: 194, endPoint x: 749, endPoint y: 195, distance: 78.7
type input "36"
click at [749, 196] on input "range" at bounding box center [773, 198] width 216 height 4
drag, startPoint x: 771, startPoint y: 256, endPoint x: 864, endPoint y: 248, distance: 92.9
click at [864, 252] on input "range" at bounding box center [773, 254] width 216 height 4
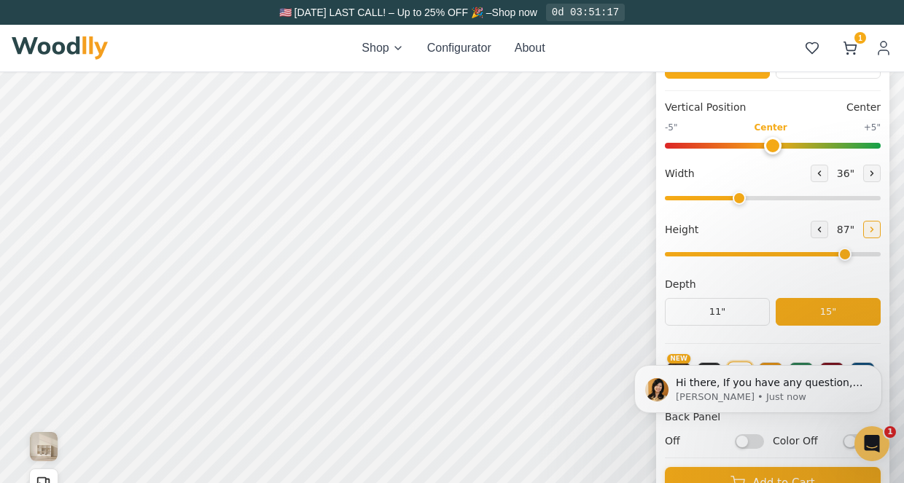
click at [881, 229] on button at bounding box center [871, 229] width 17 height 17
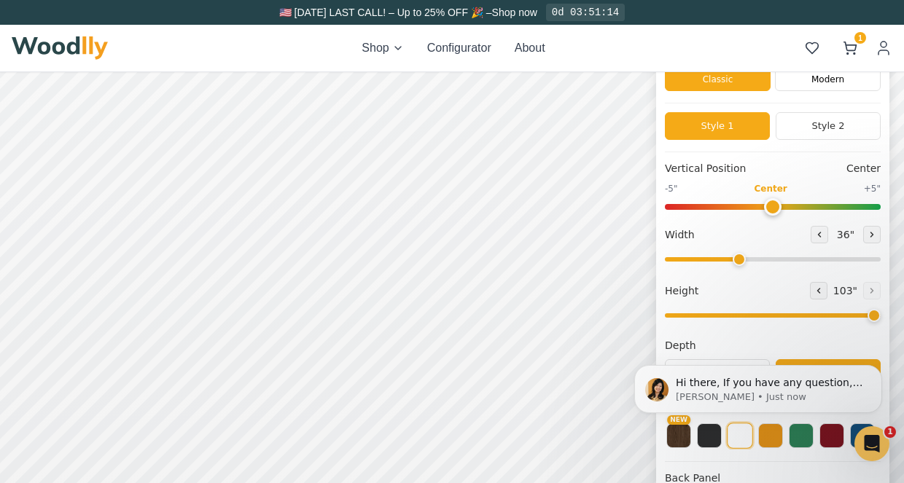
scroll to position [87, 0]
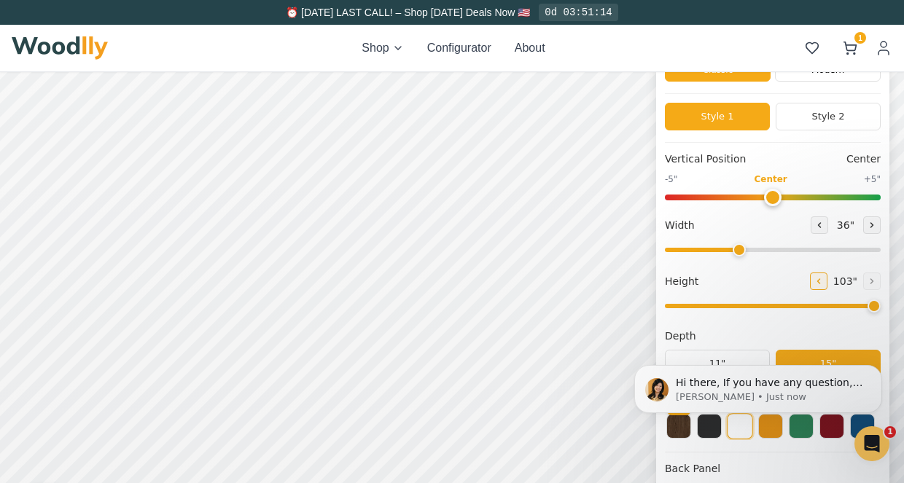
click at [823, 277] on icon at bounding box center [818, 281] width 9 height 9
type input "7"
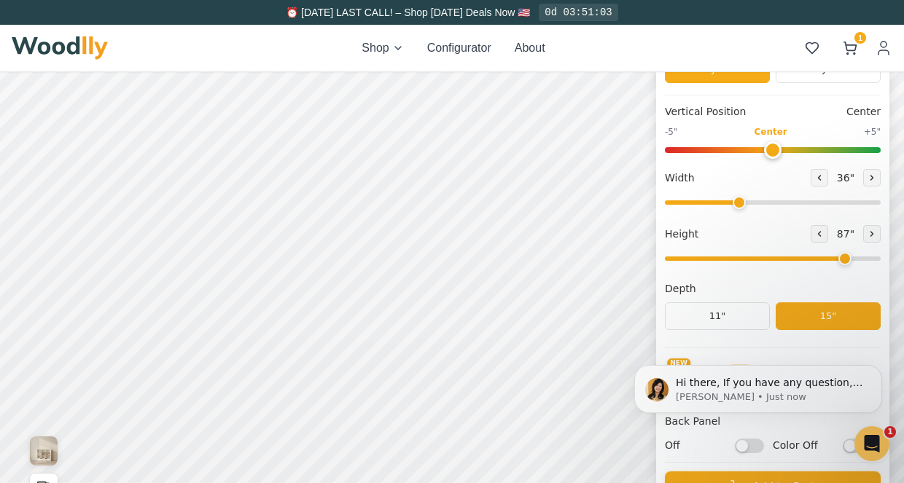
scroll to position [136, 0]
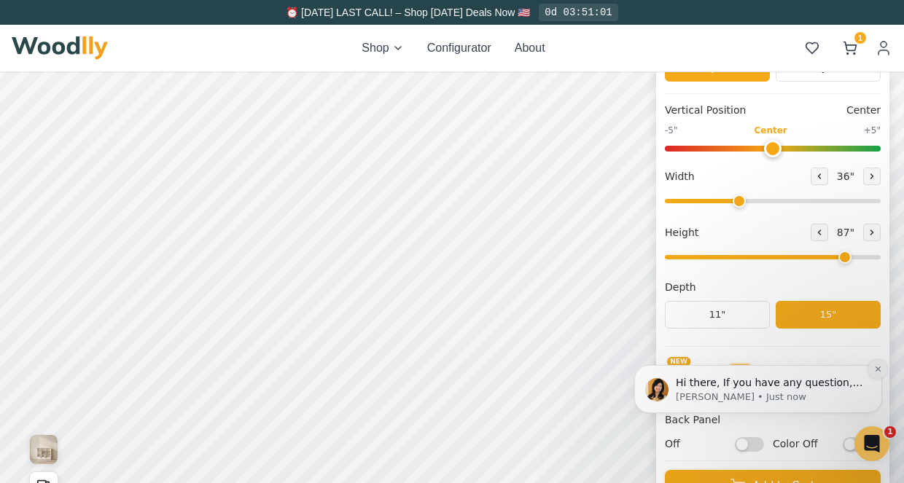
click at [881, 372] on button "Dismiss notification" at bounding box center [877, 369] width 19 height 19
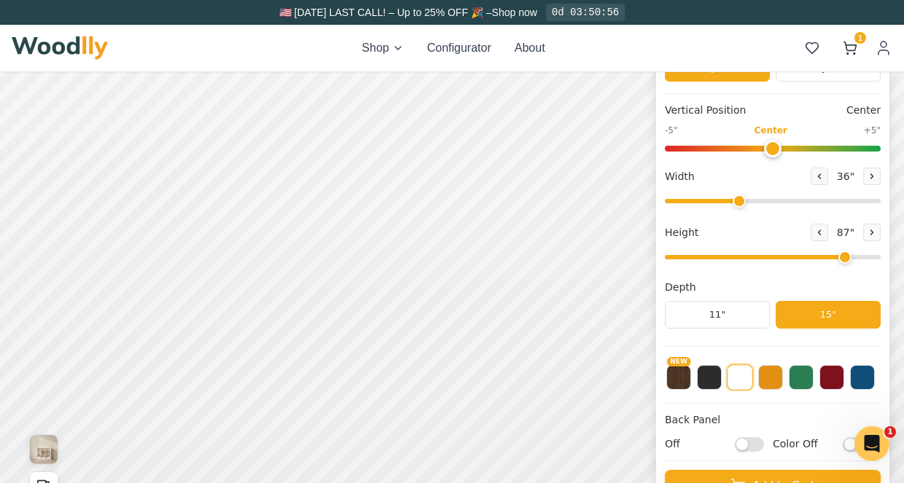
click at [759, 443] on input "Off" at bounding box center [749, 444] width 29 height 15
checkbox input "true"
click at [853, 440] on div "Open Intercom Messenger" at bounding box center [870, 442] width 48 height 48
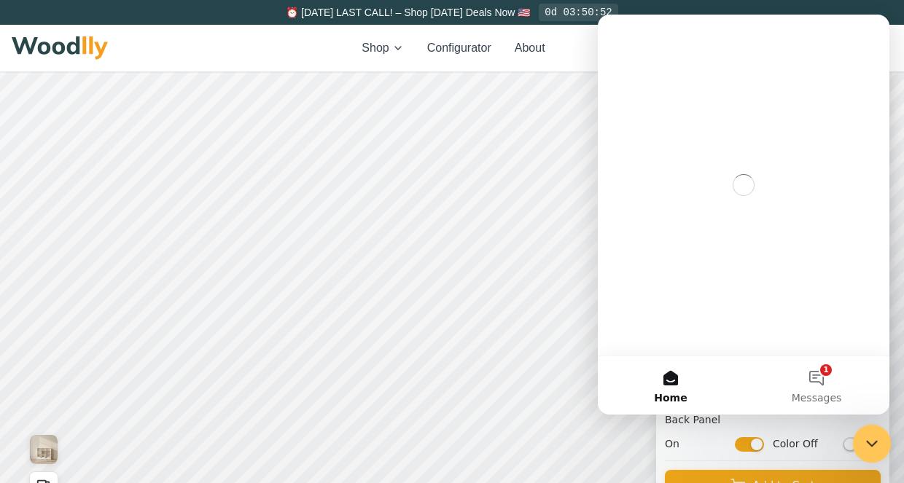
scroll to position [0, 0]
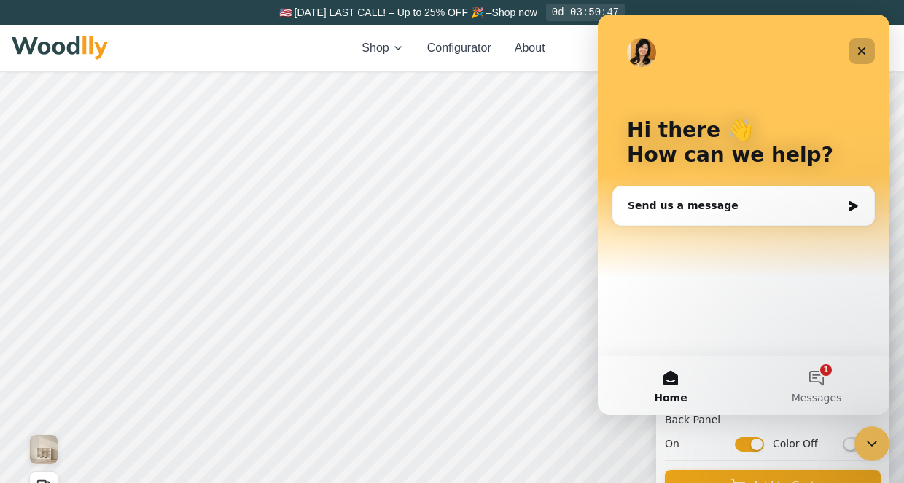
click at [867, 50] on icon "Close" at bounding box center [862, 51] width 12 height 12
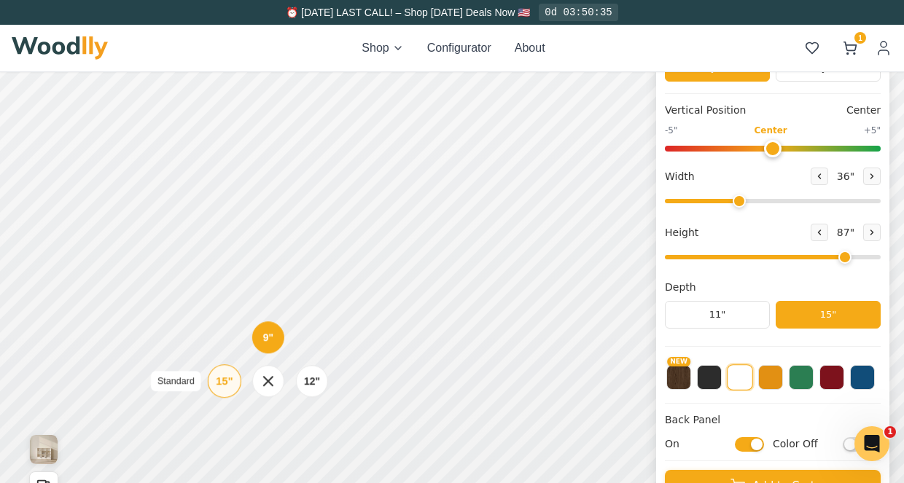
click at [229, 377] on div "15"" at bounding box center [224, 381] width 17 height 16
click at [328, 377] on div "12" Medium" at bounding box center [315, 376] width 34 height 34
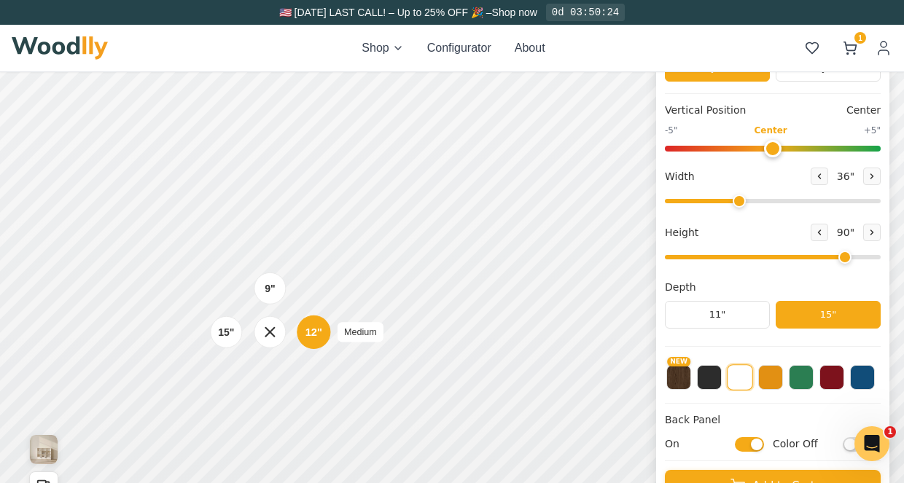
click at [319, 330] on div "12"" at bounding box center [313, 332] width 17 height 16
click at [316, 332] on div "12"" at bounding box center [313, 332] width 17 height 16
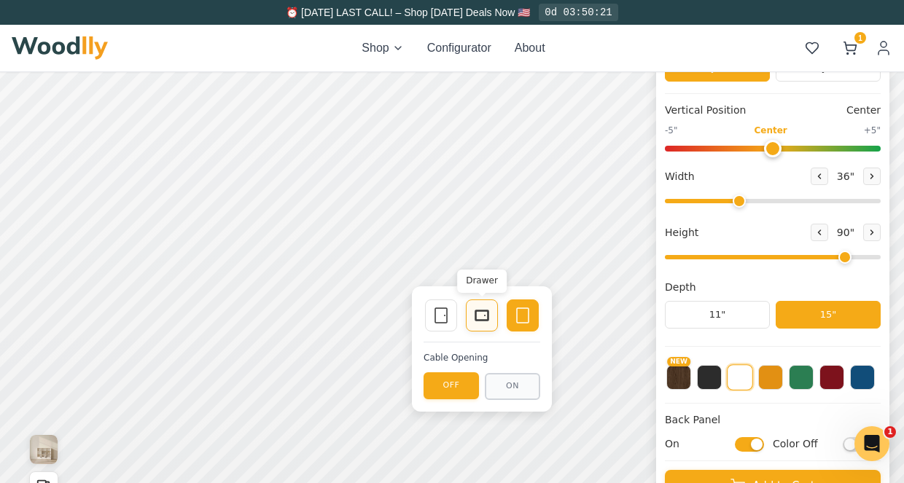
click at [483, 319] on rect at bounding box center [482, 315] width 12 height 9
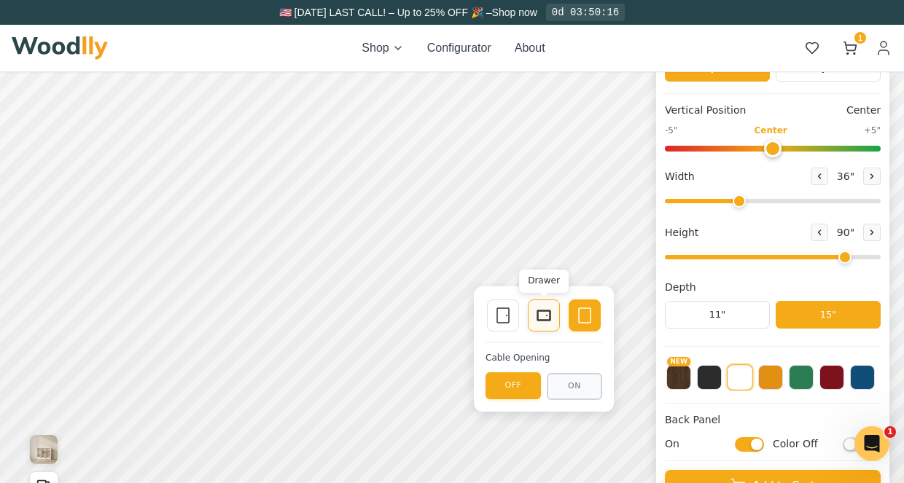
click at [545, 313] on icon at bounding box center [543, 315] width 17 height 17
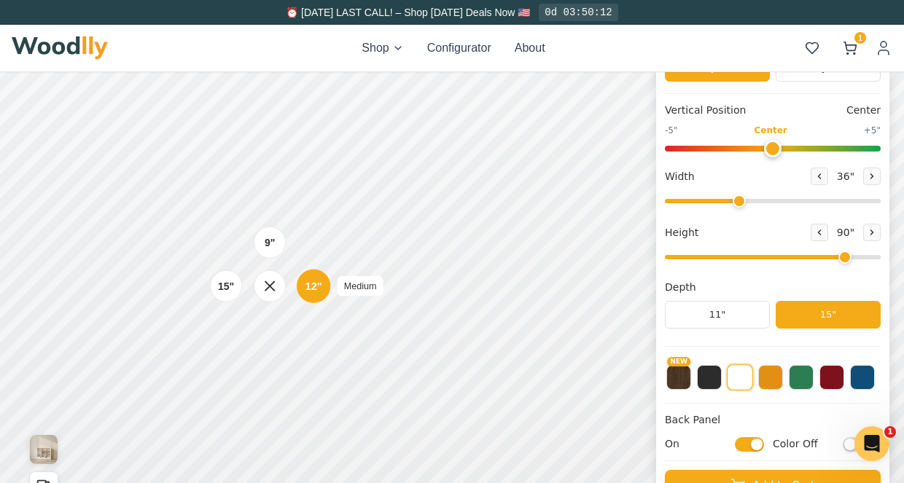
click at [316, 284] on div "12"" at bounding box center [313, 286] width 17 height 16
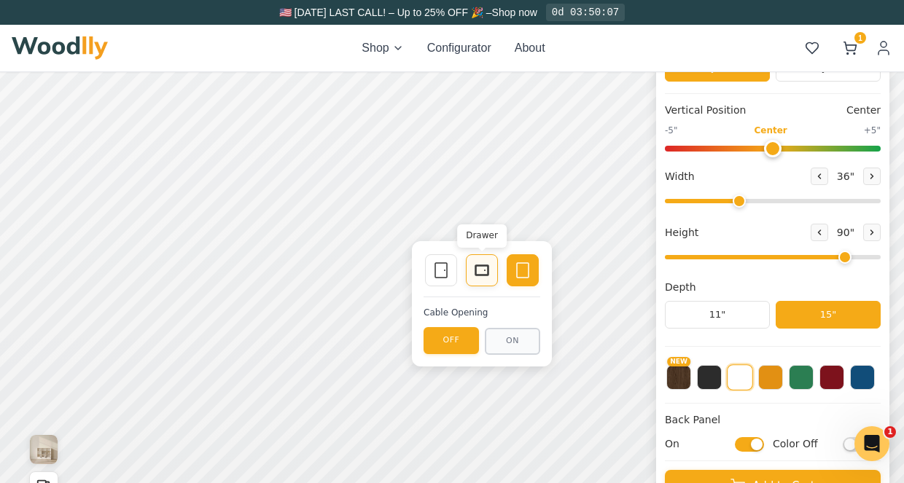
click at [477, 271] on icon at bounding box center [481, 270] width 17 height 17
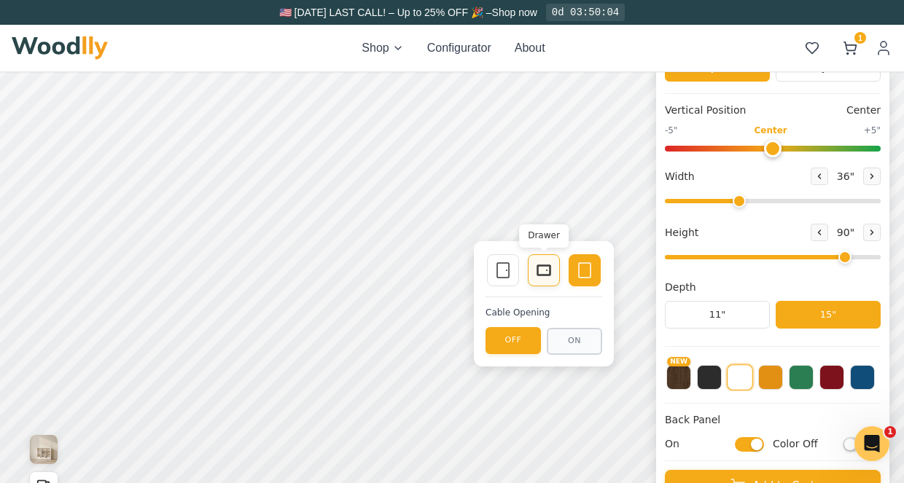
click at [538, 270] on rect at bounding box center [544, 270] width 12 height 9
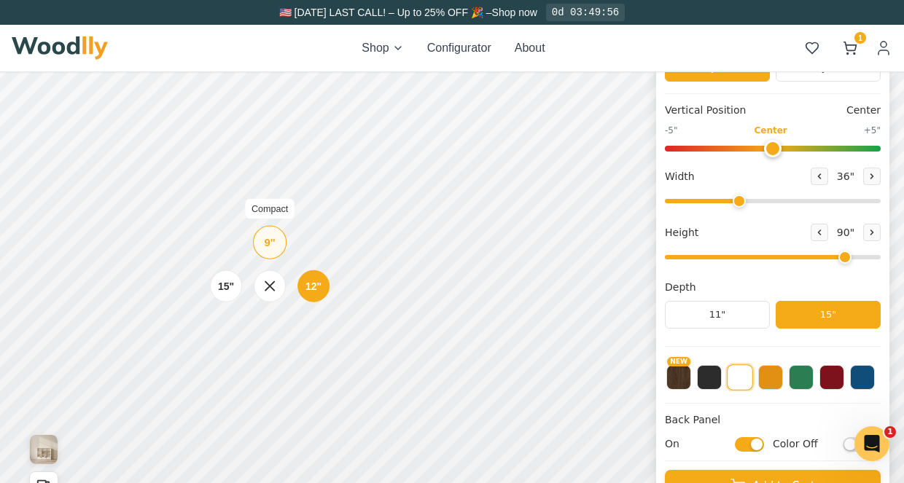
click at [277, 238] on div "9" Compact" at bounding box center [270, 243] width 34 height 34
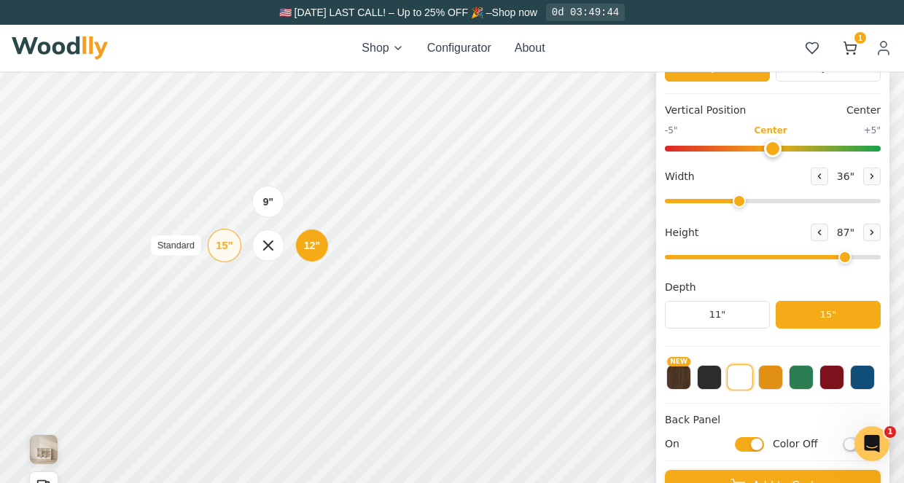
click at [227, 246] on div "15"" at bounding box center [224, 246] width 17 height 16
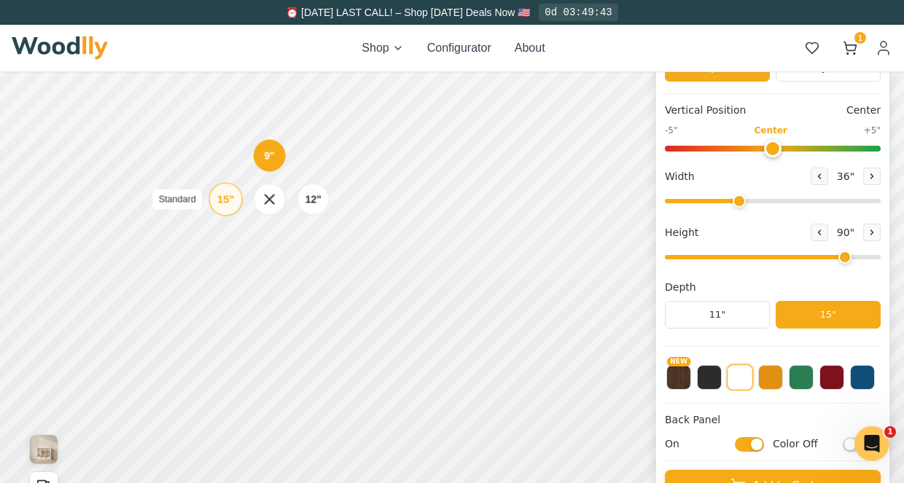
click at [233, 200] on div "15"" at bounding box center [225, 199] width 17 height 16
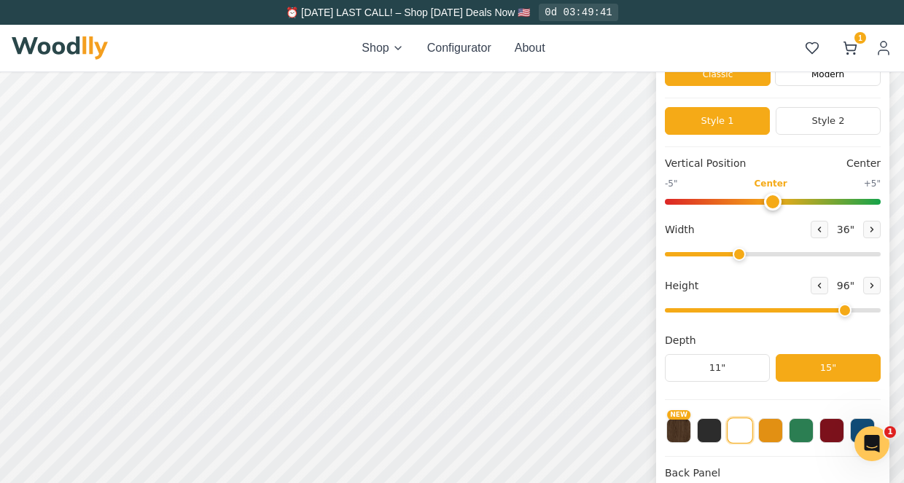
scroll to position [77, 0]
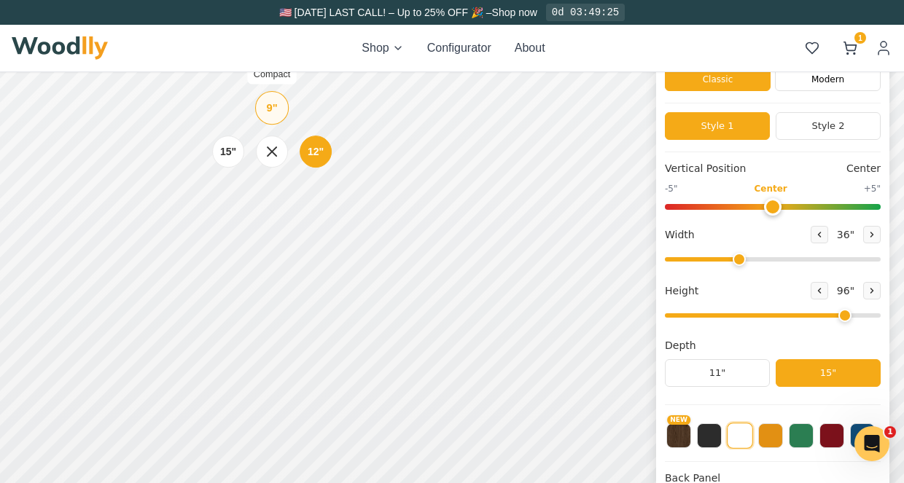
click at [275, 112] on div "9"" at bounding box center [272, 108] width 11 height 16
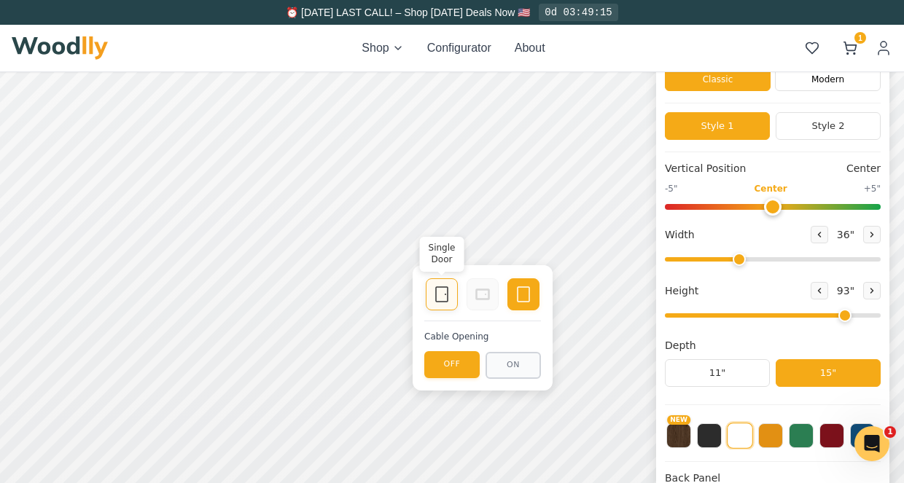
click at [448, 296] on icon at bounding box center [441, 294] width 17 height 17
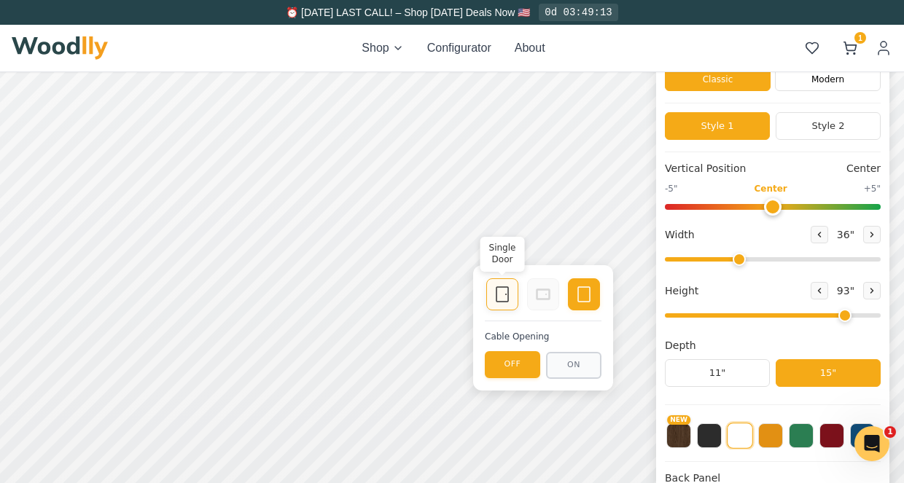
click at [507, 300] on icon at bounding box center [501, 294] width 17 height 17
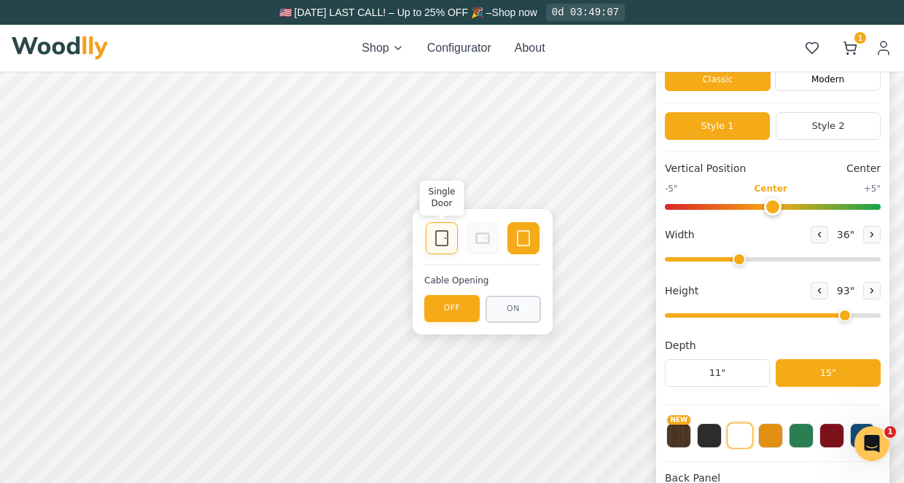
click at [440, 238] on icon at bounding box center [441, 238] width 17 height 17
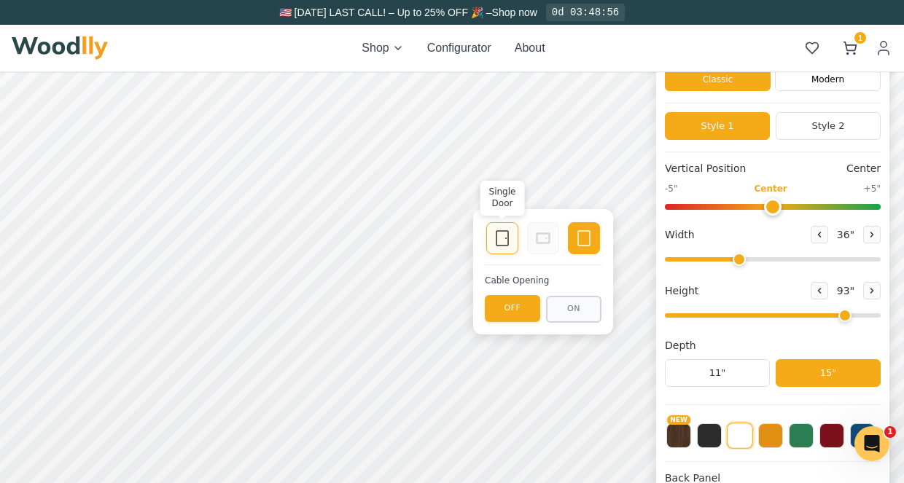
click at [501, 242] on icon at bounding box center [501, 238] width 17 height 17
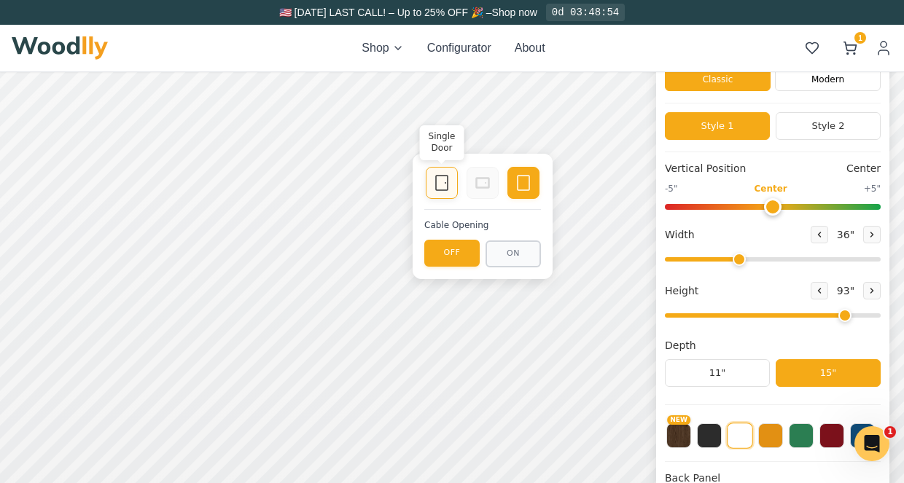
click at [446, 182] on icon at bounding box center [441, 182] width 17 height 17
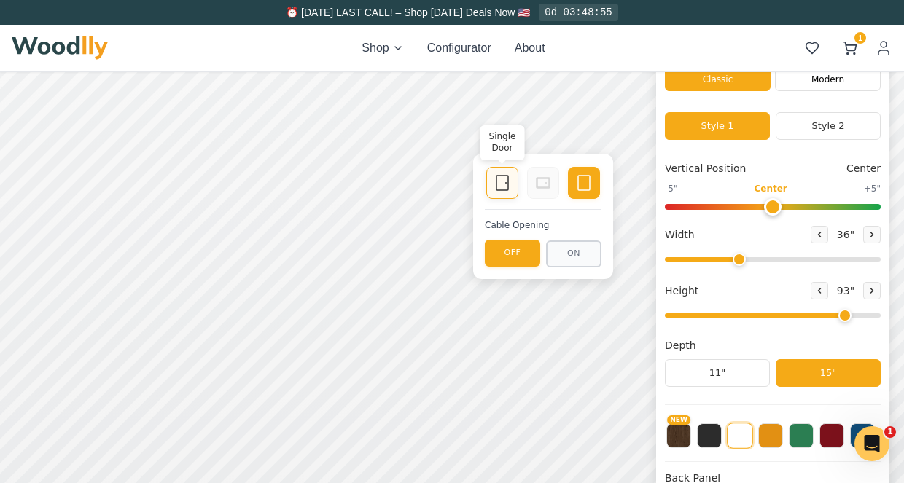
click at [501, 184] on icon at bounding box center [501, 182] width 17 height 17
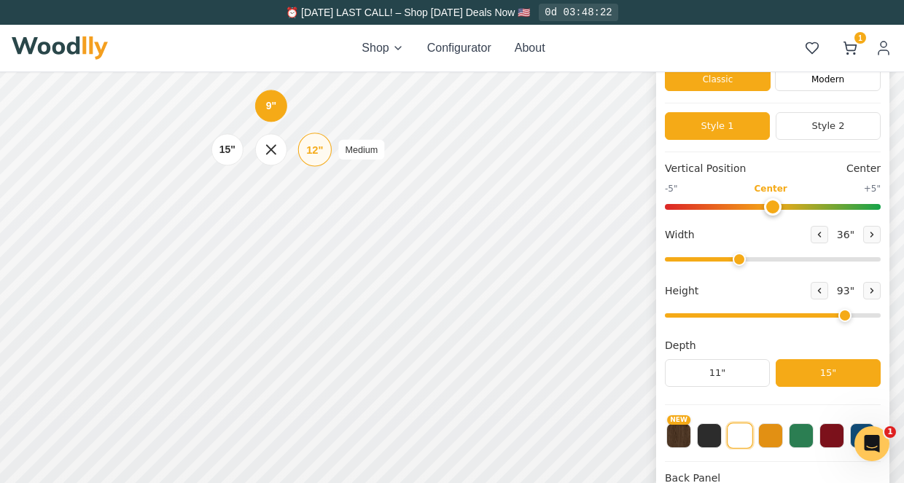
click at [319, 148] on div "12"" at bounding box center [314, 149] width 17 height 16
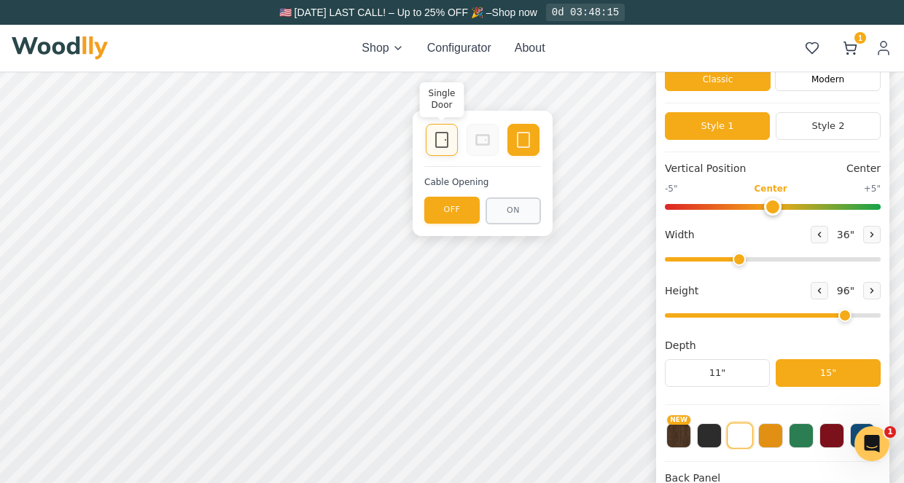
click at [448, 141] on rect at bounding box center [442, 140] width 12 height 15
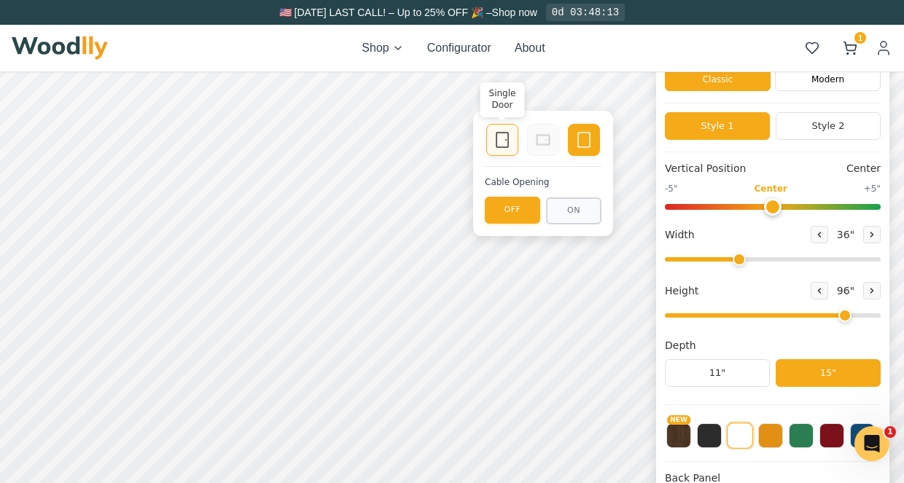
click at [500, 147] on icon at bounding box center [501, 139] width 17 height 17
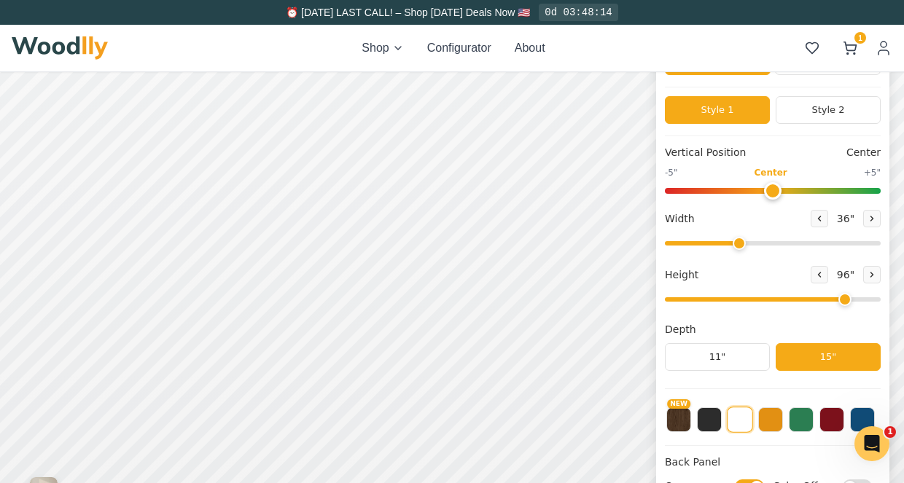
scroll to position [96, 0]
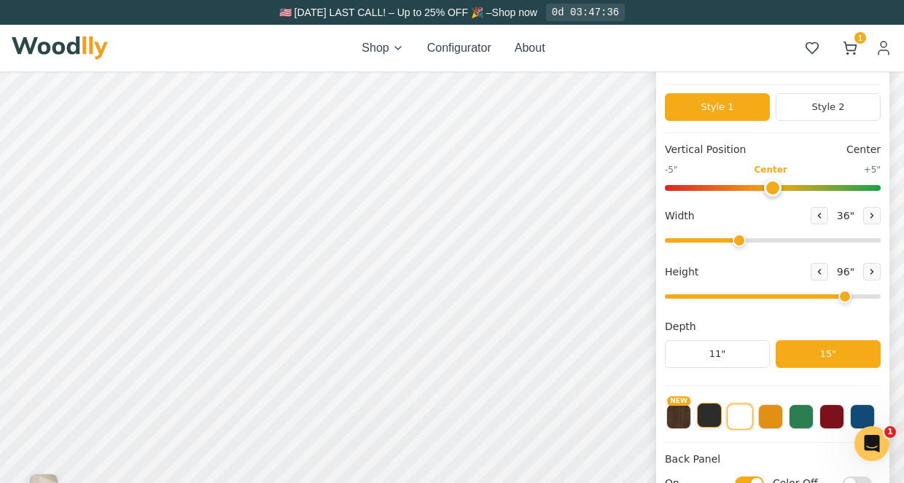
click at [722, 419] on button at bounding box center [709, 415] width 25 height 25
click at [749, 418] on button at bounding box center [739, 415] width 25 height 25
click at [783, 422] on button at bounding box center [770, 415] width 25 height 25
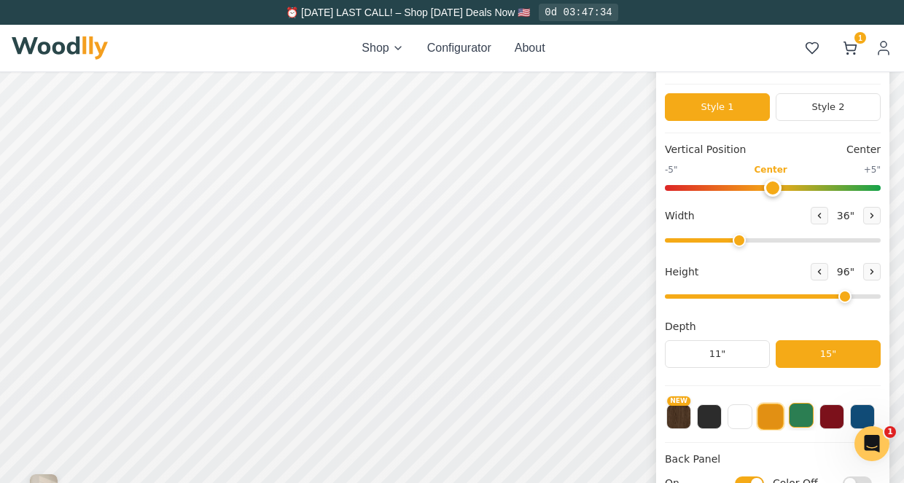
click at [813, 414] on button at bounding box center [801, 415] width 25 height 25
click at [844, 421] on button at bounding box center [831, 415] width 25 height 25
click at [872, 413] on button at bounding box center [862, 415] width 25 height 25
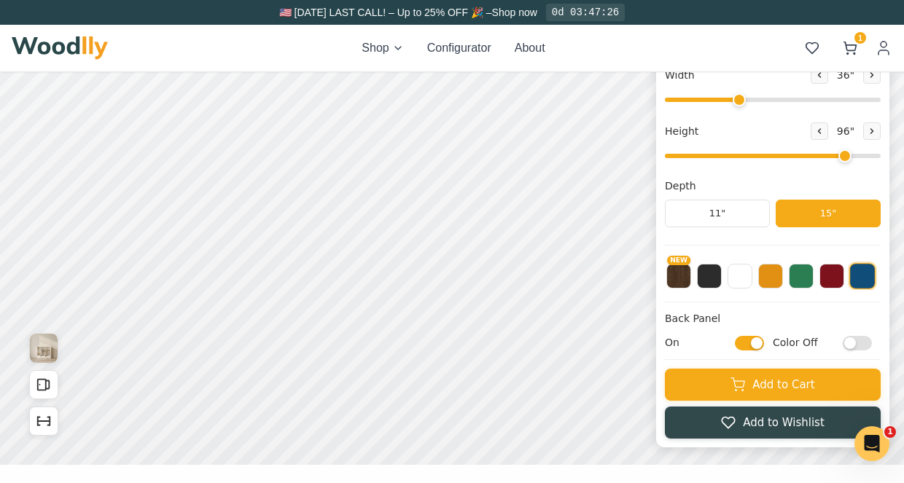
scroll to position [249, 0]
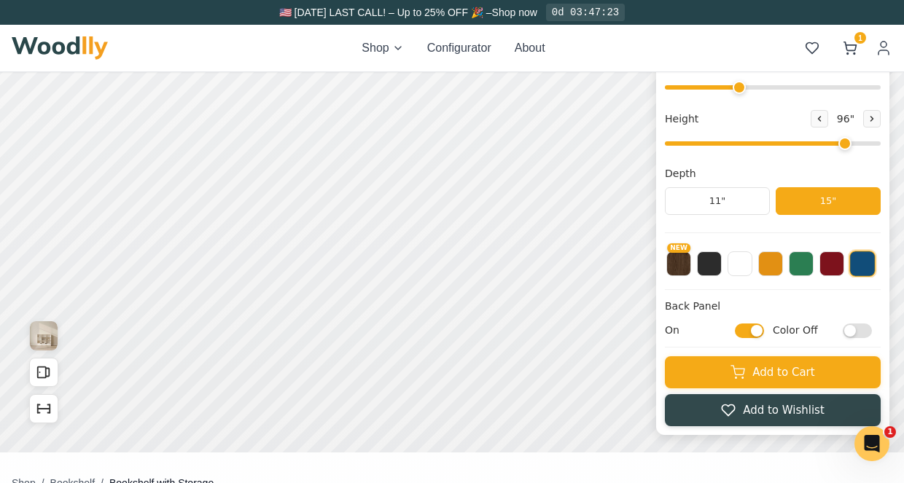
click at [867, 334] on input "Color Off" at bounding box center [857, 331] width 29 height 15
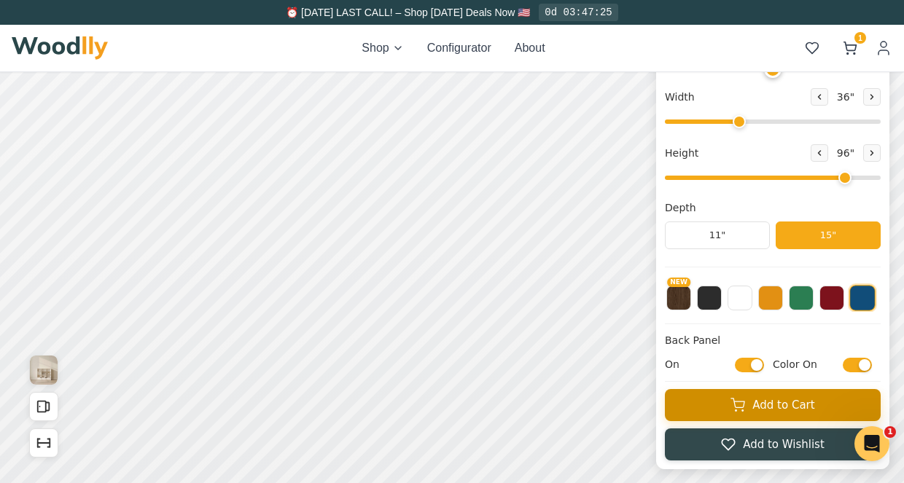
scroll to position [214, 0]
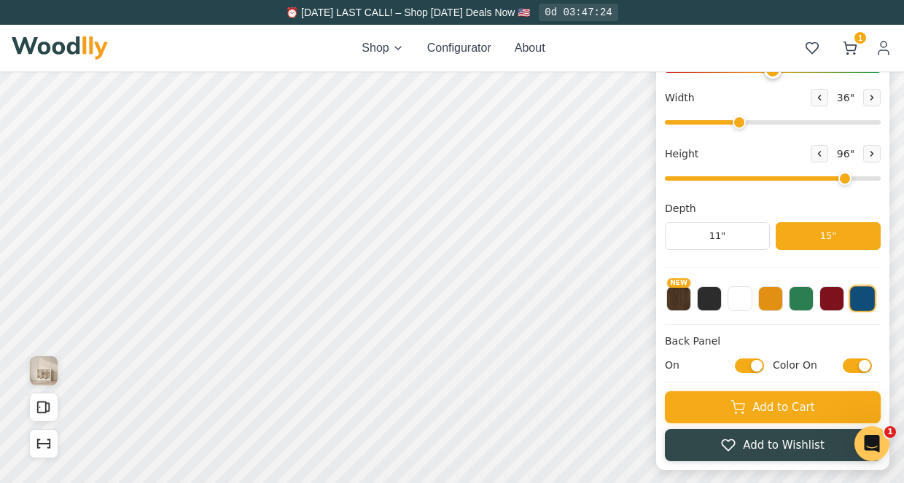
click at [872, 361] on input "Color On" at bounding box center [857, 366] width 29 height 15
click at [872, 361] on input "Color Off" at bounding box center [857, 366] width 29 height 15
click at [872, 361] on input "Color On" at bounding box center [857, 366] width 29 height 15
click at [872, 361] on input "Color Off" at bounding box center [857, 366] width 29 height 15
checkbox input "true"
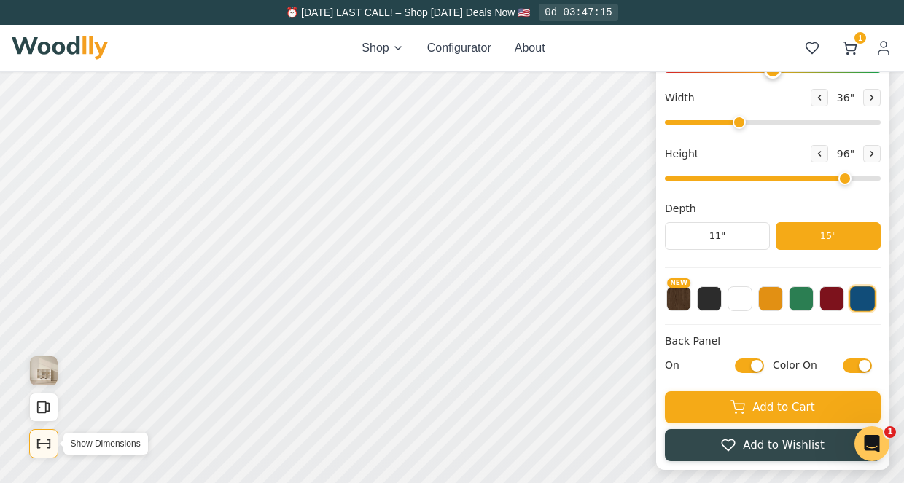
click at [44, 437] on icon "Show Dimensions" at bounding box center [44, 444] width 16 height 16
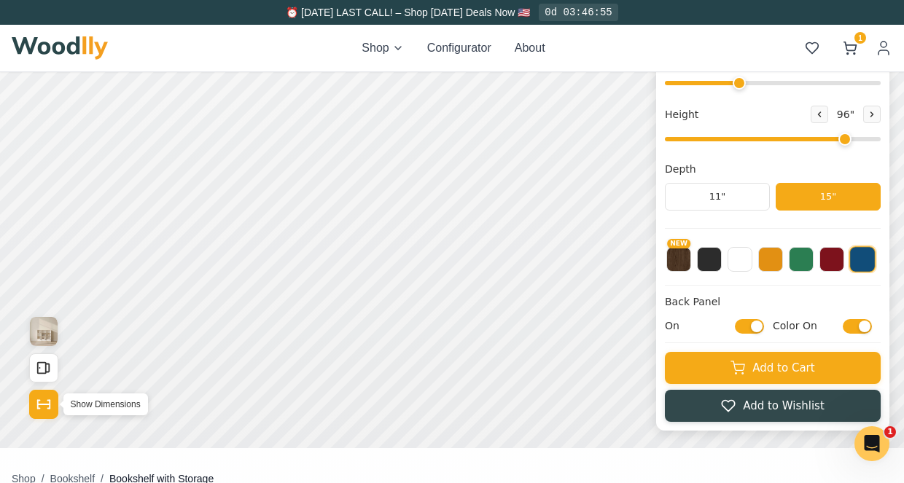
scroll to position [252, 0]
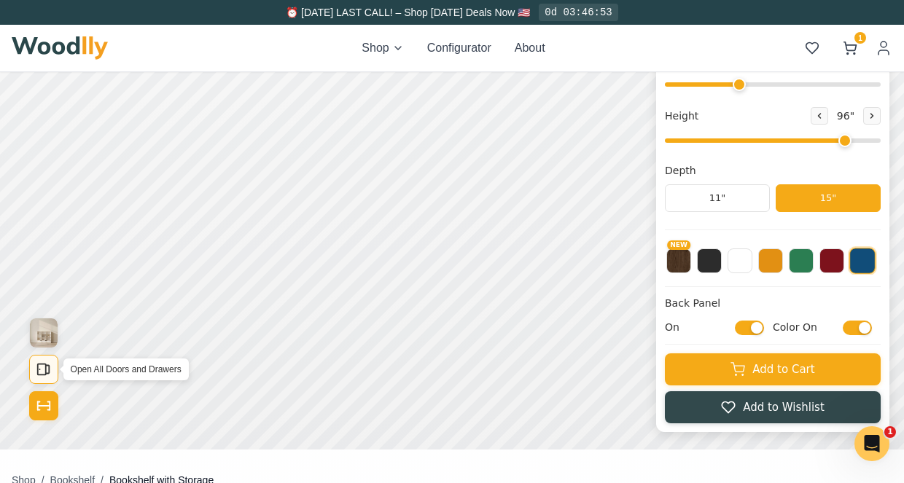
click at [46, 366] on icon "Open All Doors and Drawers" at bounding box center [48, 370] width 4 height 8
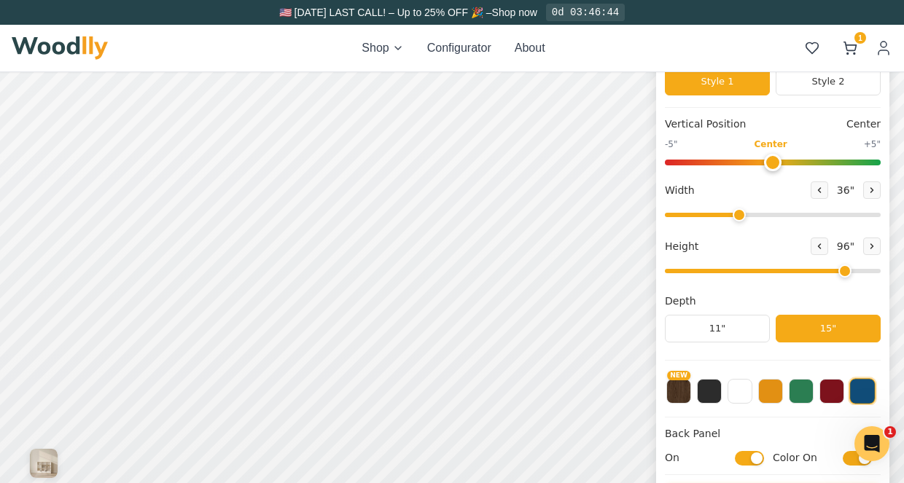
scroll to position [211, 0]
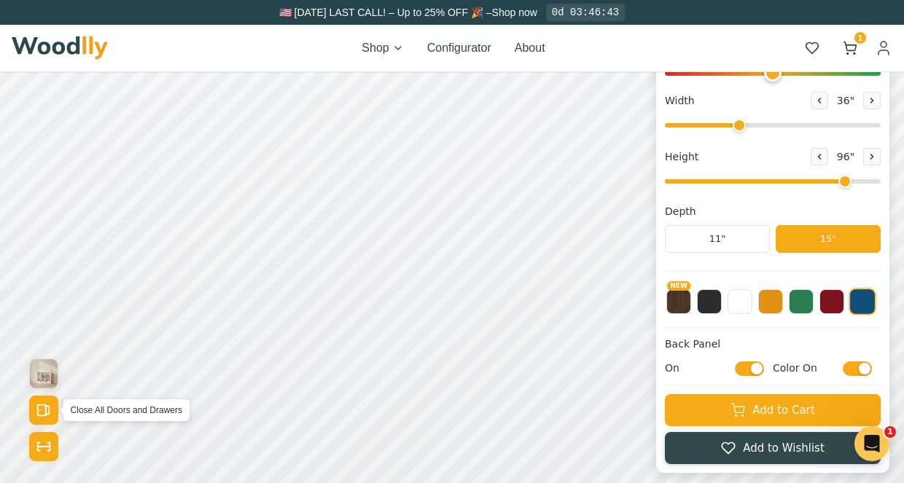
click at [44, 410] on icon "Open All Doors and Drawers" at bounding box center [44, 410] width 16 height 16
click at [43, 447] on icon "Show Dimensions" at bounding box center [44, 447] width 12 height 0
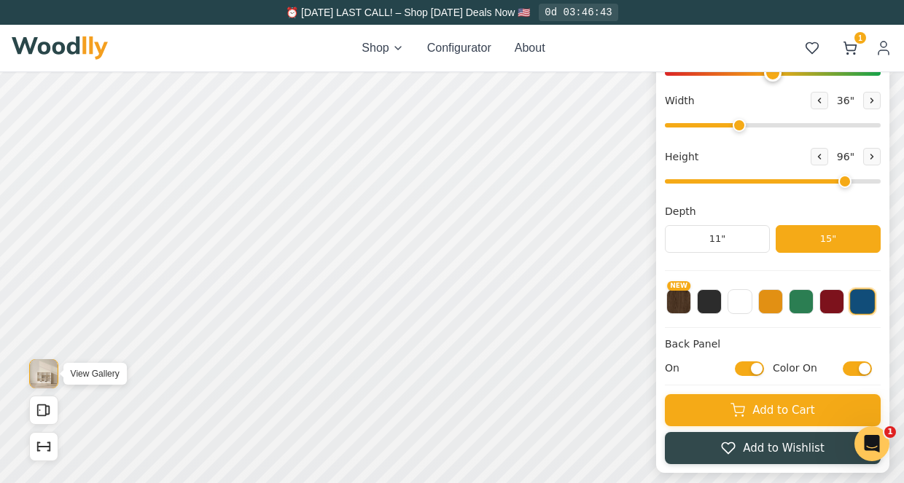
click at [52, 378] on img "View Gallery" at bounding box center [44, 373] width 28 height 29
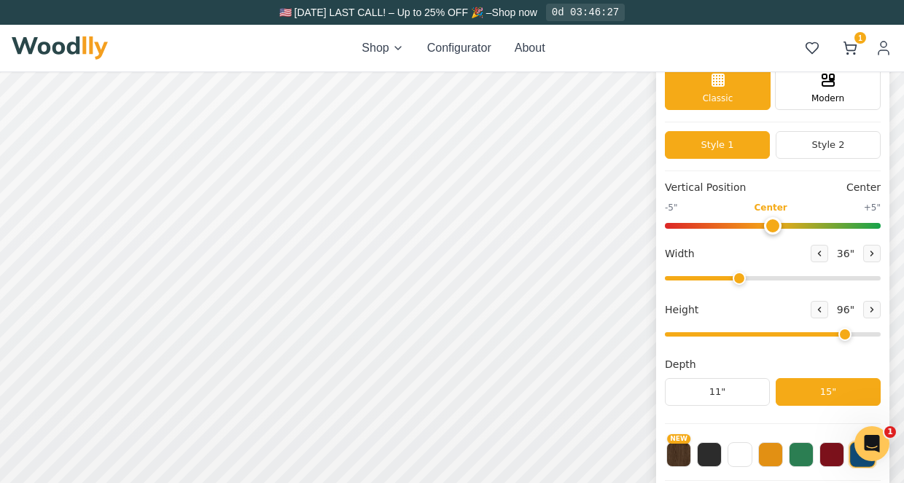
scroll to position [116, 0]
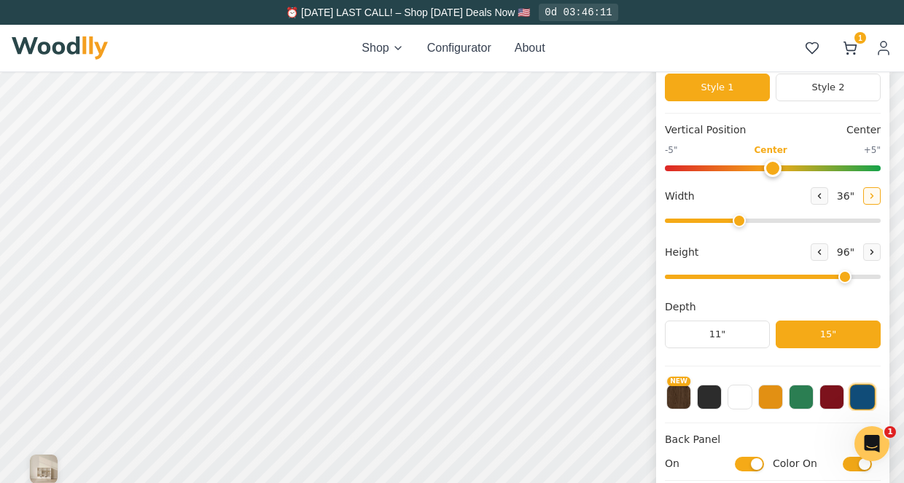
click at [876, 197] on icon at bounding box center [871, 196] width 9 height 9
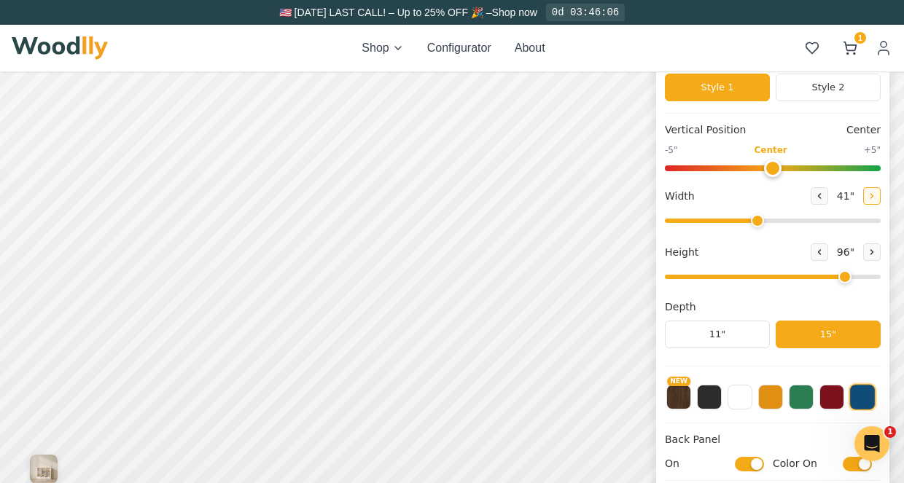
click at [876, 197] on icon at bounding box center [871, 196] width 9 height 9
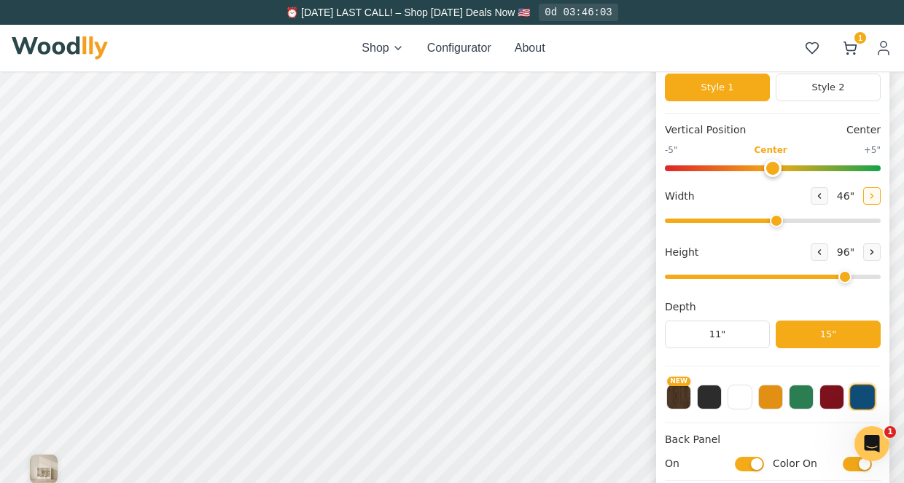
click at [876, 197] on icon at bounding box center [871, 196] width 9 height 9
click at [822, 192] on icon at bounding box center [819, 196] width 9 height 9
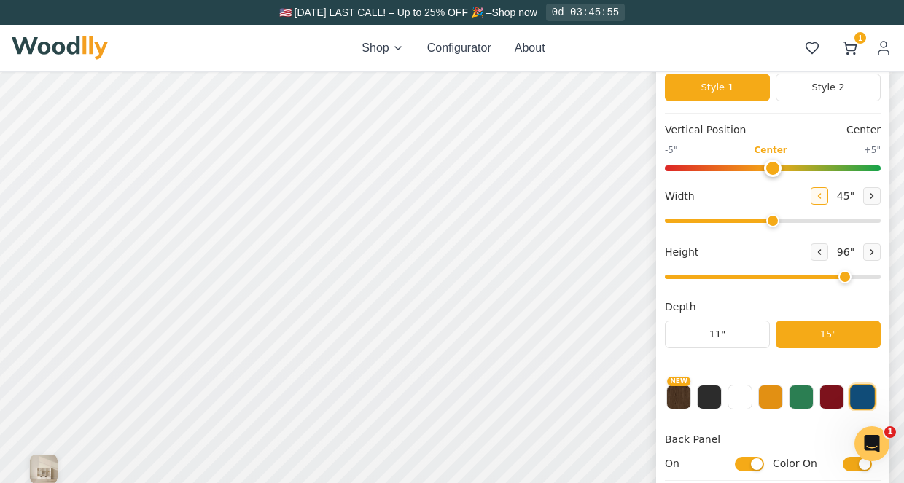
click at [822, 192] on icon at bounding box center [819, 196] width 9 height 9
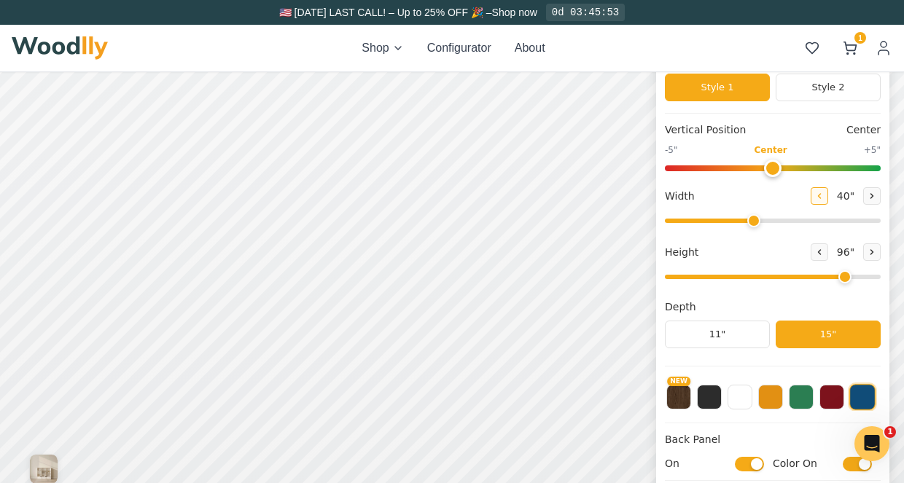
click at [822, 192] on icon at bounding box center [819, 196] width 9 height 9
type input "36"
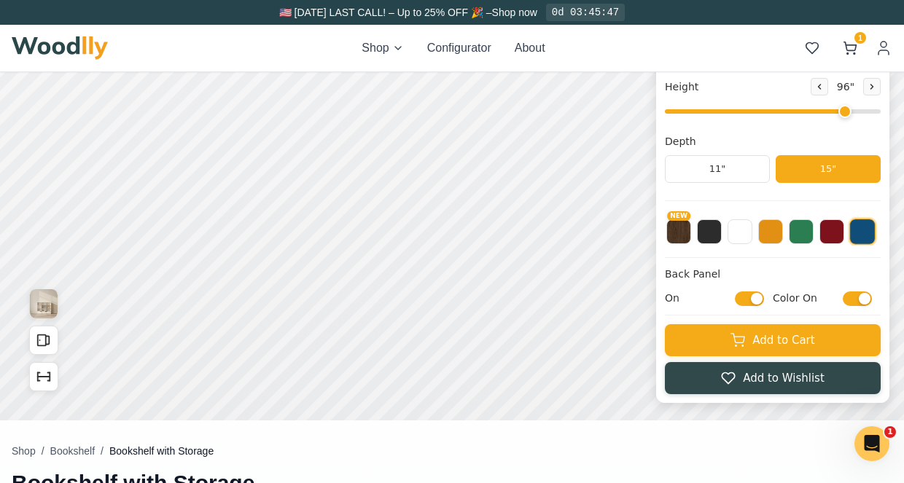
scroll to position [347, 0]
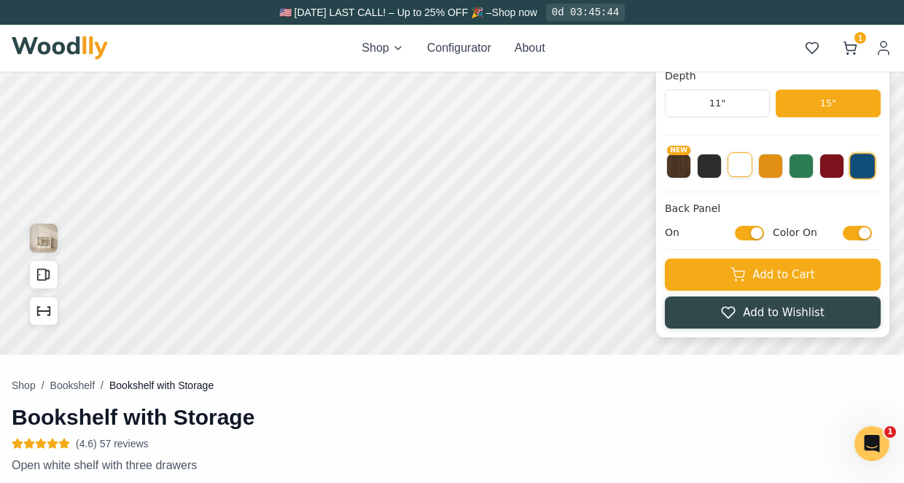
click at [746, 168] on button at bounding box center [739, 164] width 25 height 25
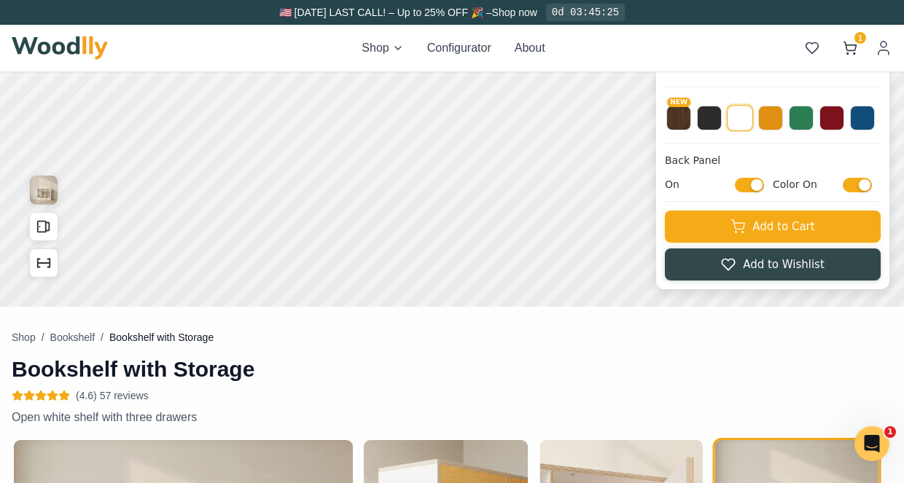
scroll to position [401, 0]
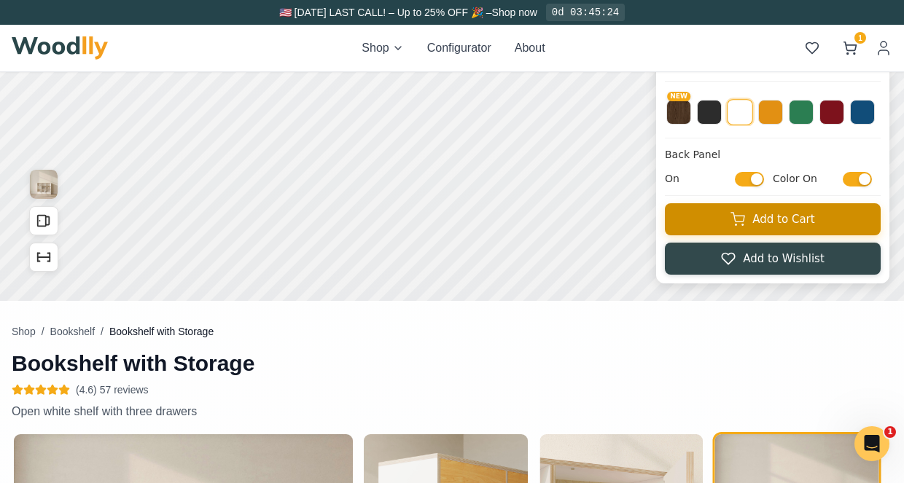
click at [770, 225] on button "Add to Cart" at bounding box center [773, 219] width 216 height 32
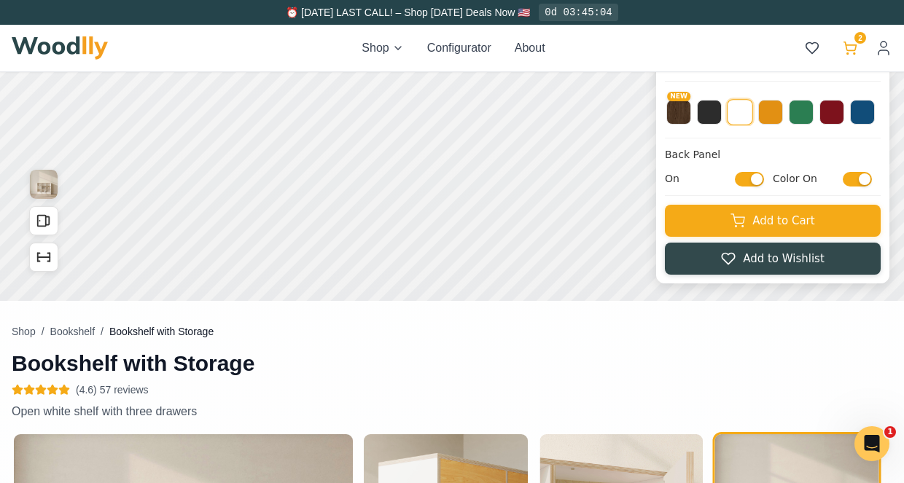
click at [851, 42] on icon at bounding box center [850, 48] width 15 height 15
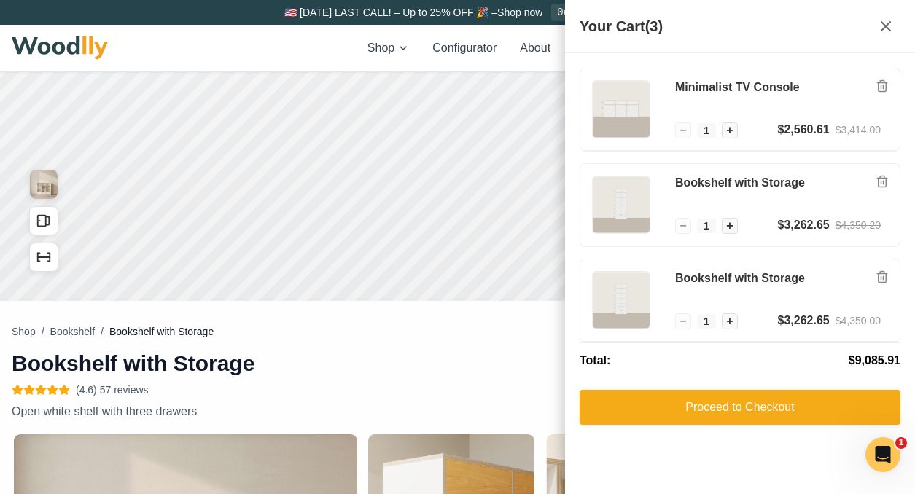
click at [496, 338] on nav "Shop / Bookshelf / Bookshelf with Storage" at bounding box center [305, 331] width 587 height 15
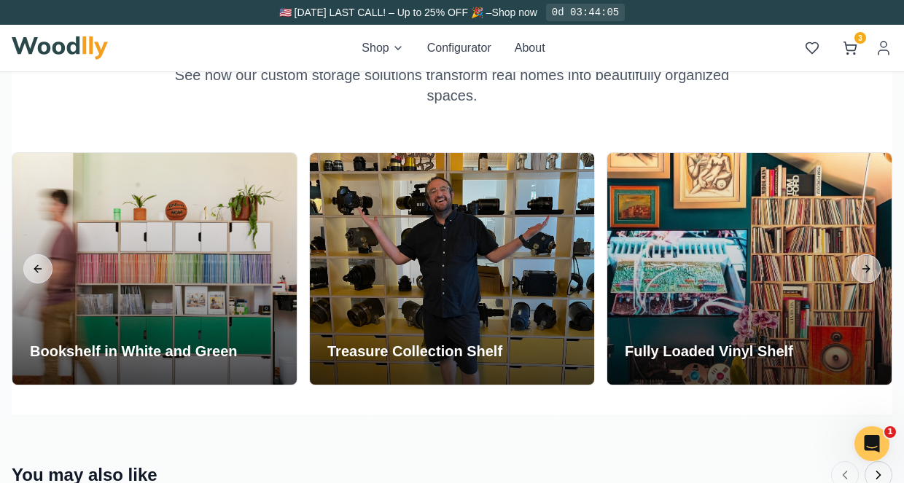
scroll to position [2666, 0]
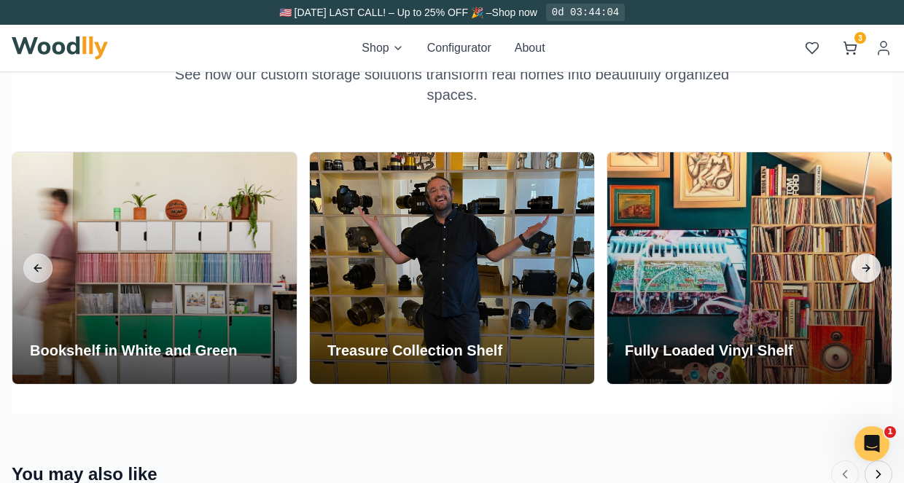
click at [870, 268] on button "Next slide" at bounding box center [865, 268] width 29 height 29
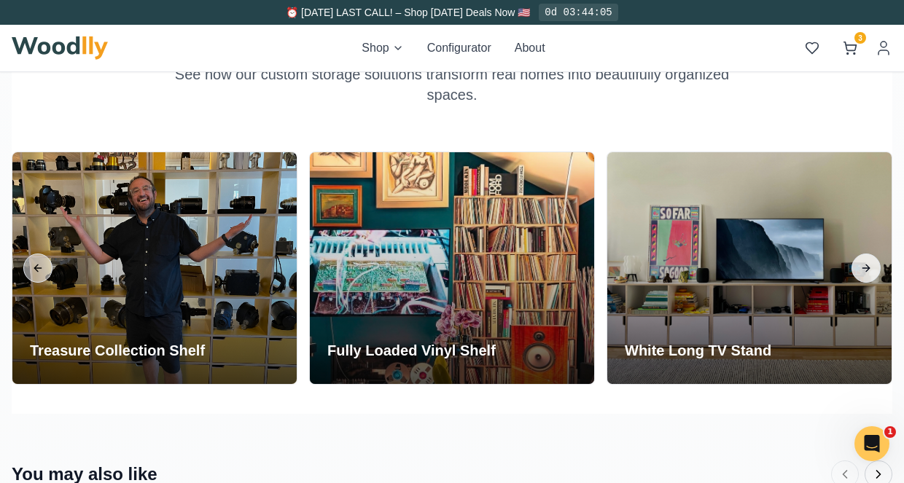
click at [870, 268] on button "Next slide" at bounding box center [865, 268] width 29 height 29
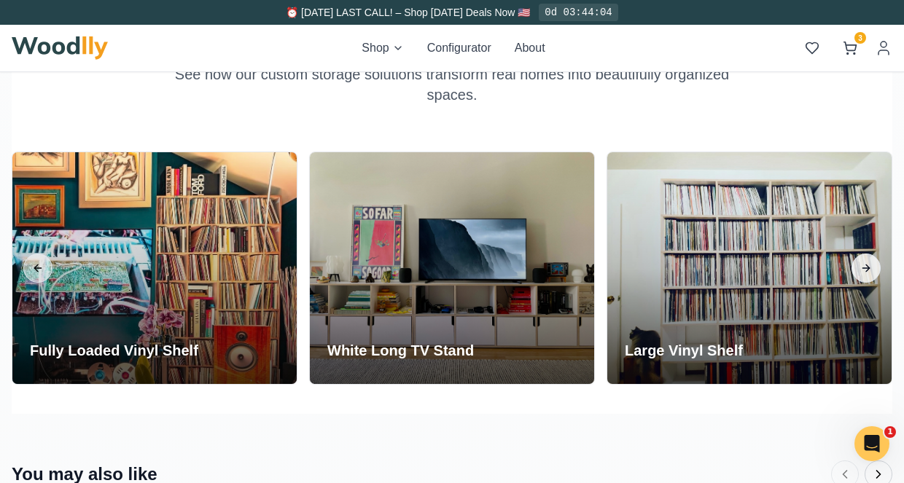
click at [871, 268] on button "Next slide" at bounding box center [865, 268] width 29 height 29
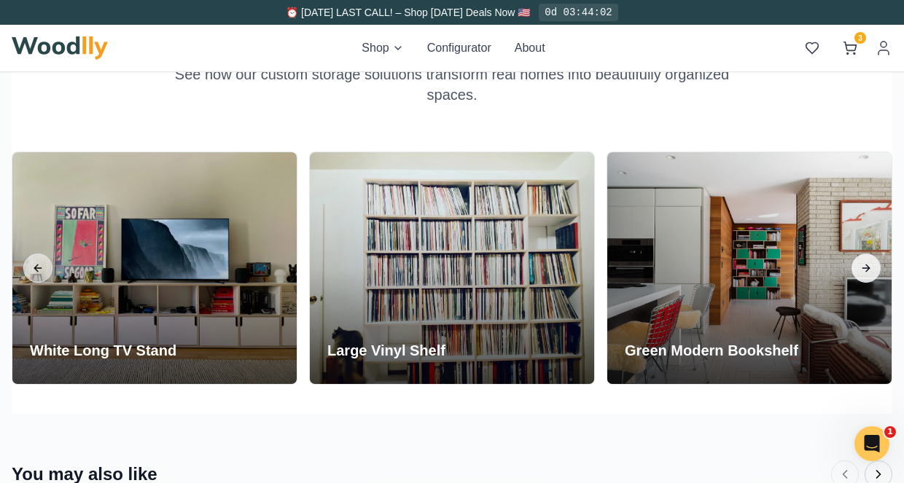
click at [871, 268] on button "Next slide" at bounding box center [865, 268] width 29 height 29
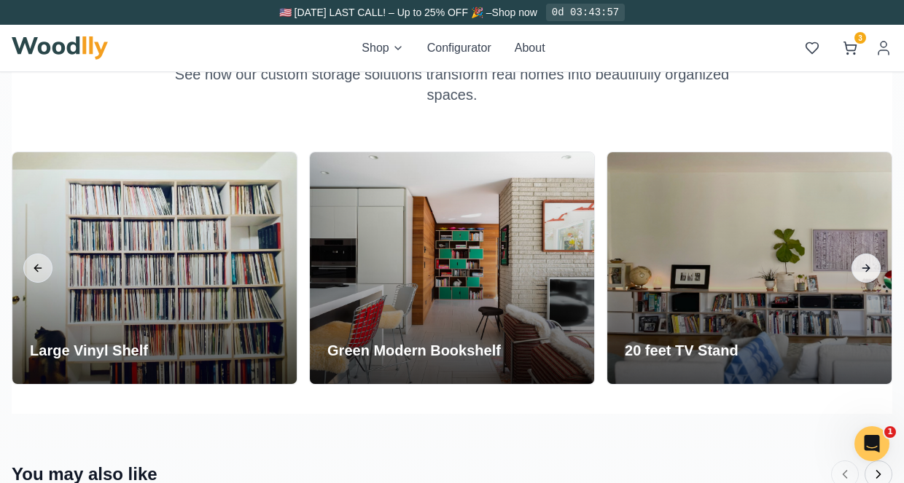
click at [871, 268] on button "Next slide" at bounding box center [865, 268] width 29 height 29
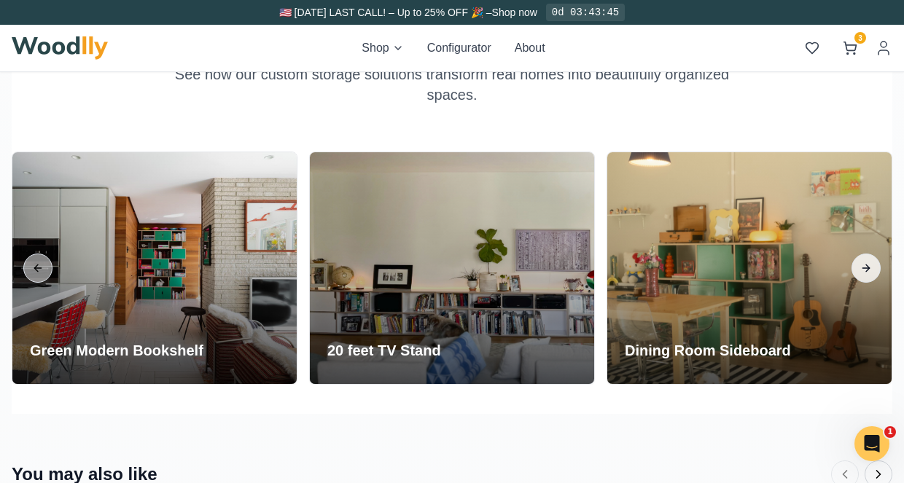
click at [868, 270] on button "Next slide" at bounding box center [865, 268] width 29 height 29
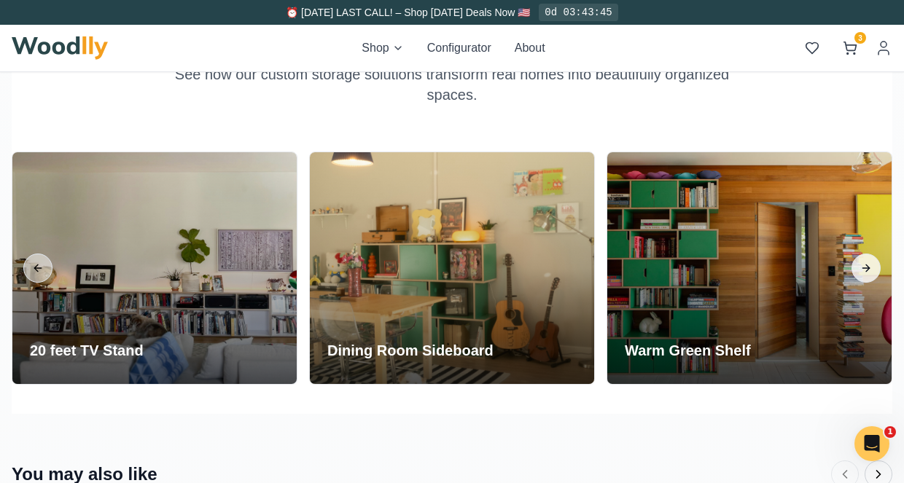
click at [868, 270] on button "Next slide" at bounding box center [865, 268] width 29 height 29
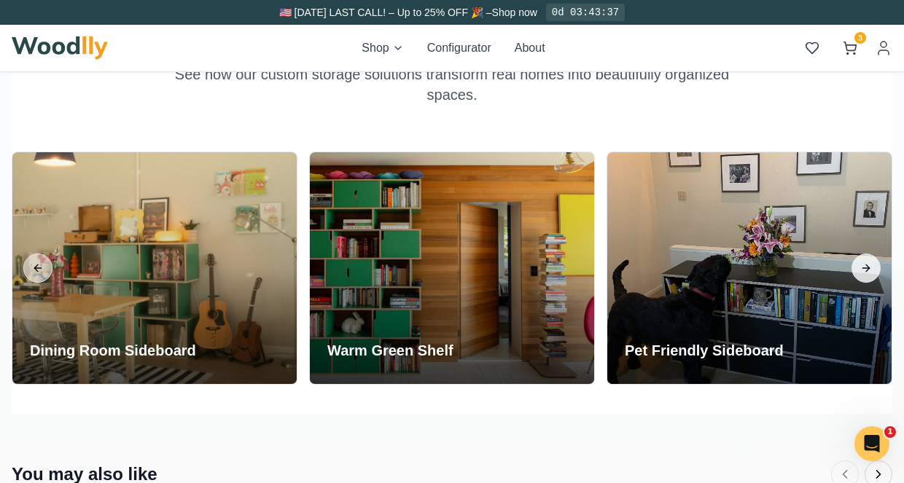
click at [868, 270] on button "Next slide" at bounding box center [865, 268] width 29 height 29
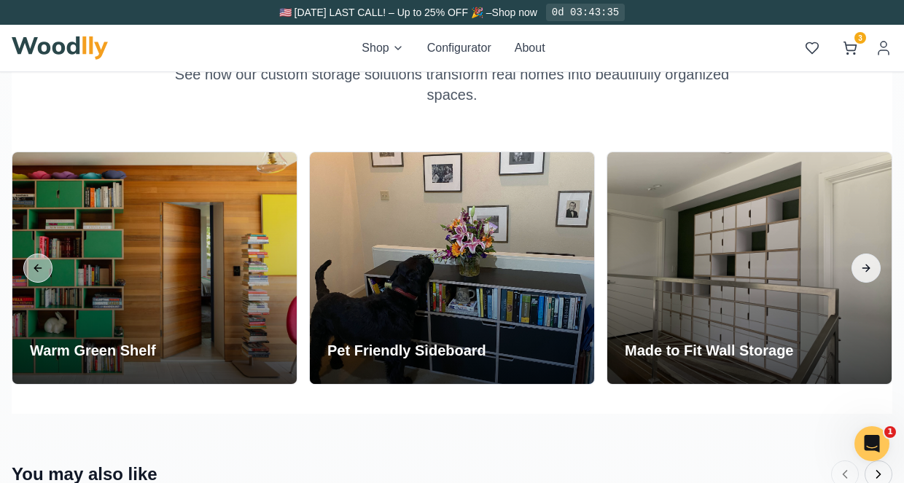
click at [868, 270] on button "Next slide" at bounding box center [865, 268] width 29 height 29
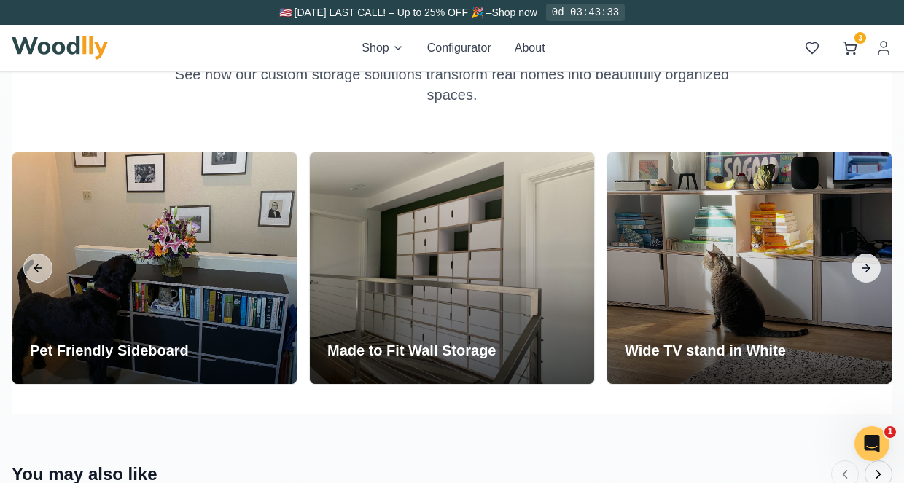
click at [868, 270] on button "Next slide" at bounding box center [865, 268] width 29 height 29
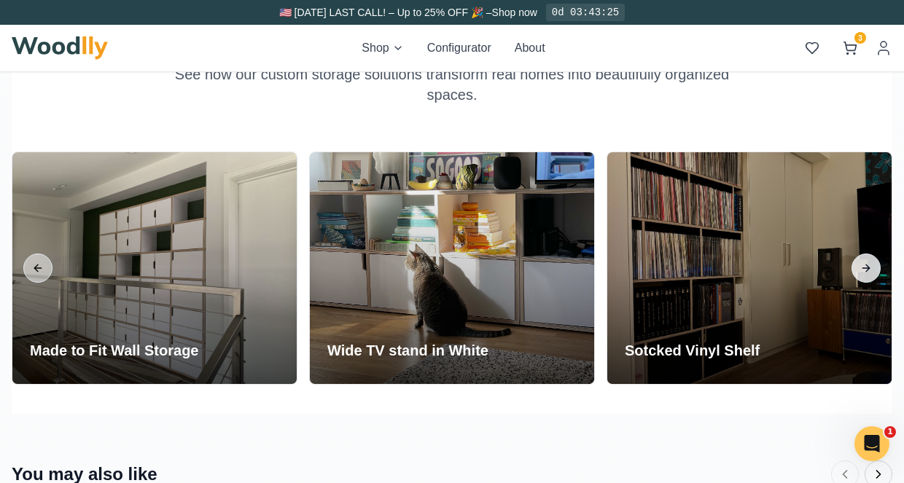
click at [868, 270] on button "Next slide" at bounding box center [865, 268] width 29 height 29
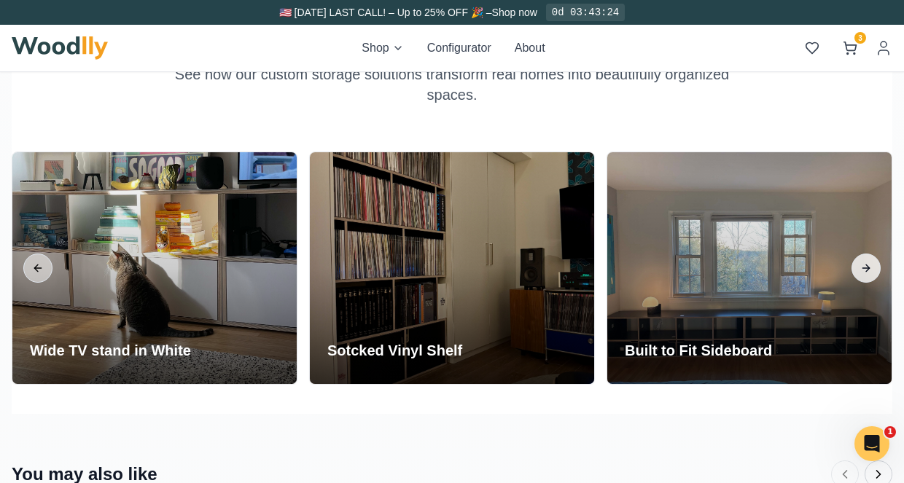
click at [868, 270] on button "Next slide" at bounding box center [865, 268] width 29 height 29
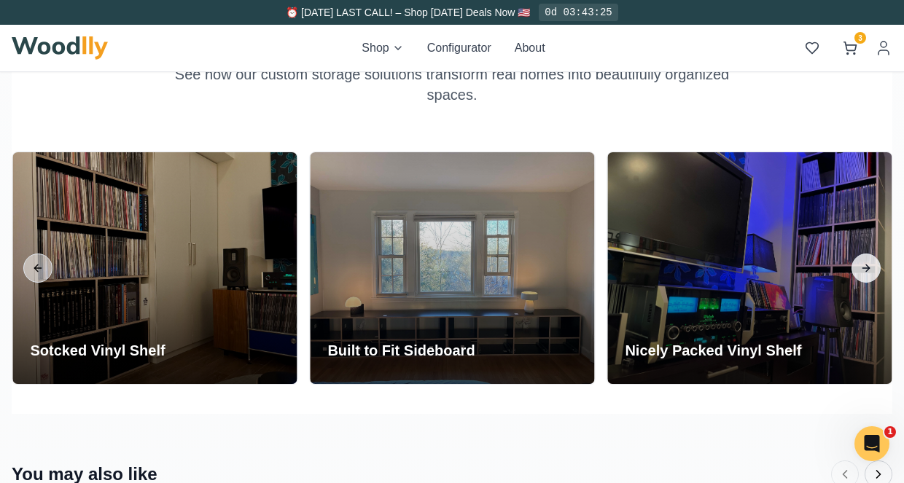
click at [868, 270] on button "Next slide" at bounding box center [865, 268] width 29 height 29
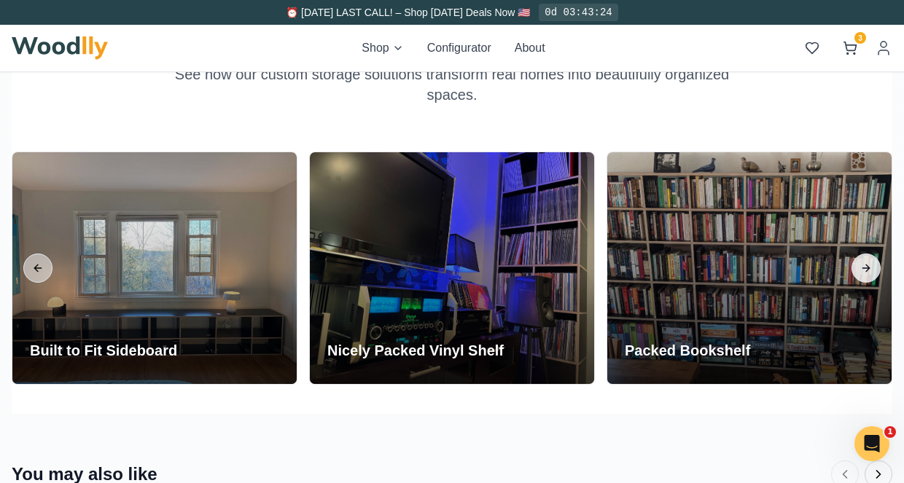
click at [868, 270] on button "Next slide" at bounding box center [865, 268] width 29 height 29
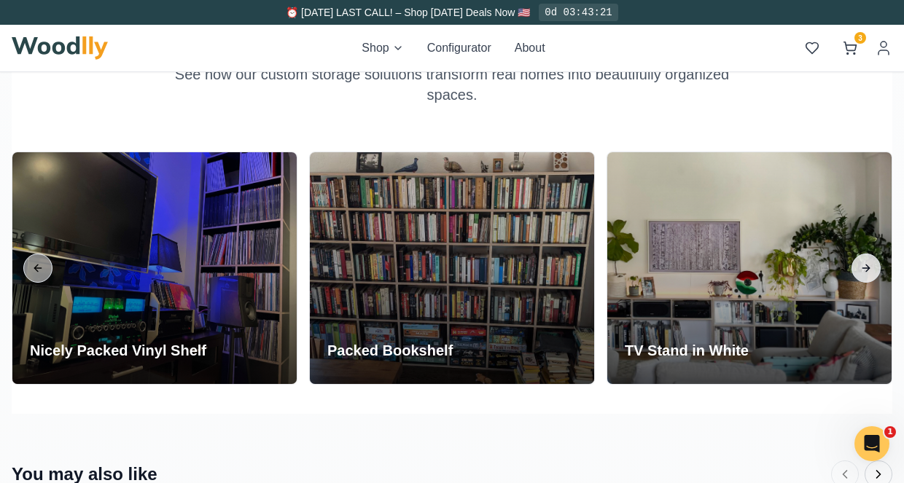
click at [868, 270] on button "Next slide" at bounding box center [865, 268] width 29 height 29
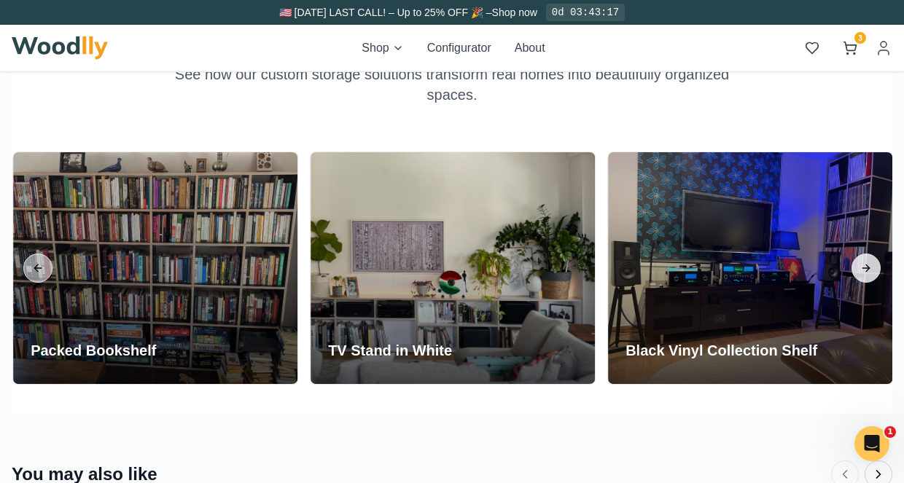
click at [868, 270] on button "Next slide" at bounding box center [865, 268] width 29 height 29
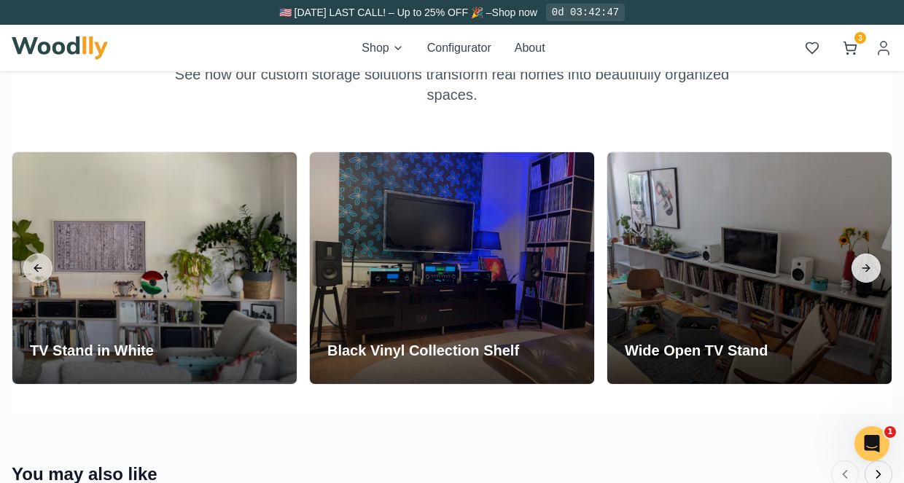
click at [868, 270] on button "Next slide" at bounding box center [865, 268] width 29 height 29
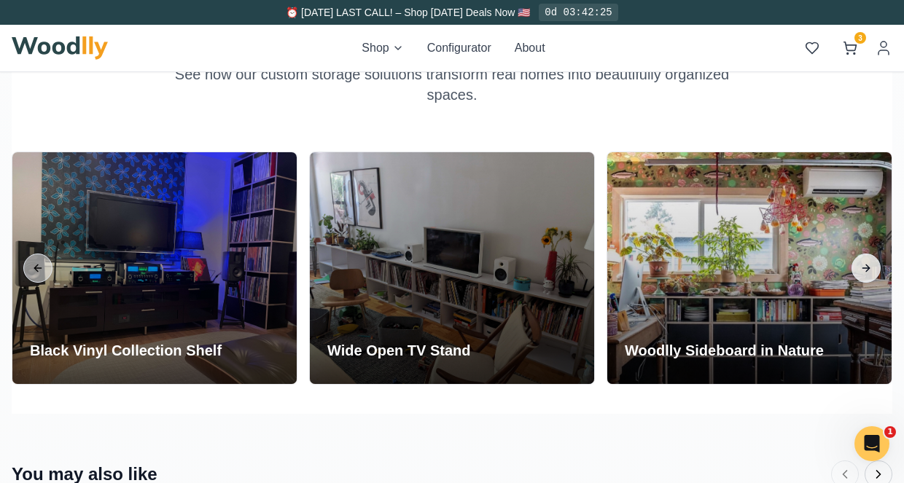
click at [868, 270] on button "Next slide" at bounding box center [865, 268] width 29 height 29
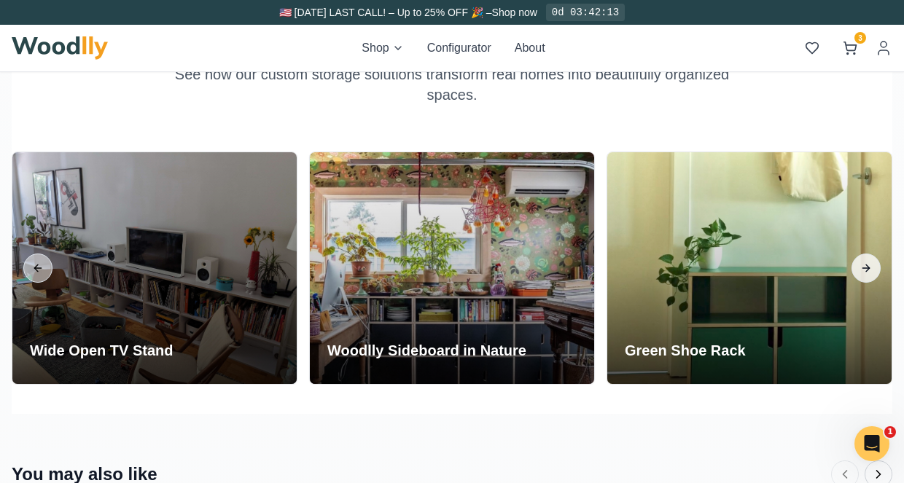
click at [868, 270] on button "Next slide" at bounding box center [865, 268] width 29 height 29
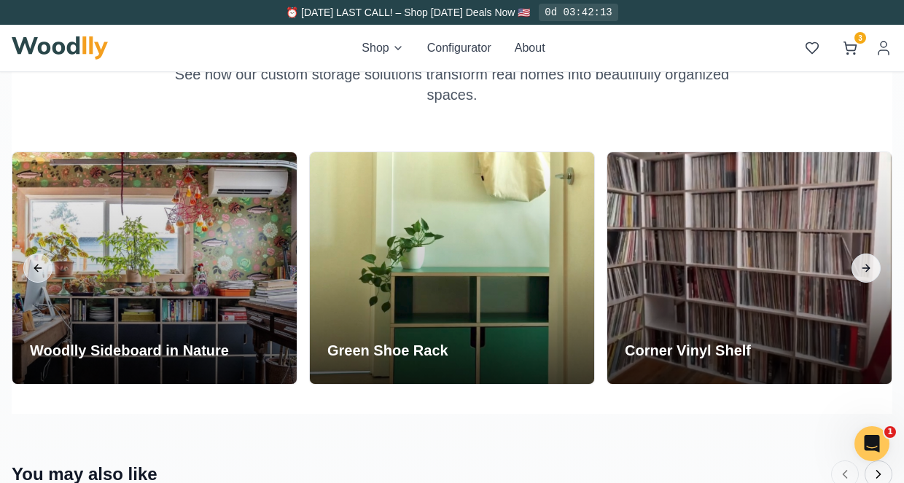
click at [868, 270] on button "Next slide" at bounding box center [865, 268] width 29 height 29
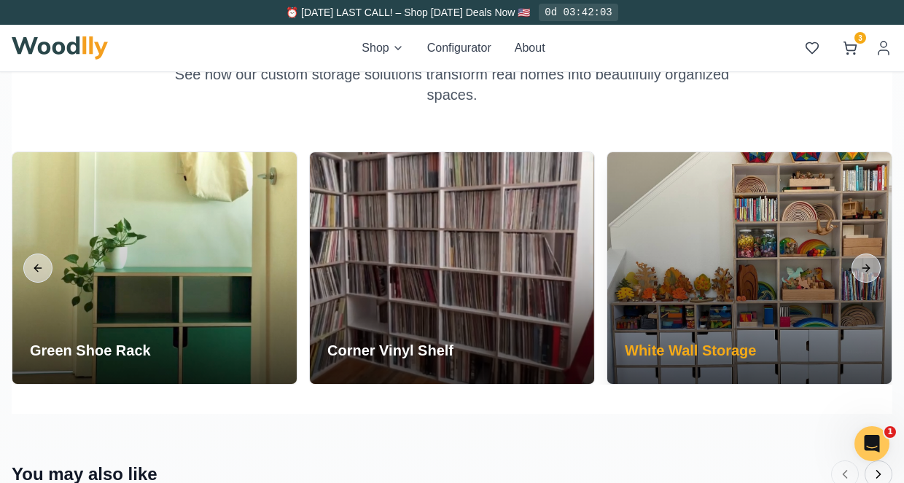
click at [727, 294] on div at bounding box center [749, 268] width 284 height 232
click at [722, 340] on h3 "White Wall Storage" at bounding box center [690, 350] width 131 height 20
click at [721, 342] on h3 "White Wall Storage" at bounding box center [690, 350] width 131 height 20
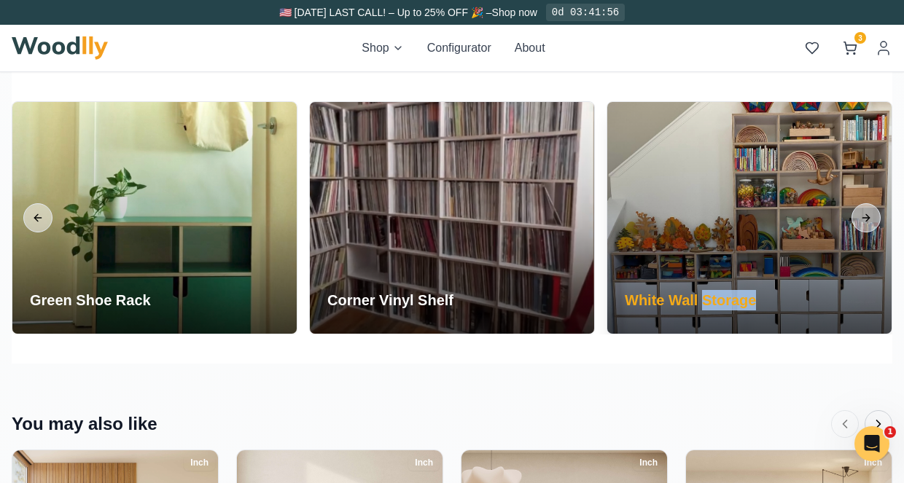
scroll to position [2720, 0]
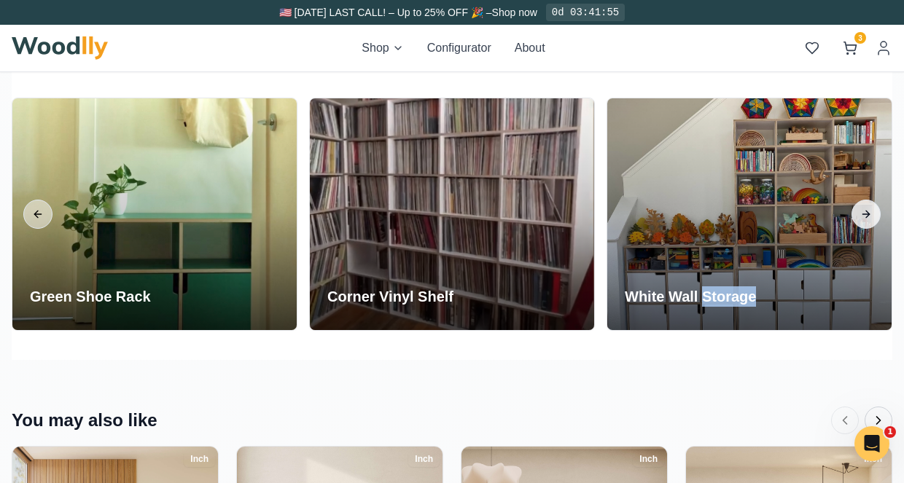
click at [867, 214] on button "Next slide" at bounding box center [865, 214] width 29 height 29
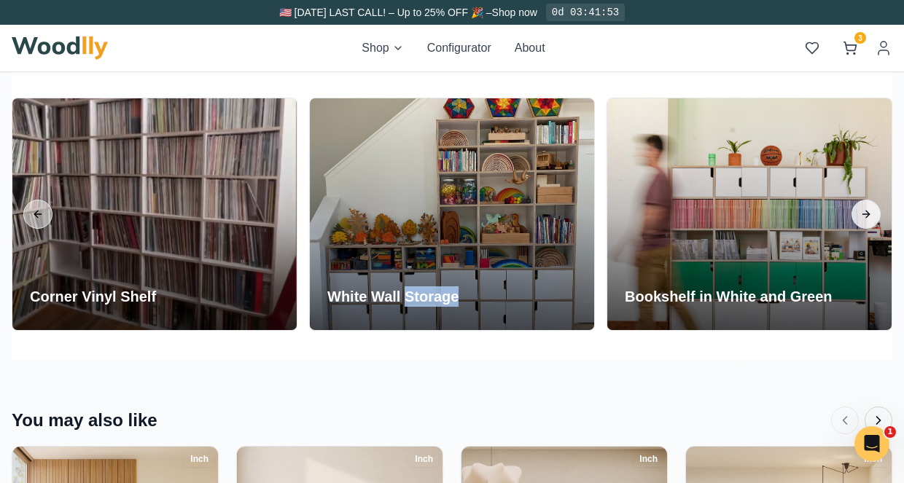
click at [867, 214] on button "Next slide" at bounding box center [865, 214] width 29 height 29
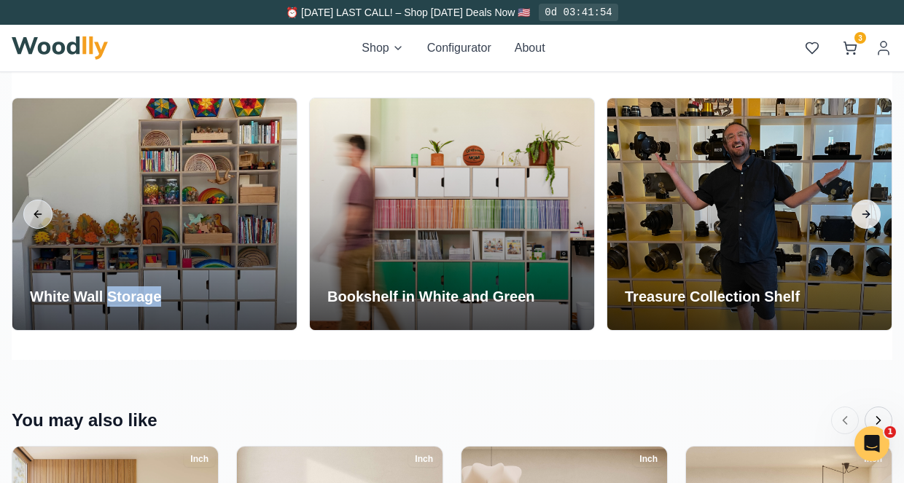
click at [867, 213] on button "Next slide" at bounding box center [865, 214] width 29 height 29
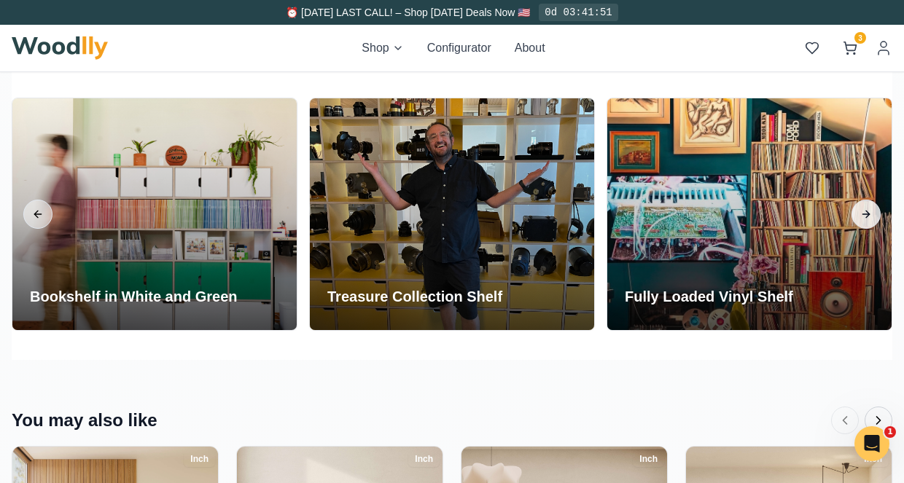
click at [867, 213] on button "Next slide" at bounding box center [865, 214] width 29 height 29
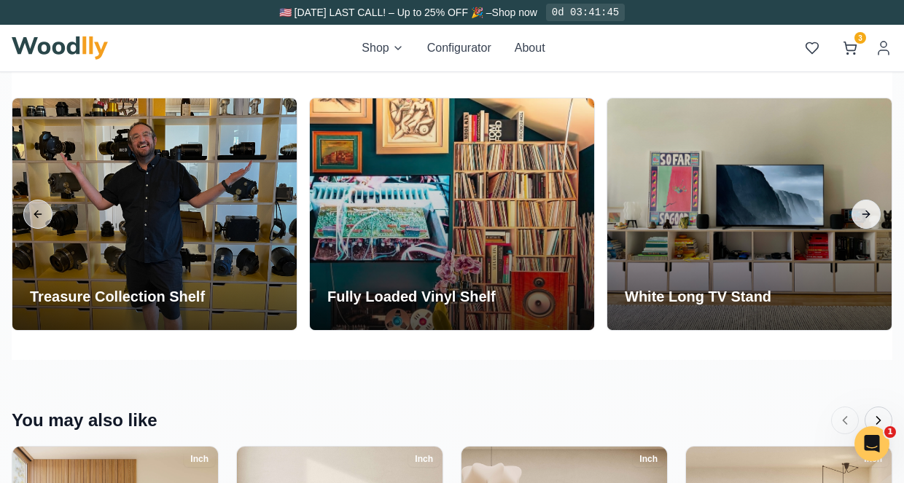
click at [867, 213] on button "Next slide" at bounding box center [865, 214] width 29 height 29
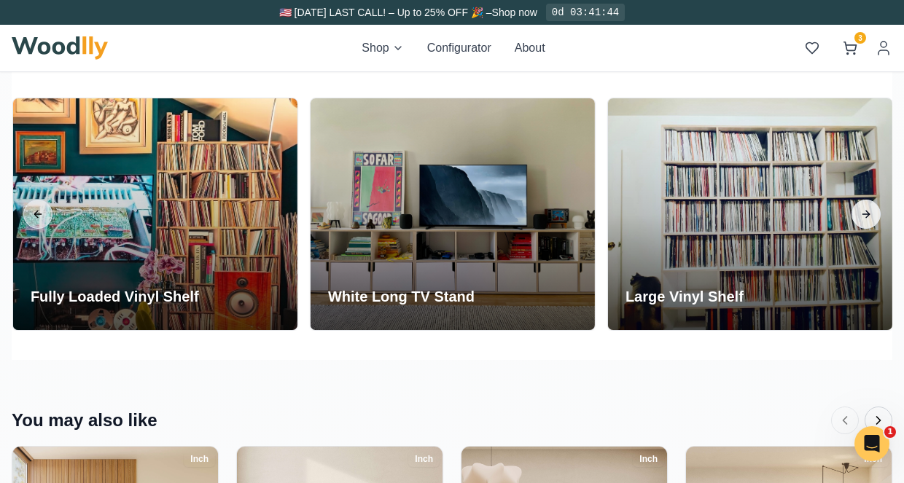
click at [867, 213] on button "Next slide" at bounding box center [865, 214] width 29 height 29
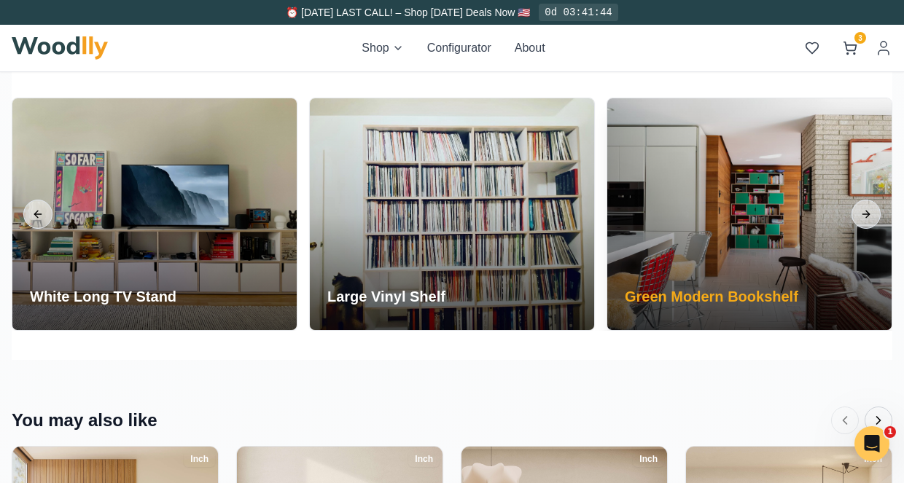
click at [787, 225] on div at bounding box center [749, 214] width 284 height 232
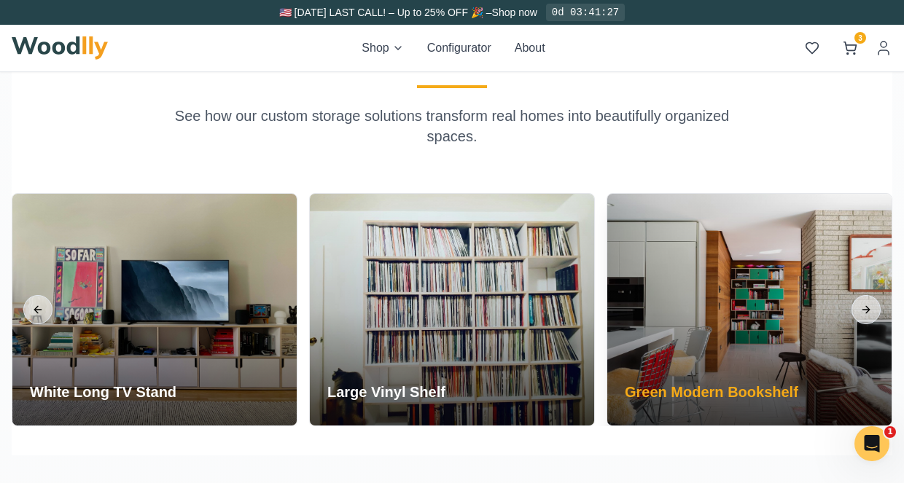
scroll to position [2680, 0]
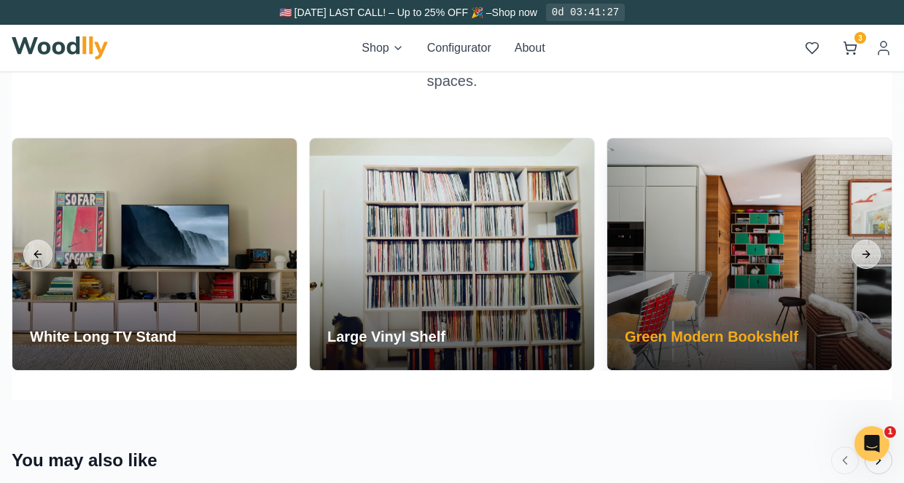
click at [737, 248] on div at bounding box center [749, 254] width 284 height 232
click at [706, 276] on div at bounding box center [749, 254] width 284 height 232
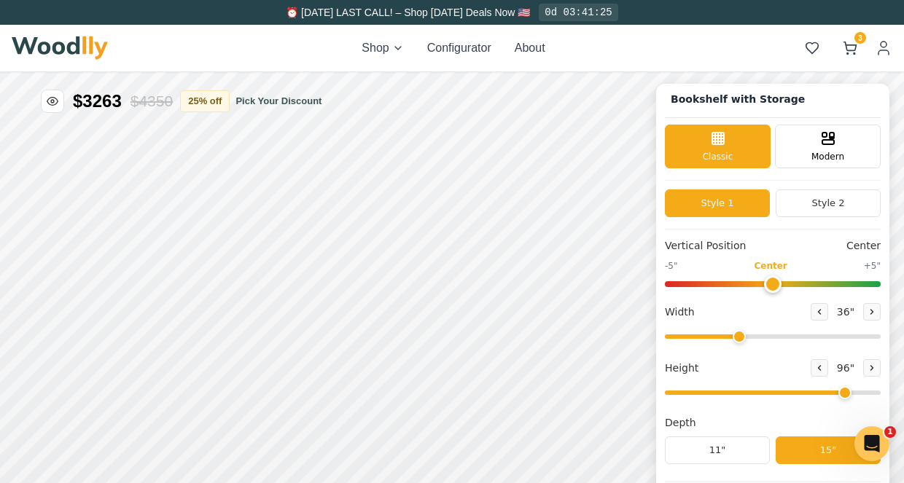
scroll to position [0, 0]
